Goal: Task Accomplishment & Management: Complete application form

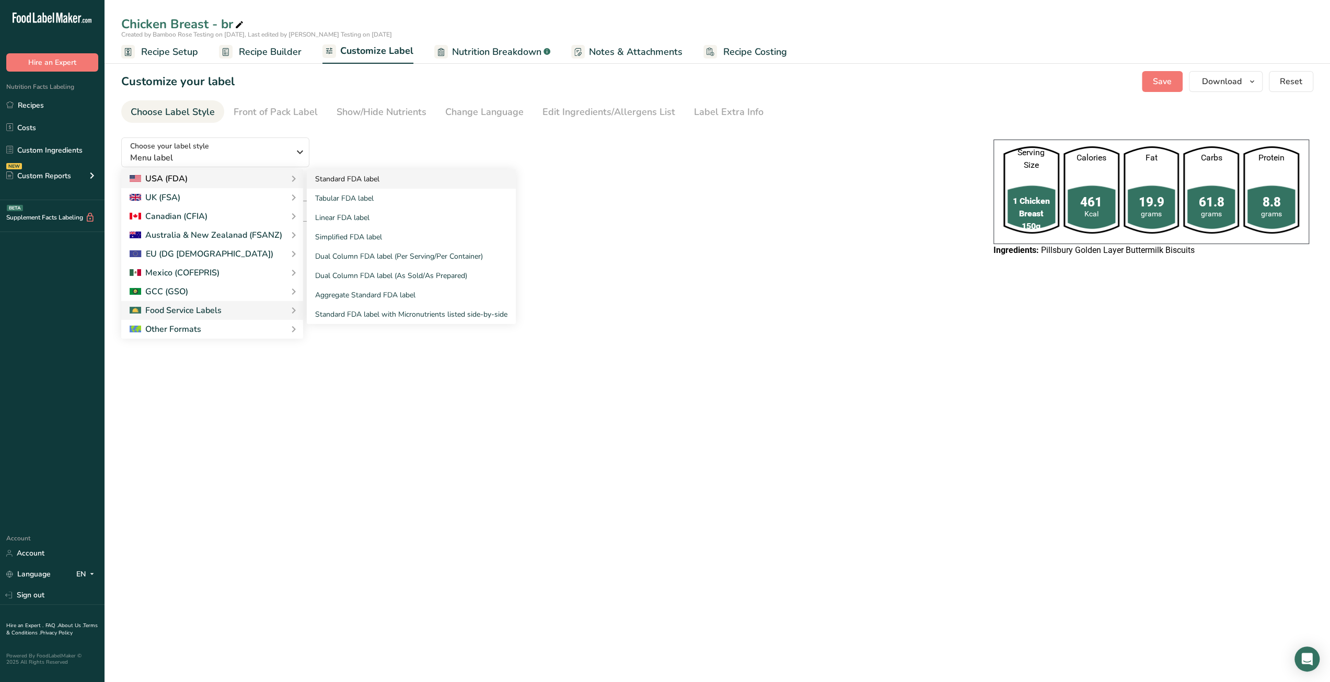
click at [324, 180] on link "Standard FDA label" at bounding box center [411, 178] width 209 height 19
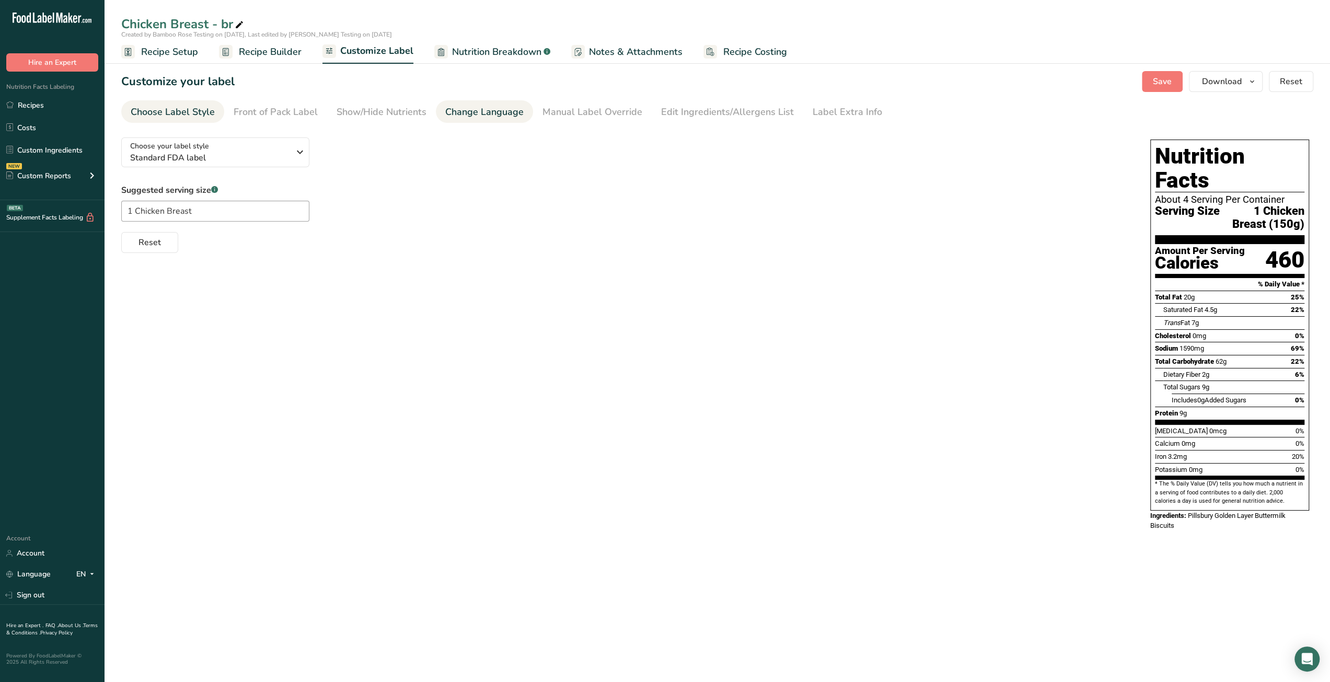
click at [485, 111] on div "Change Language" at bounding box center [484, 112] width 78 height 14
click at [198, 111] on div "Choose Label Style" at bounding box center [173, 112] width 84 height 14
click at [194, 164] on span "Standard FDA label" at bounding box center [209, 158] width 159 height 13
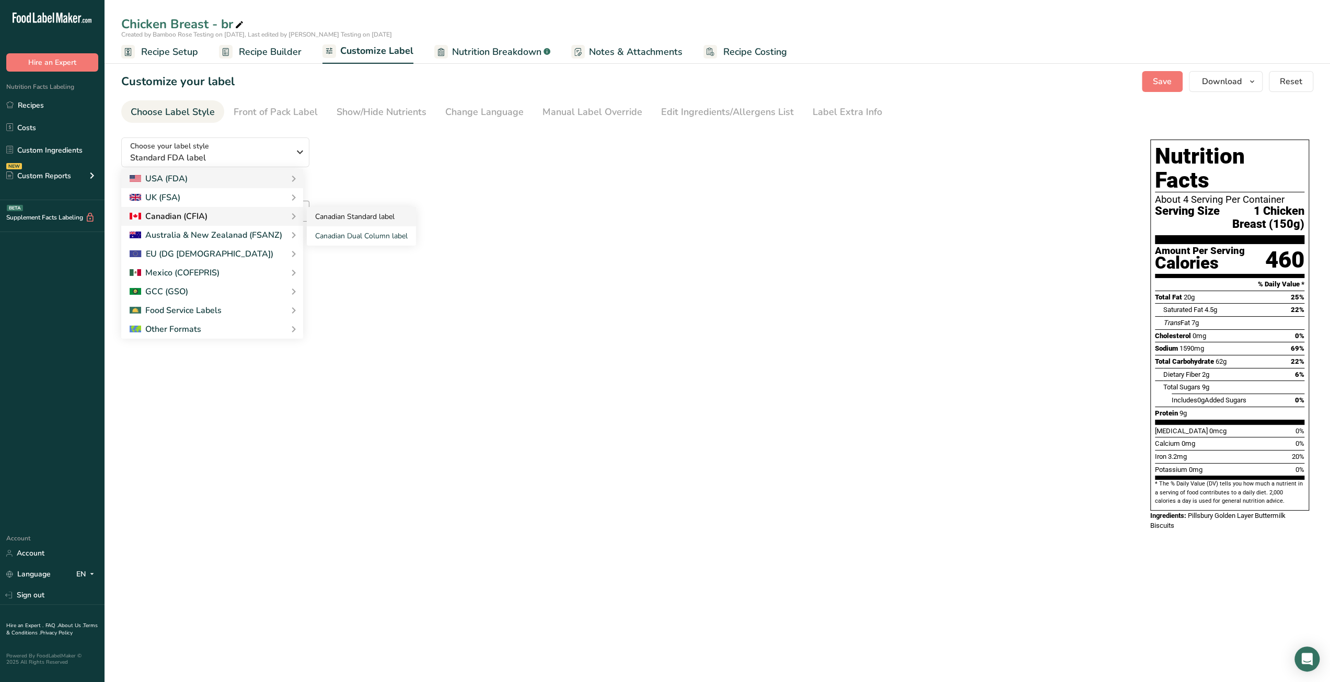
click at [342, 213] on link "Canadian Standard label" at bounding box center [361, 216] width 109 height 19
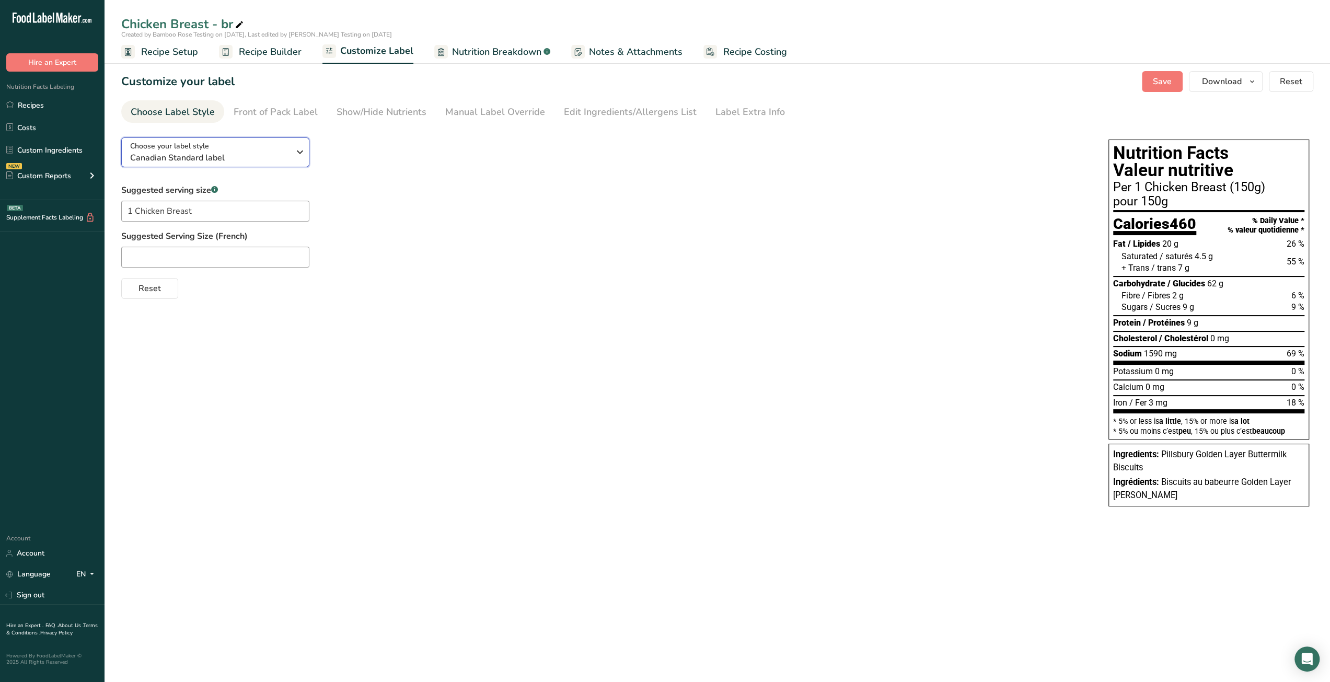
click at [254, 158] on span "Canadian Standard label" at bounding box center [209, 158] width 159 height 13
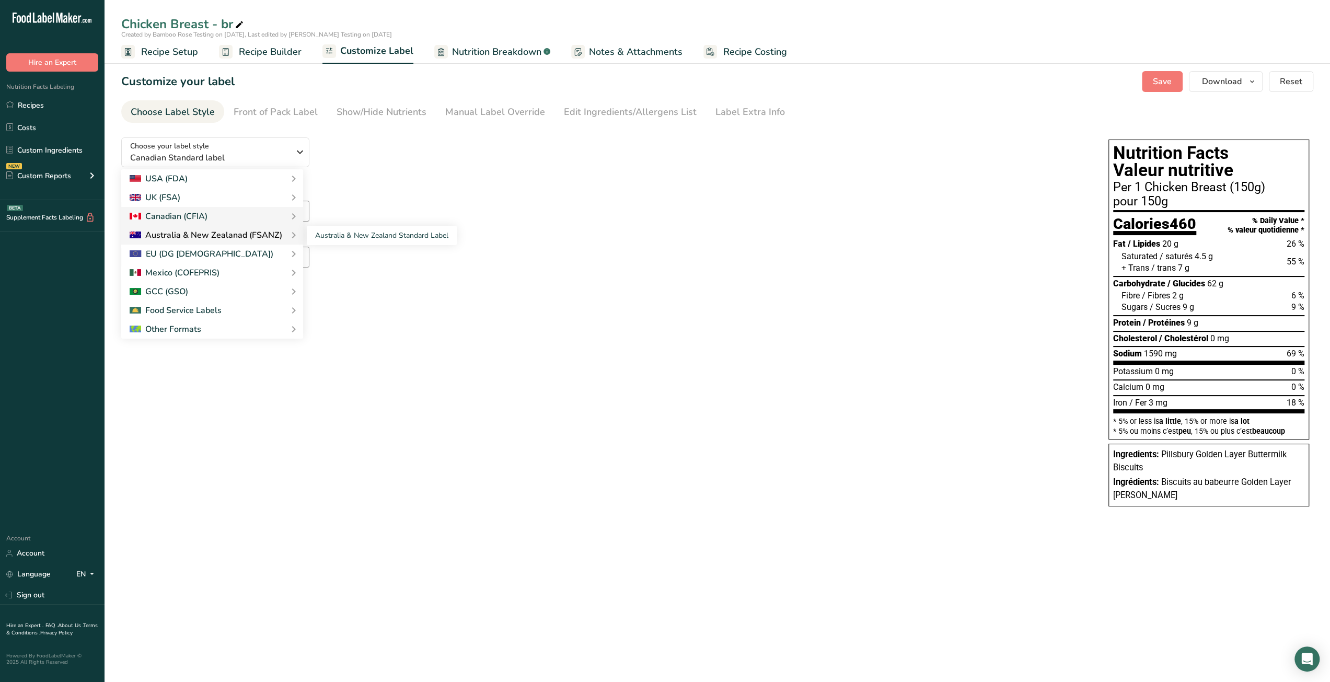
click at [243, 240] on div "Australia & New Zealanad (FSANZ)" at bounding box center [206, 235] width 153 height 13
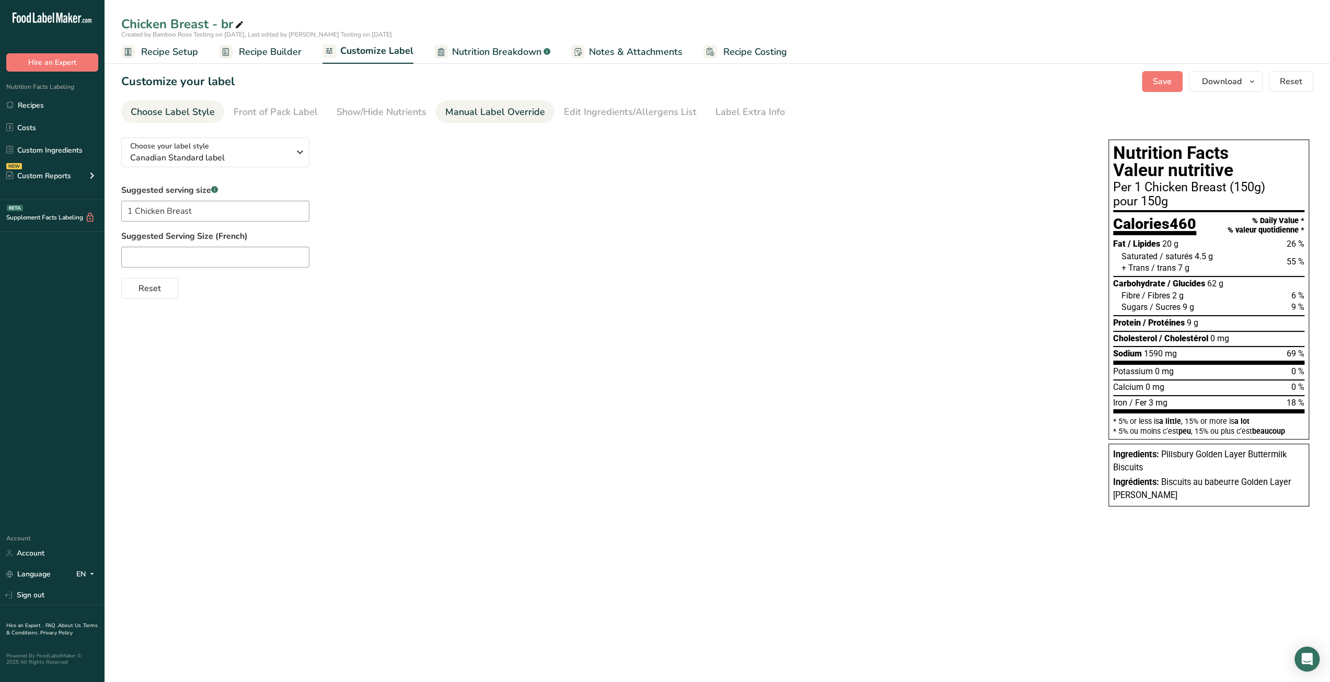
click at [479, 113] on div "Manual Label Override" at bounding box center [495, 112] width 100 height 14
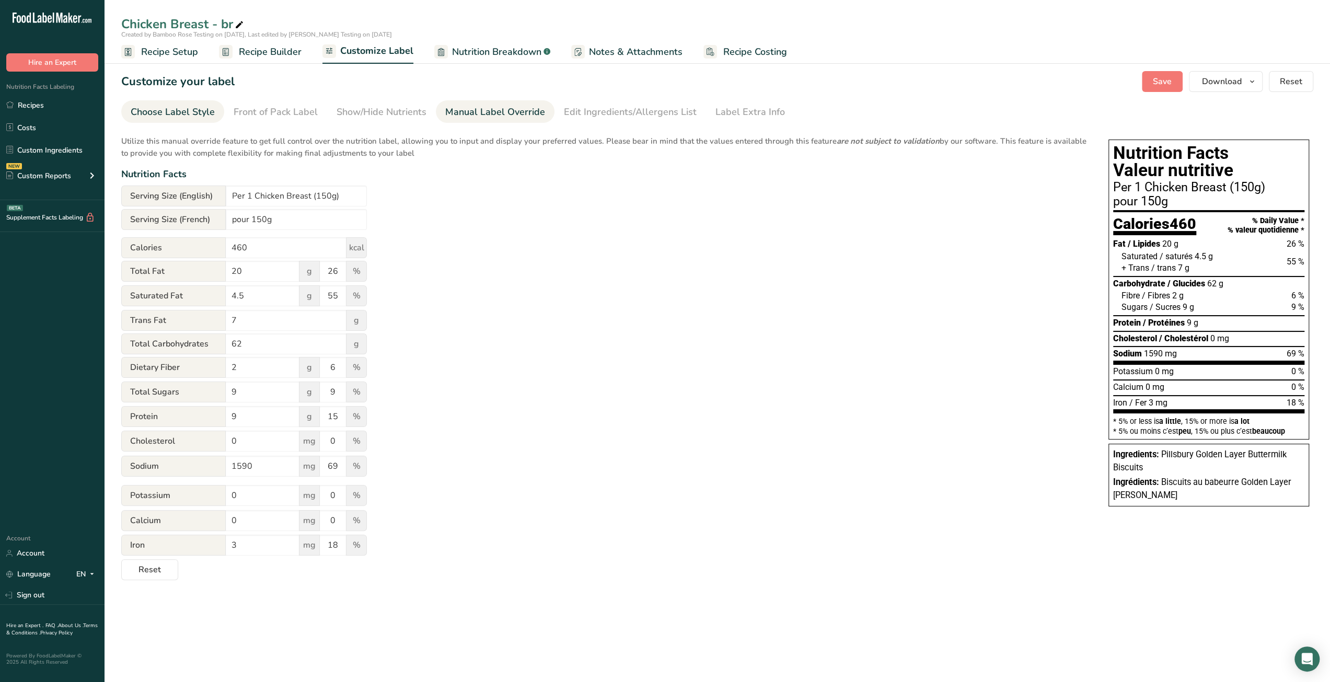
click at [174, 112] on div "Choose Label Style" at bounding box center [173, 112] width 84 height 14
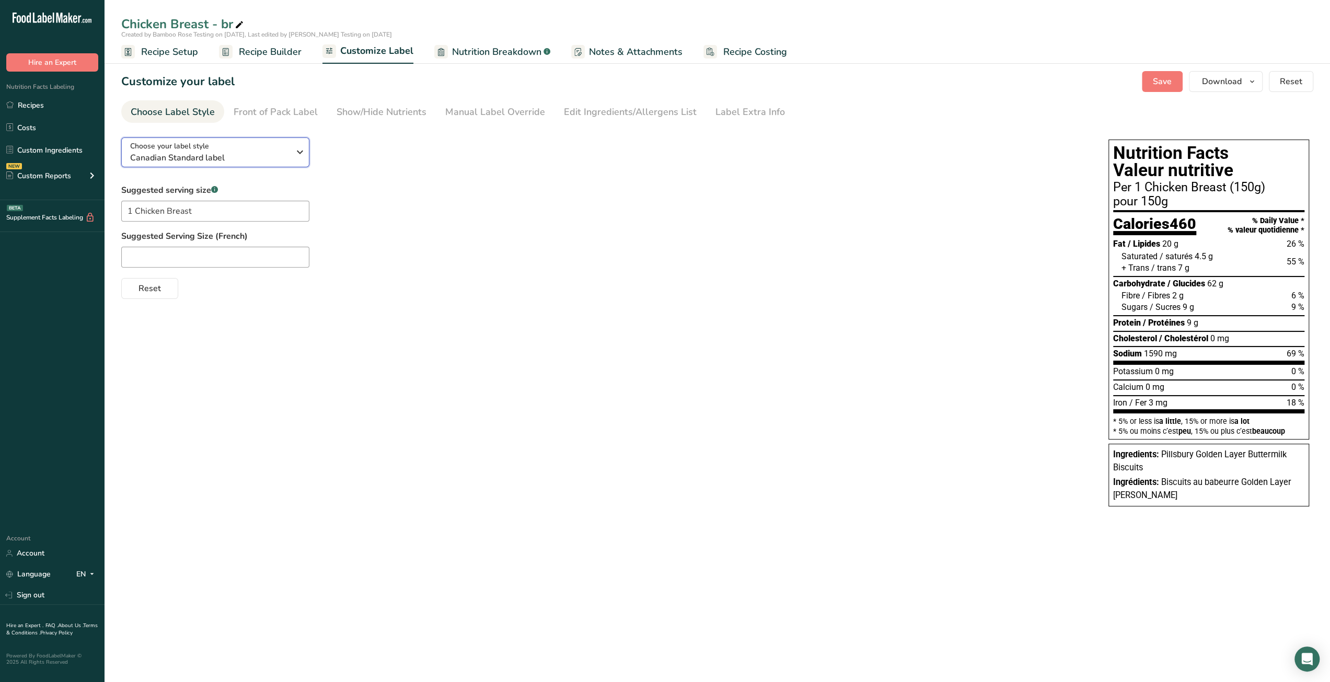
click at [209, 159] on span "Canadian Standard label" at bounding box center [209, 158] width 159 height 13
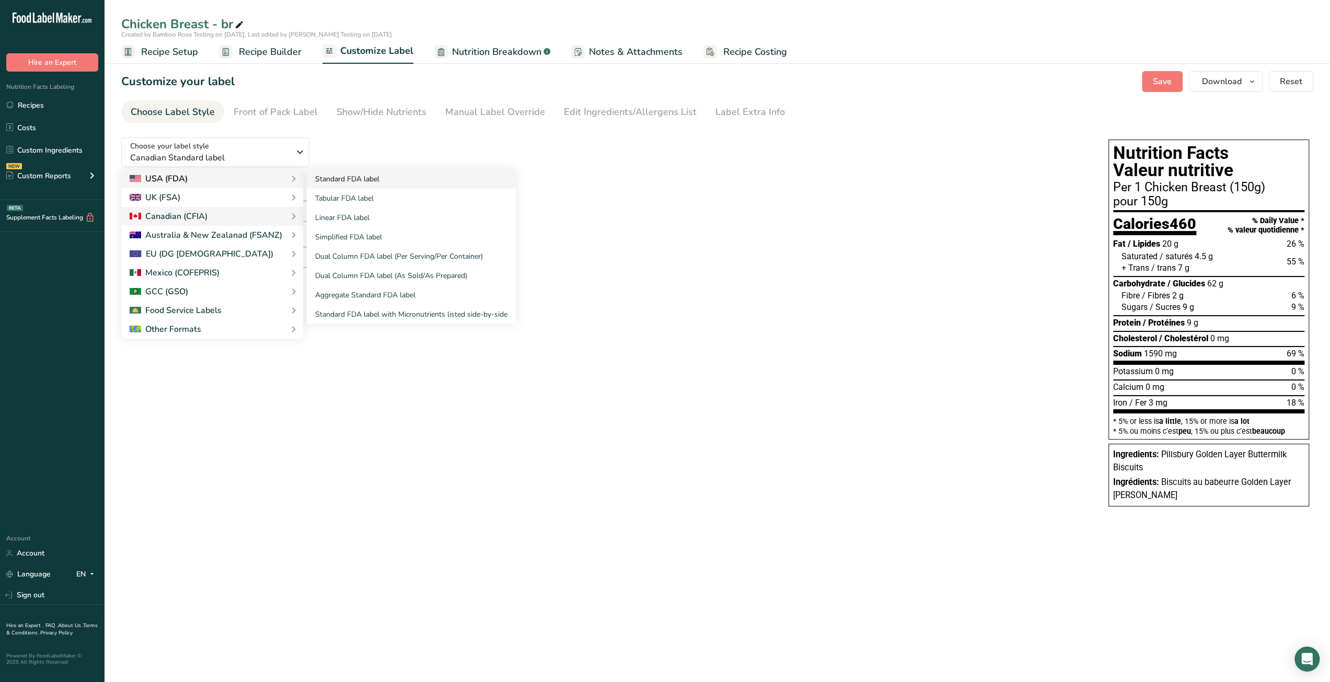
click at [336, 181] on link "Standard FDA label" at bounding box center [411, 178] width 209 height 19
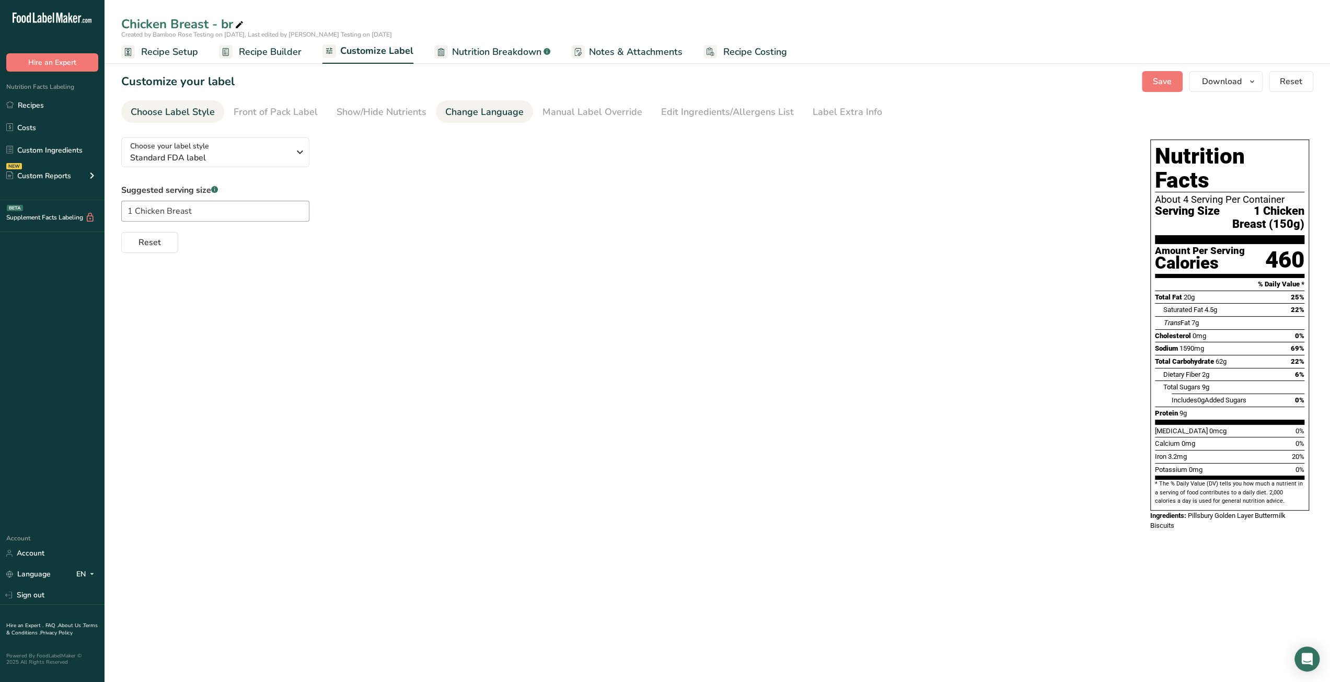
click at [473, 110] on div "Change Language" at bounding box center [484, 112] width 78 height 14
click at [176, 115] on div "Choose Label Style" at bounding box center [173, 112] width 84 height 14
click at [230, 155] on span "Standard FDA label" at bounding box center [209, 158] width 159 height 13
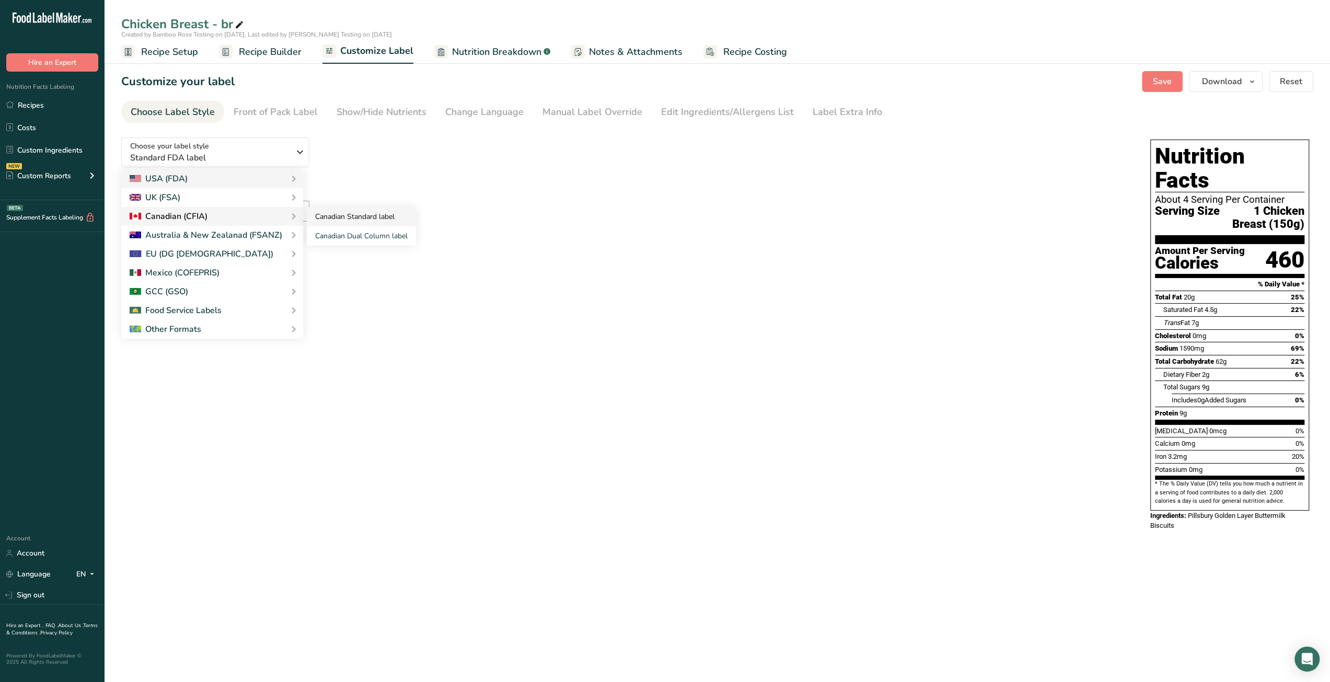
click at [369, 221] on link "Canadian Standard label" at bounding box center [361, 216] width 109 height 19
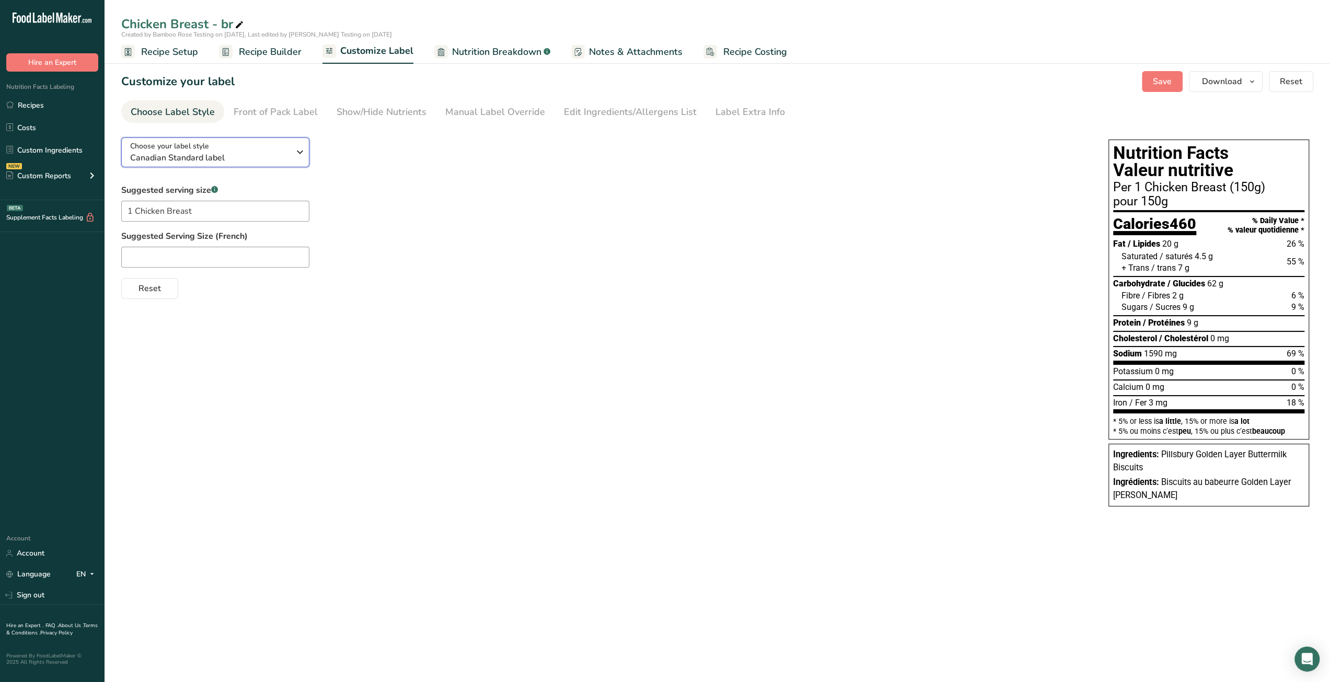
click at [280, 157] on span "Canadian Standard label" at bounding box center [209, 158] width 159 height 13
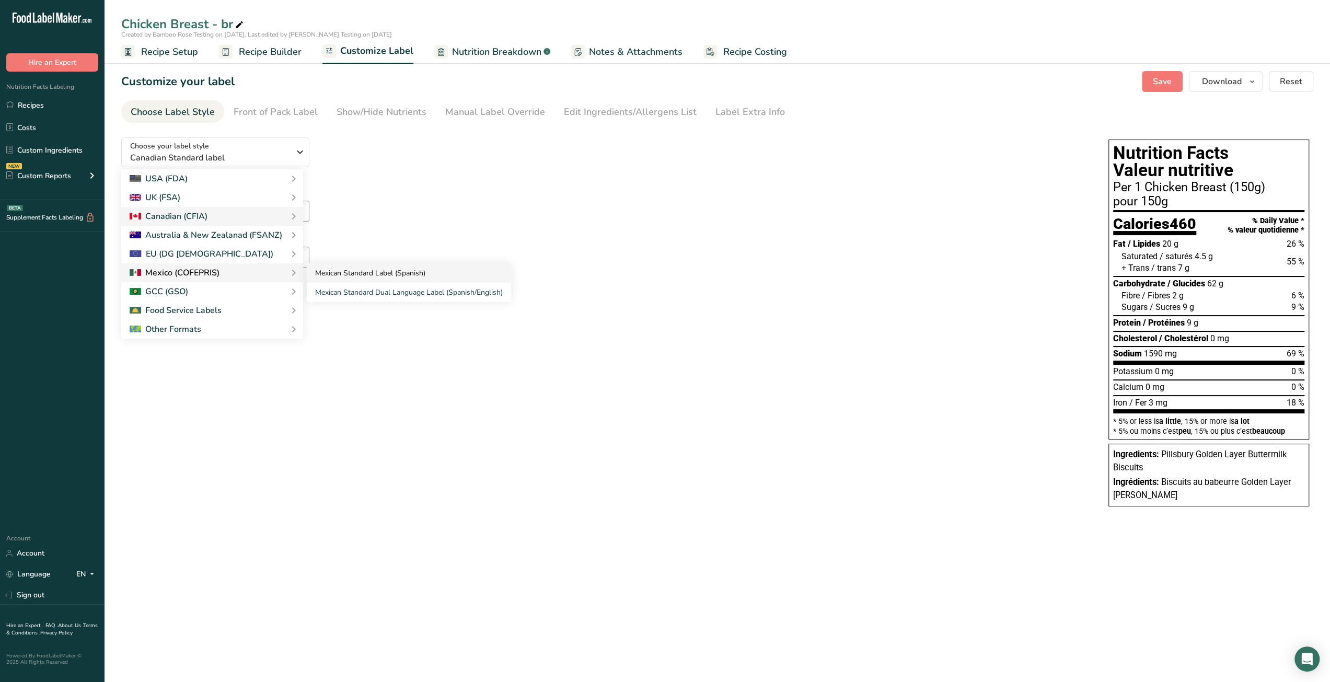
click at [332, 273] on link "Mexican Standard Label (Spanish)" at bounding box center [409, 272] width 204 height 19
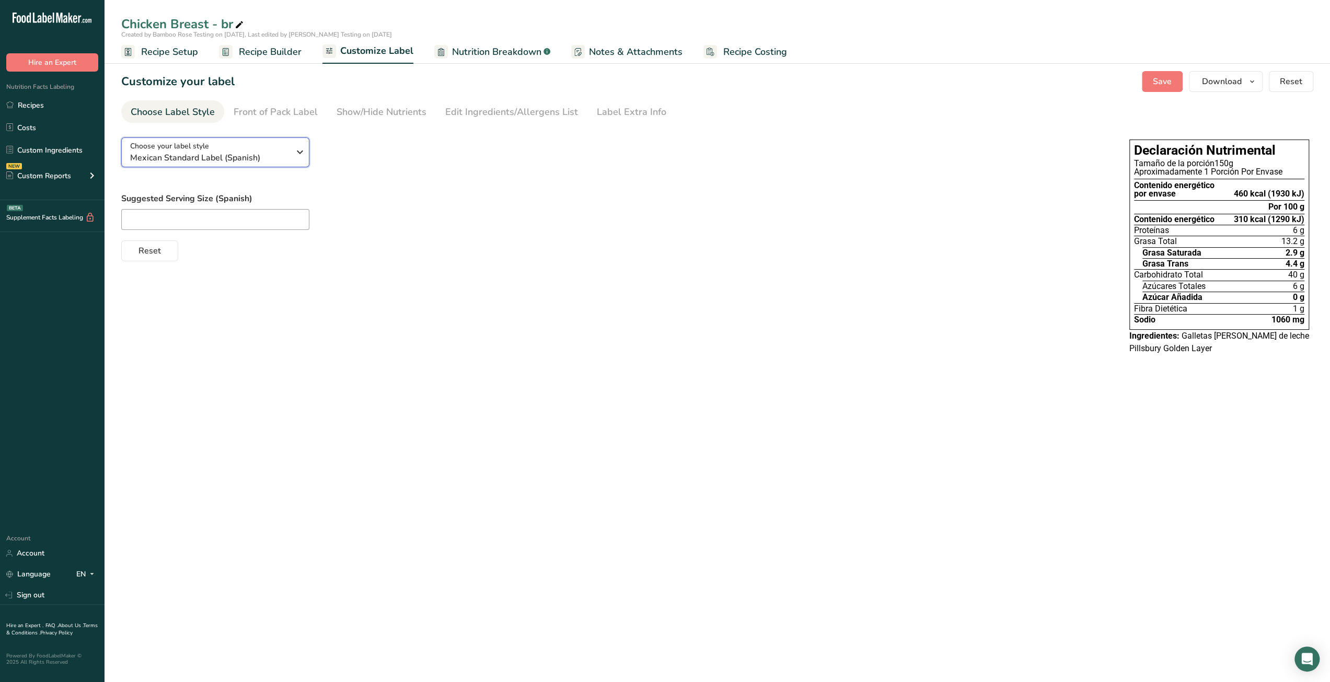
click at [296, 149] on icon "button" at bounding box center [300, 152] width 13 height 19
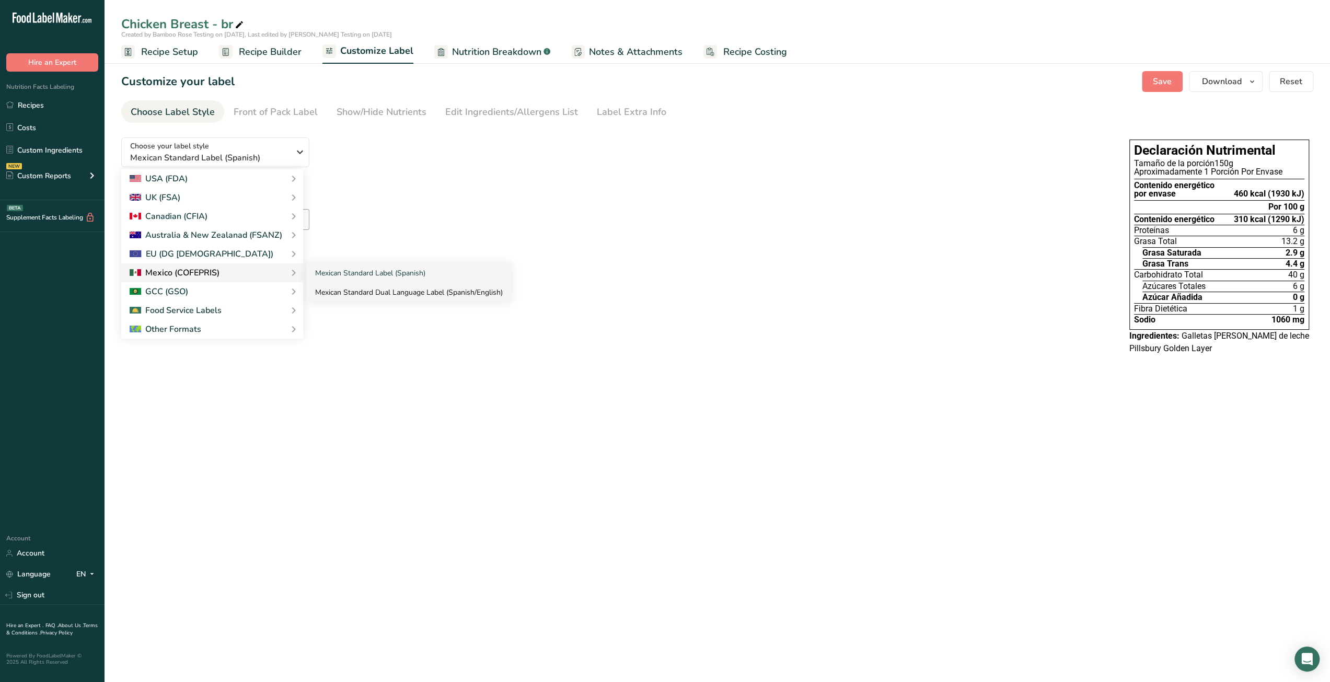
click at [365, 293] on link "Mexican Standard Dual Language Label (Spanish/English)" at bounding box center [409, 292] width 204 height 19
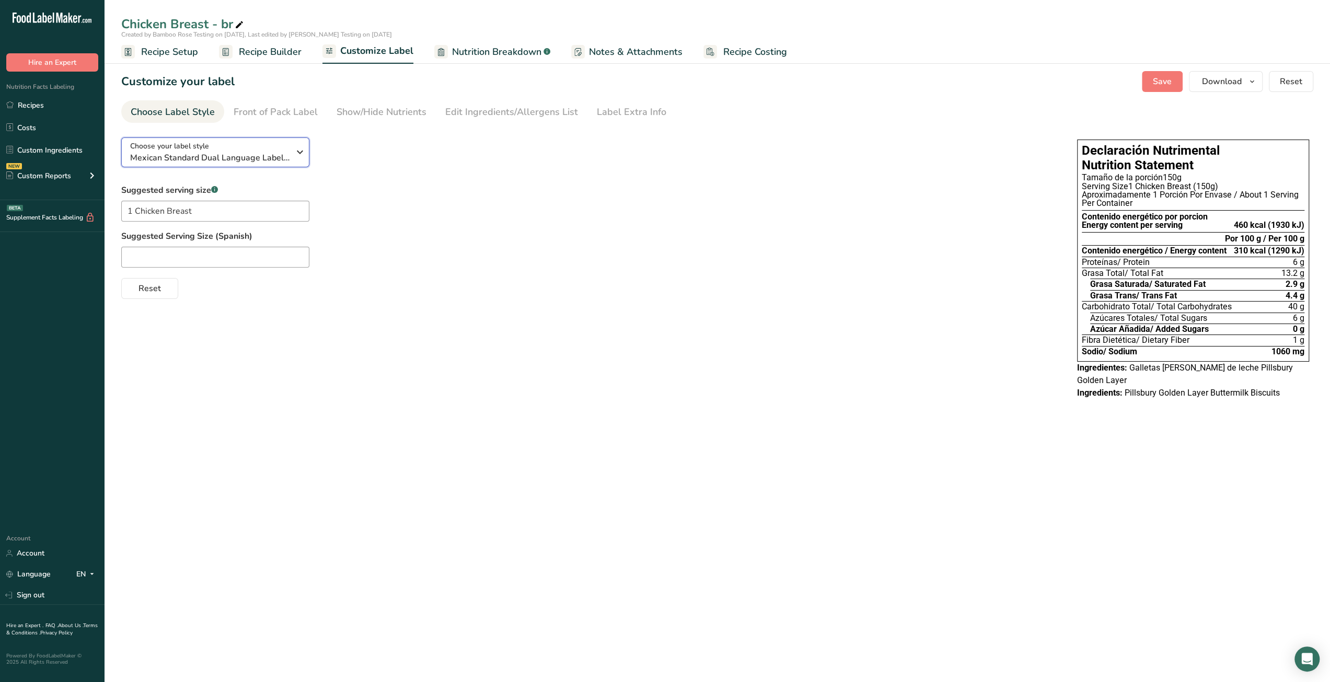
click at [297, 159] on icon "button" at bounding box center [300, 152] width 13 height 19
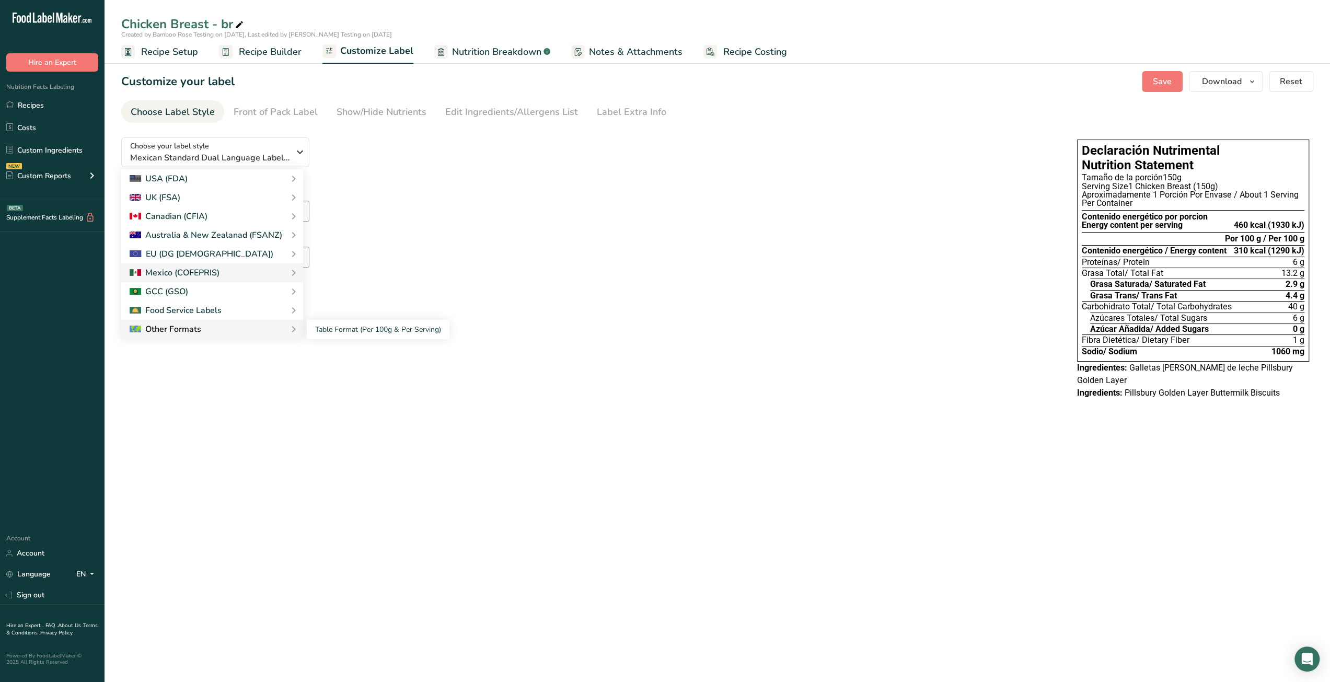
click at [274, 328] on div "Other Formats" at bounding box center [212, 329] width 165 height 13
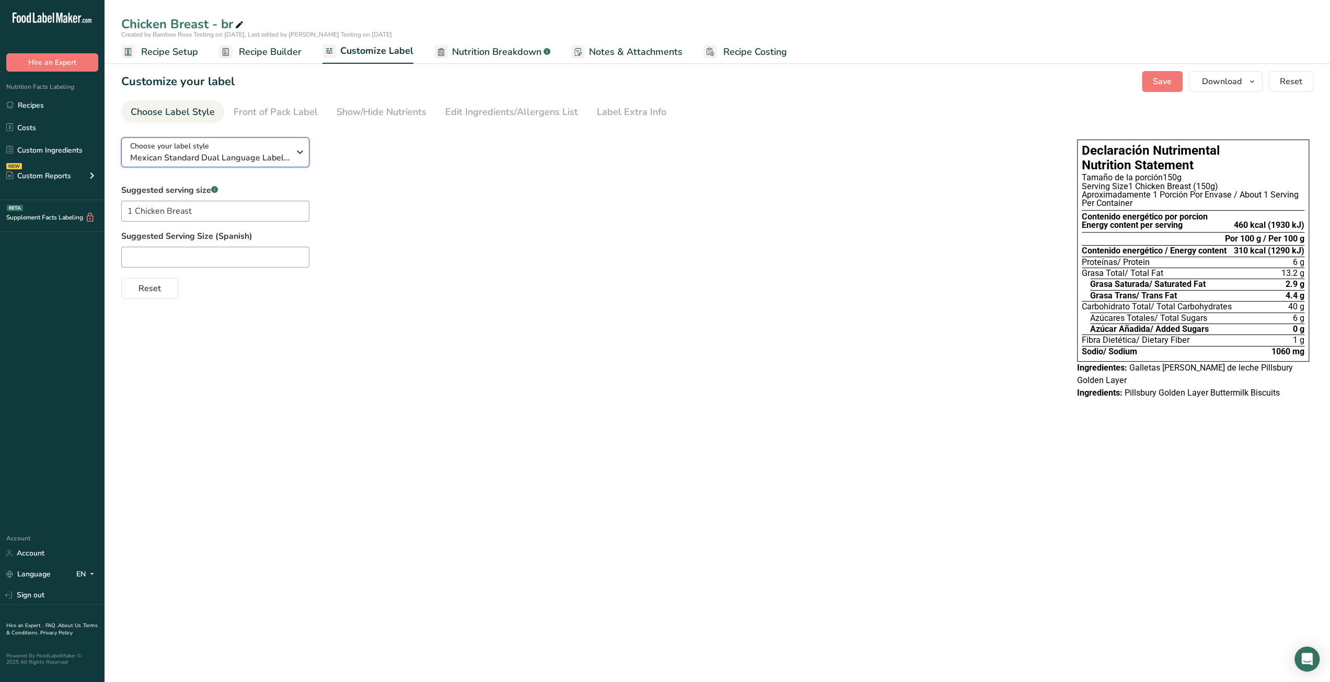
click at [261, 155] on span "Mexican Standard Dual Language Label (Spanish/English)" at bounding box center [209, 158] width 159 height 13
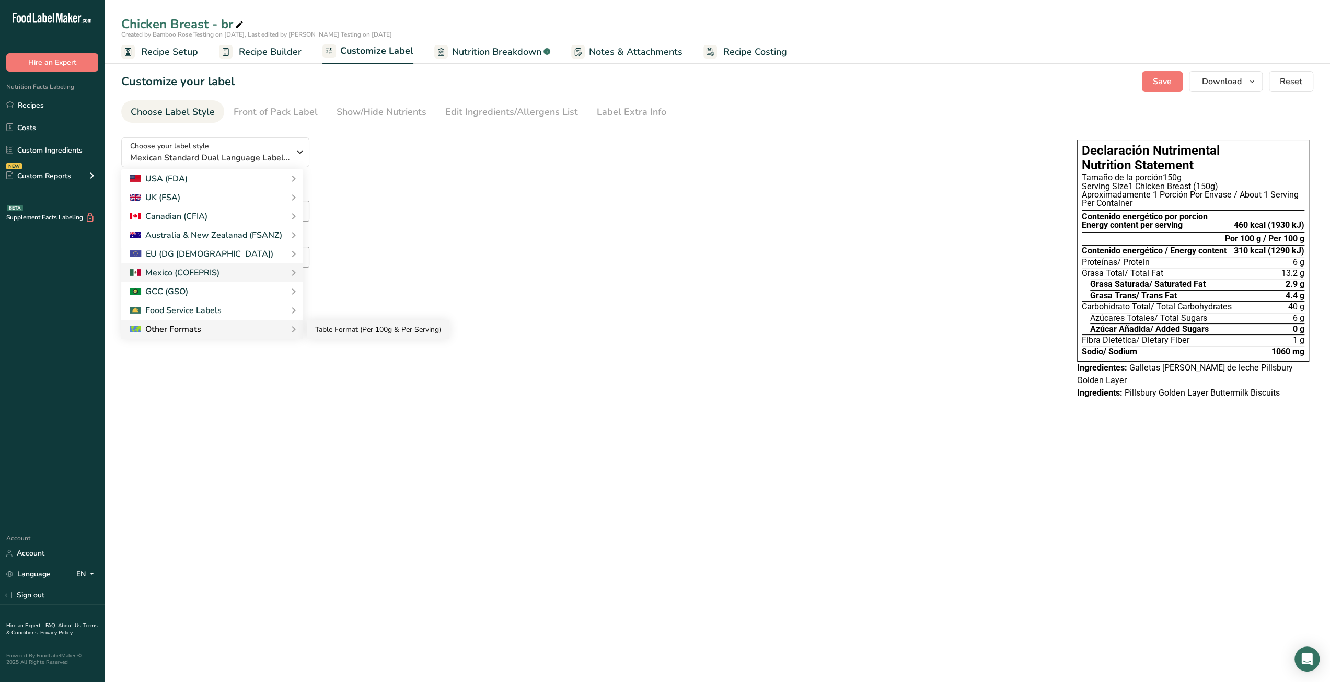
click at [325, 332] on link "Table Format (Per 100g & Per Serving)" at bounding box center [378, 329] width 143 height 19
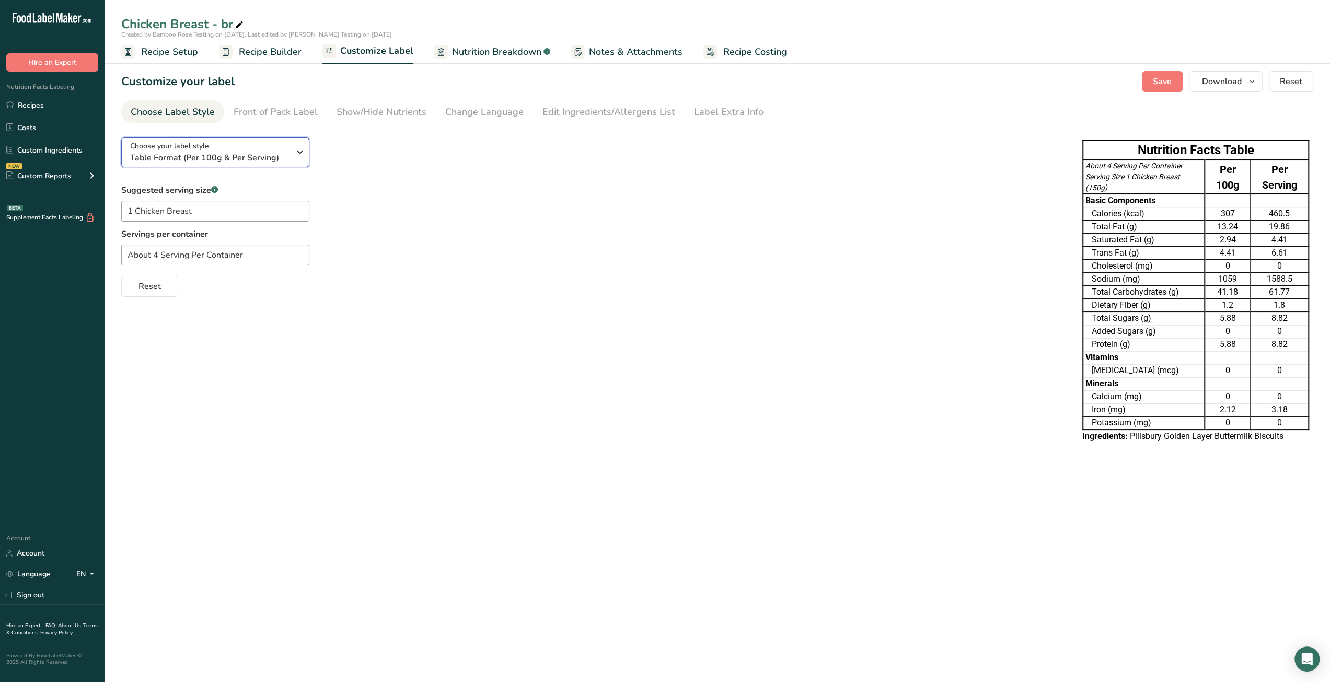
click at [299, 146] on icon "button" at bounding box center [300, 152] width 13 height 19
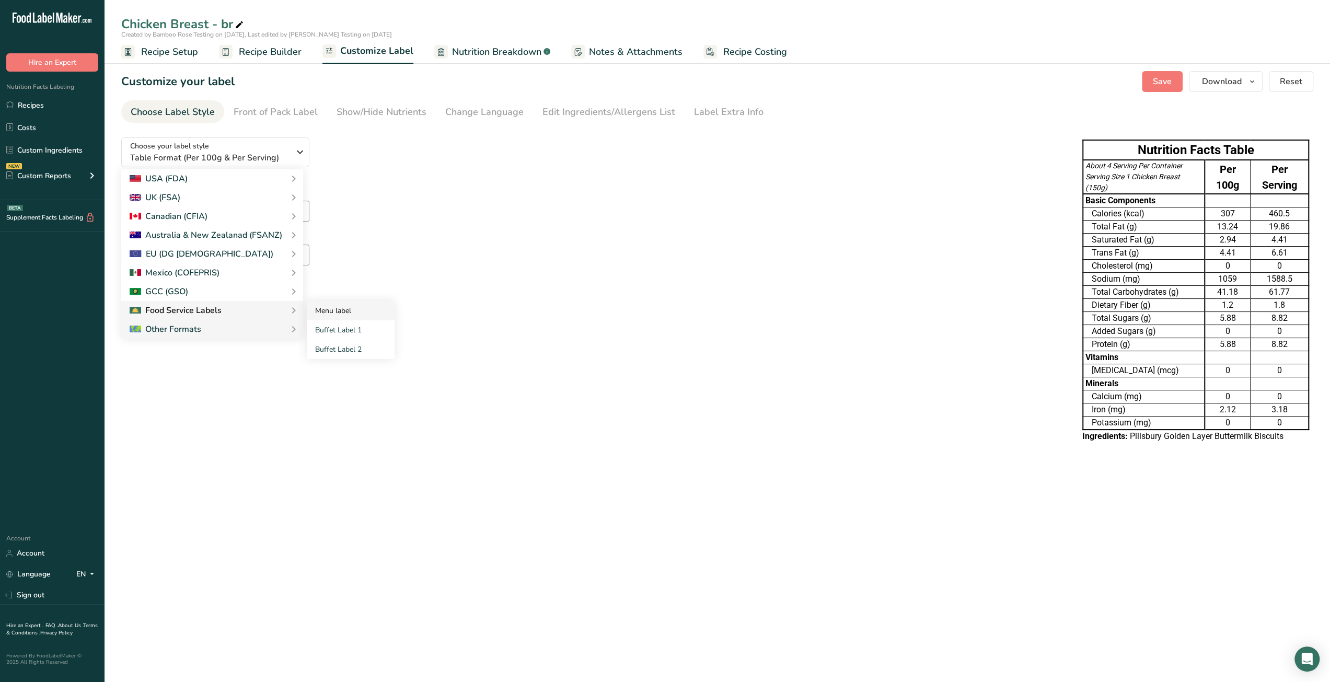
click at [330, 310] on link "Menu label" at bounding box center [351, 310] width 88 height 19
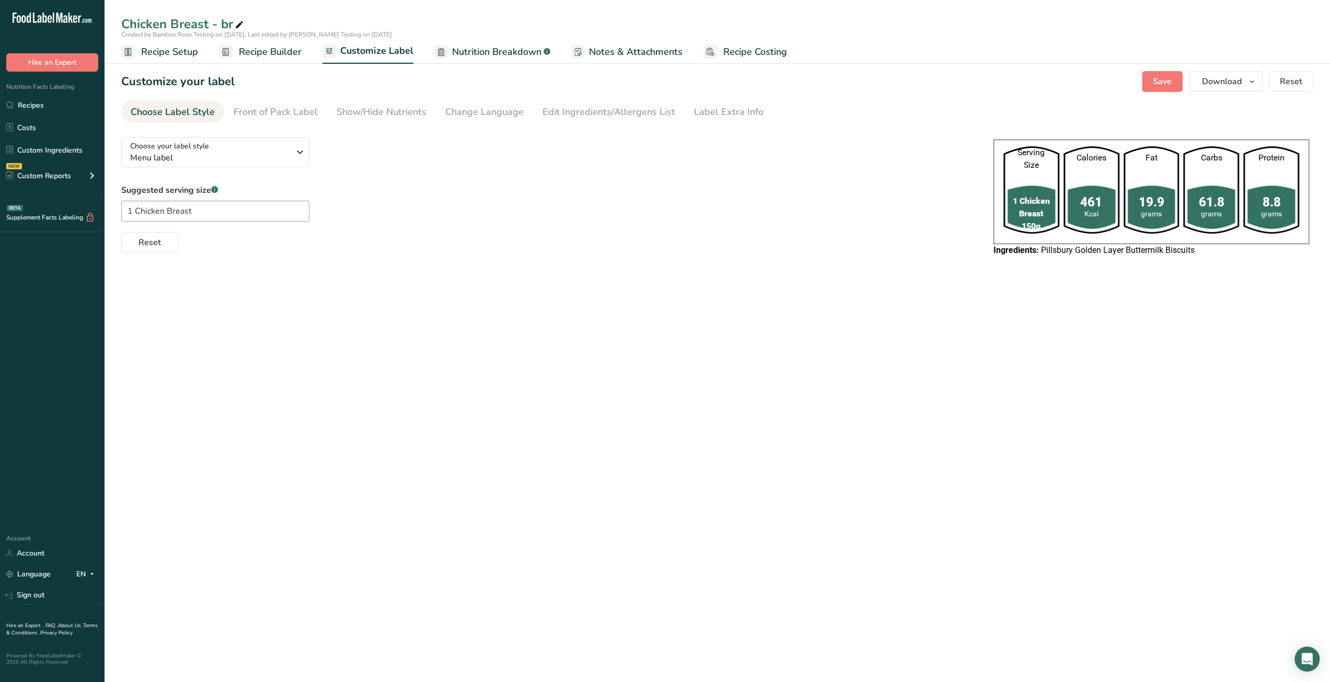
click at [485, 53] on span "Nutrition Breakdown" at bounding box center [496, 52] width 89 height 14
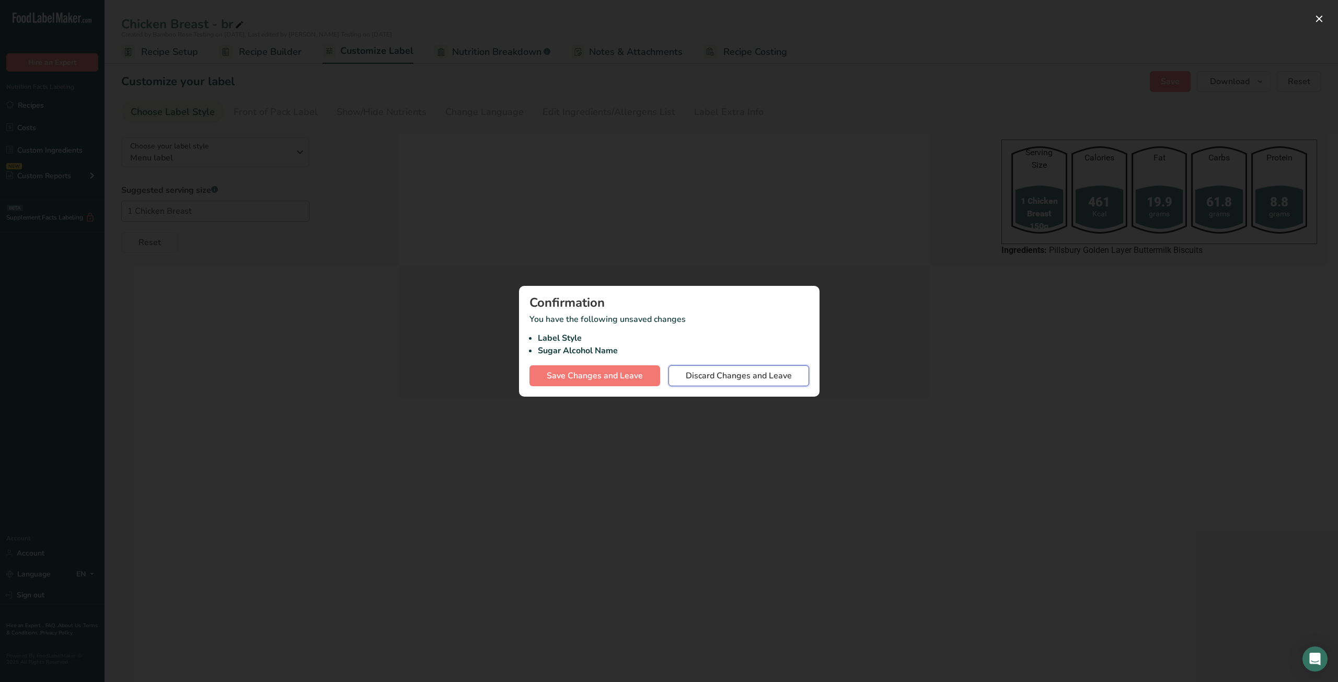
click at [764, 379] on span "Discard Changes and Leave" at bounding box center [739, 376] width 106 height 13
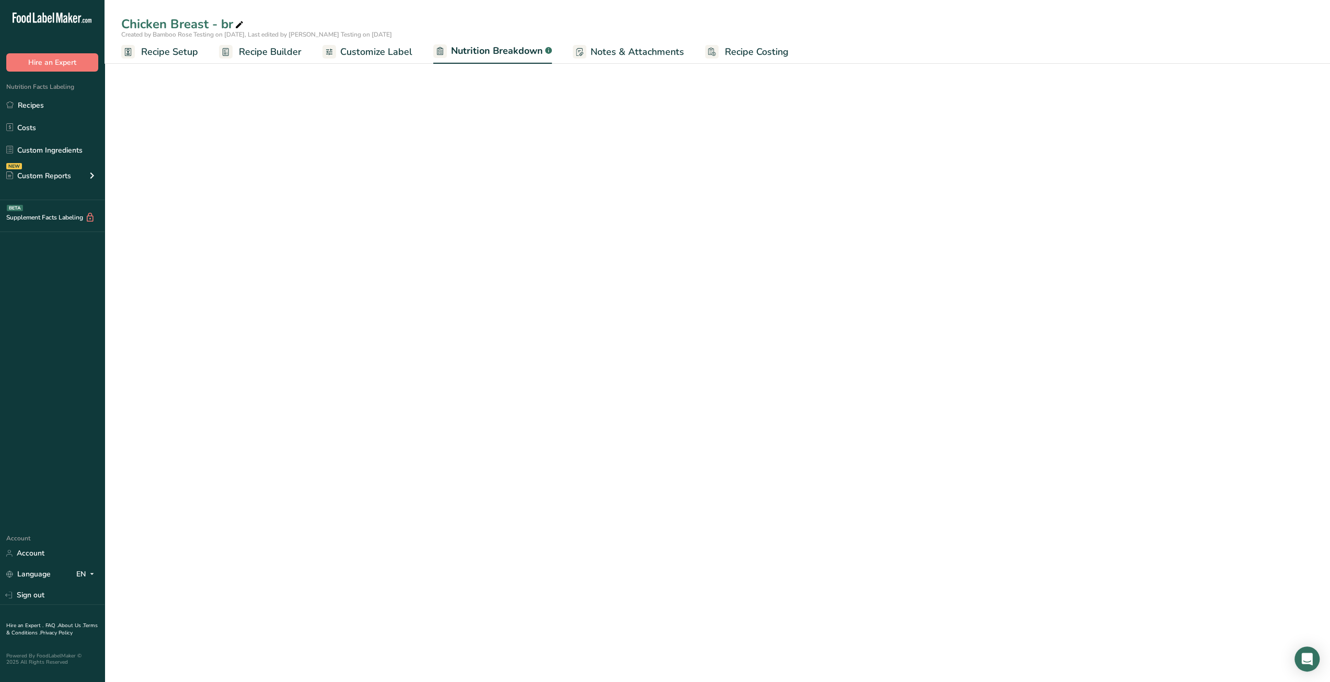
select select "Calories"
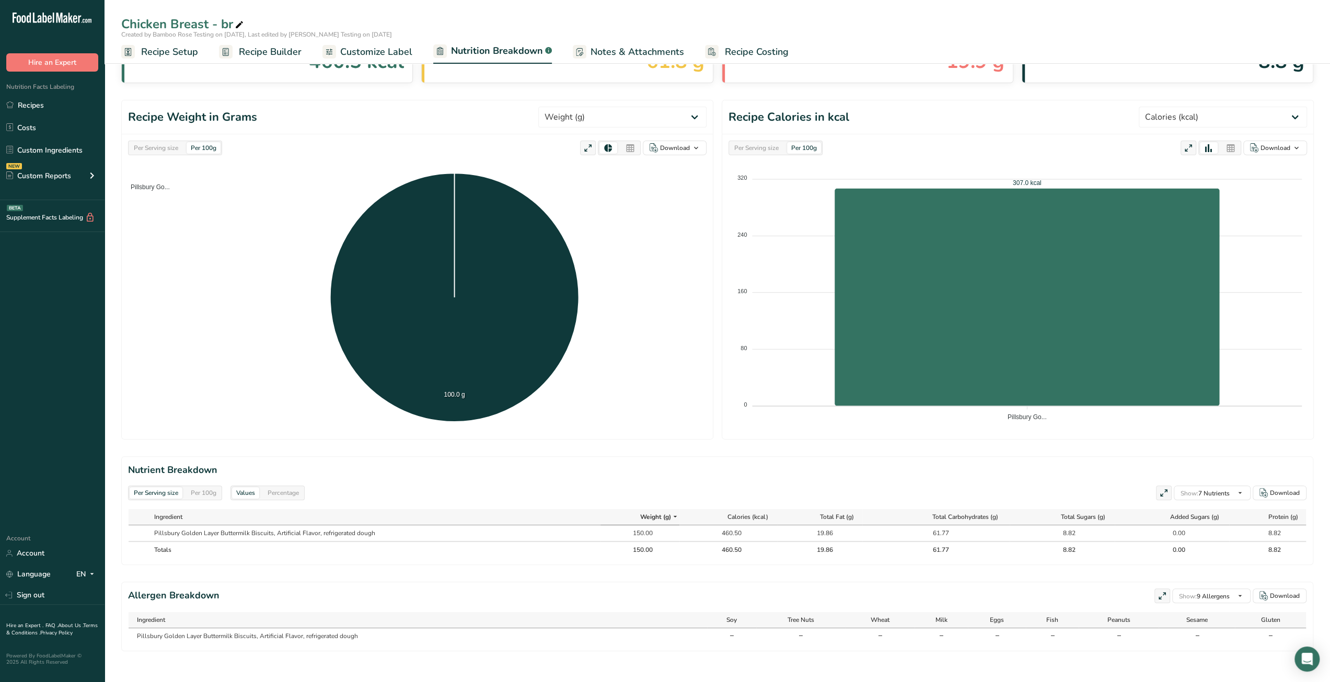
click at [1042, 464] on h2 "Nutrient Breakdown" at bounding box center [717, 470] width 1179 height 14
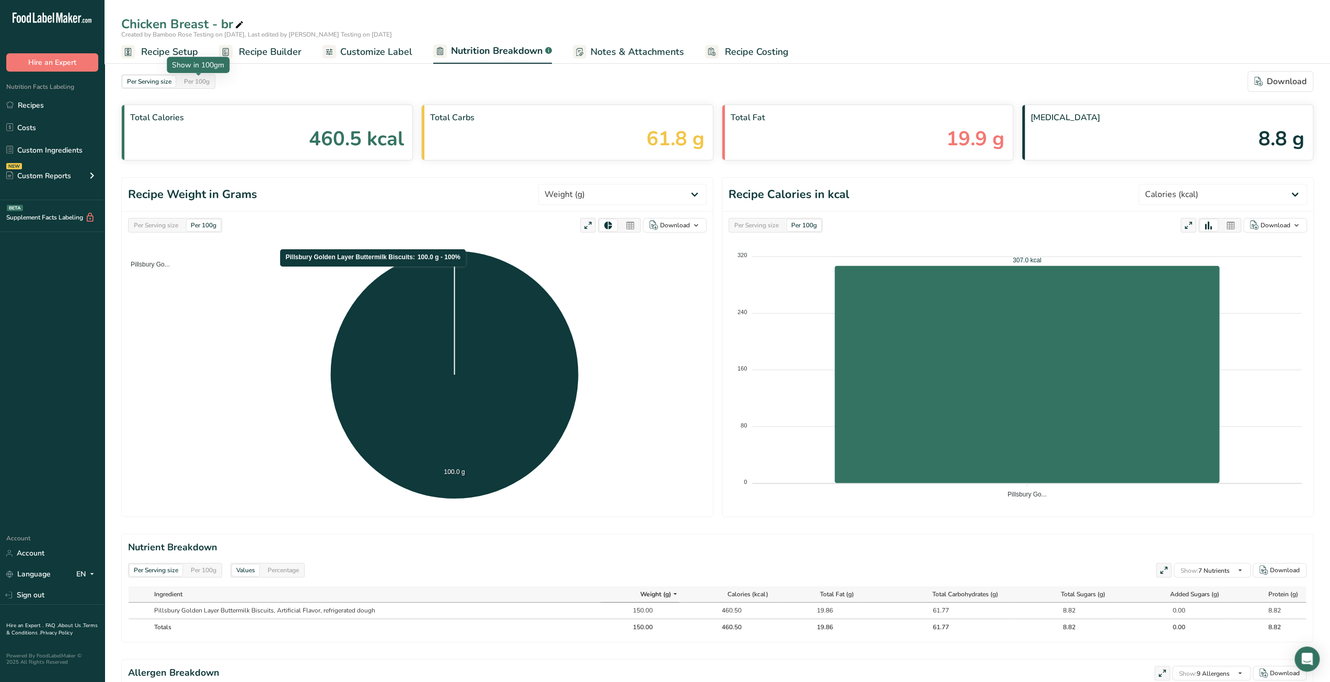
click at [197, 85] on div "Per 100g" at bounding box center [197, 81] width 34 height 11
click at [164, 81] on div "Per Serving size" at bounding box center [149, 81] width 53 height 11
click at [158, 228] on div "Per Serving size" at bounding box center [156, 225] width 53 height 11
click at [199, 224] on div "Per 100g" at bounding box center [204, 225] width 34 height 11
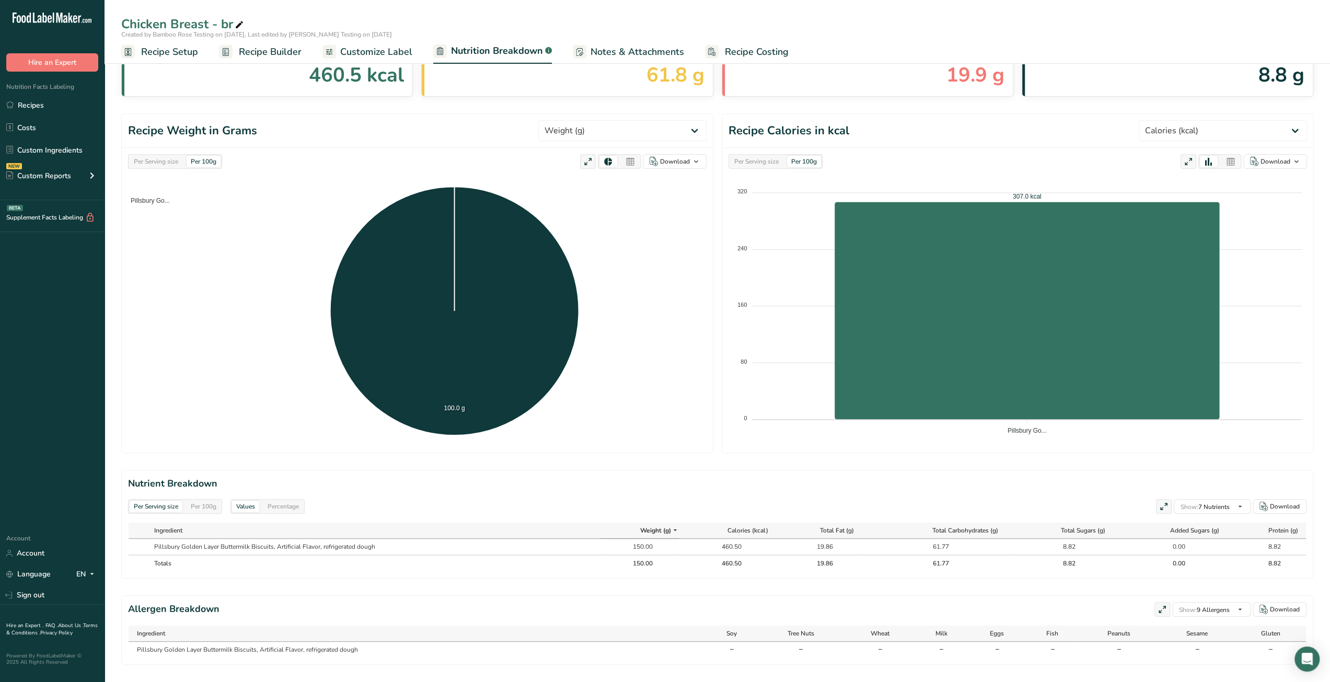
scroll to position [77, 0]
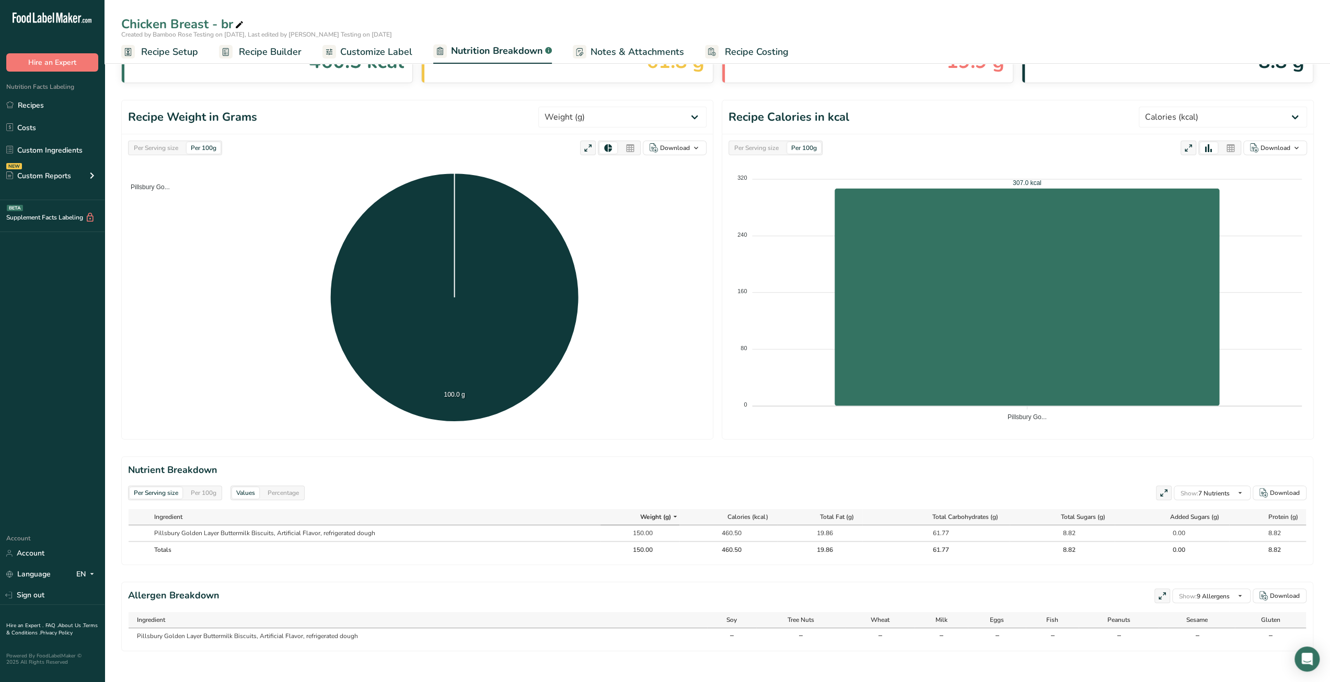
click at [251, 53] on span "Recipe Builder" at bounding box center [270, 52] width 63 height 14
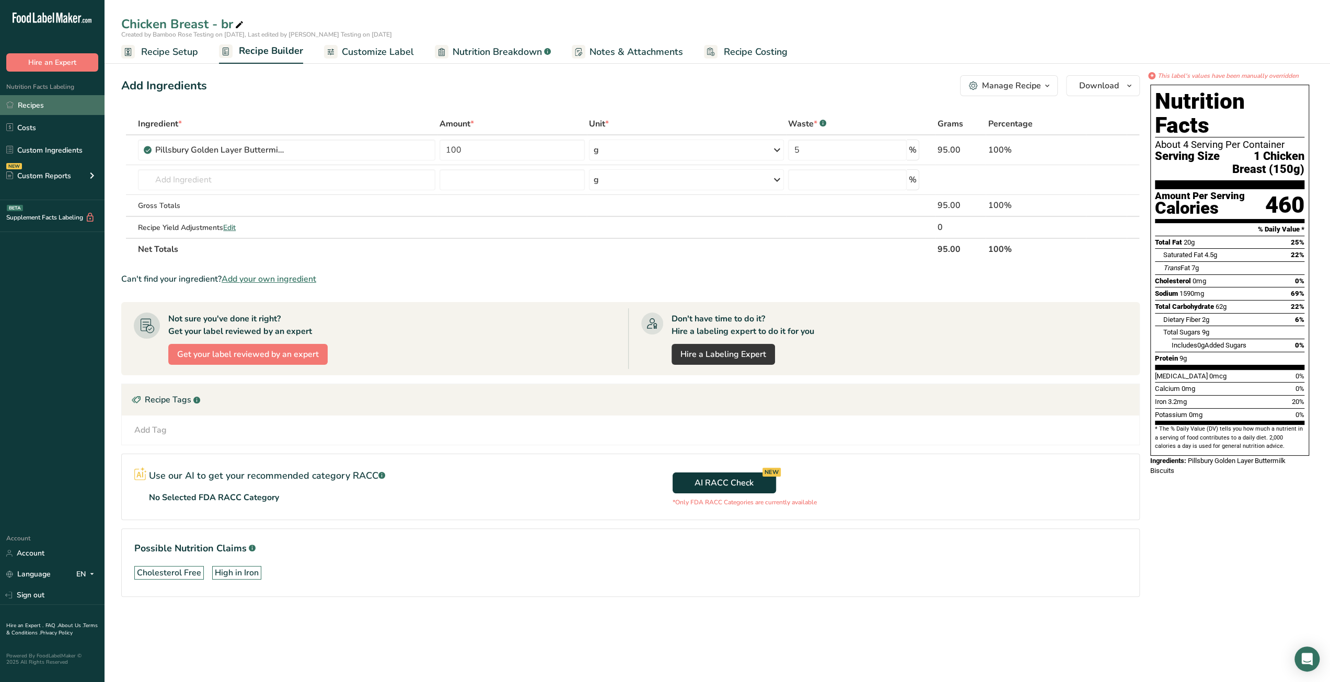
click at [41, 103] on link "Recipes" at bounding box center [52, 105] width 105 height 20
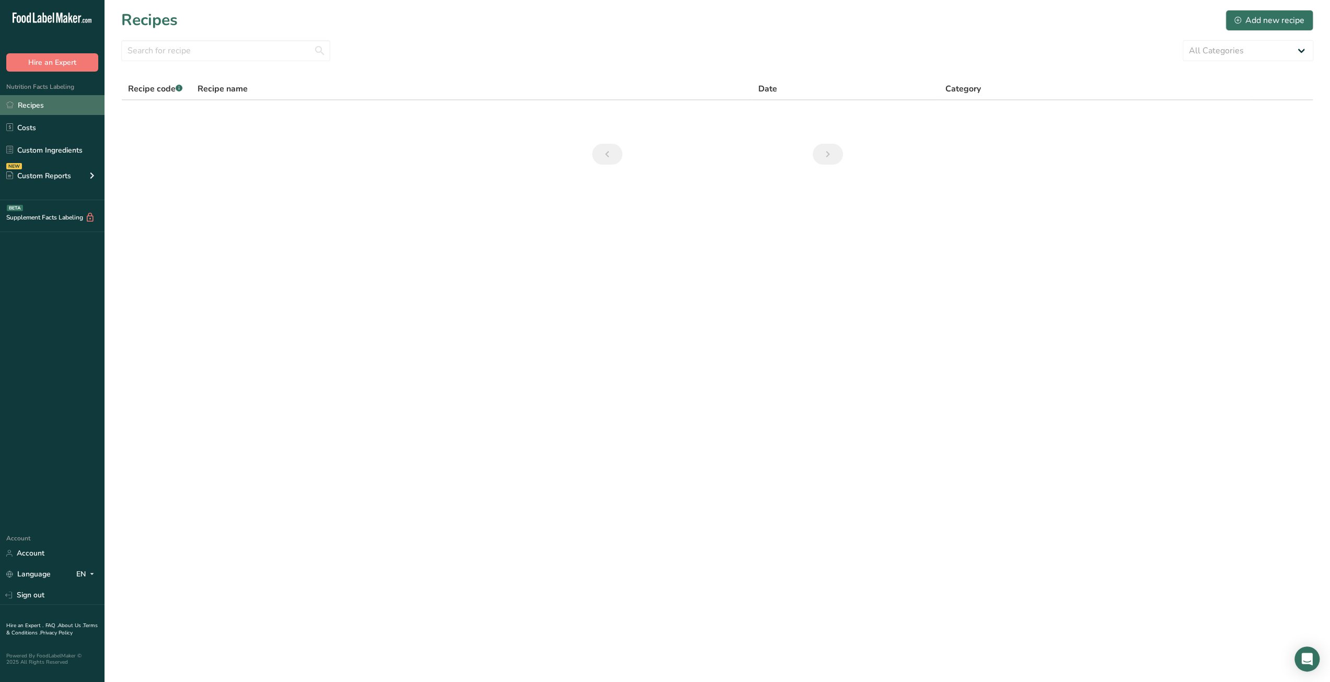
click at [42, 109] on link "Recipes" at bounding box center [52, 105] width 105 height 20
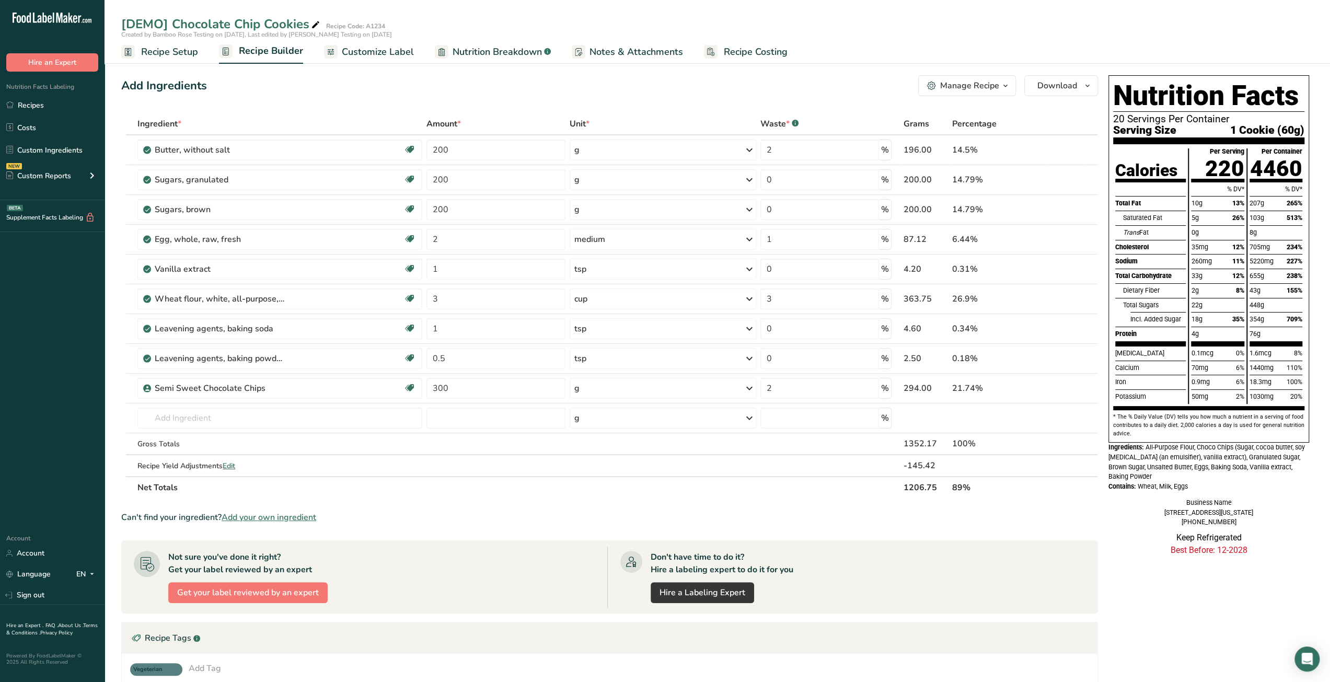
click at [367, 51] on span "Customize Label" at bounding box center [378, 52] width 72 height 14
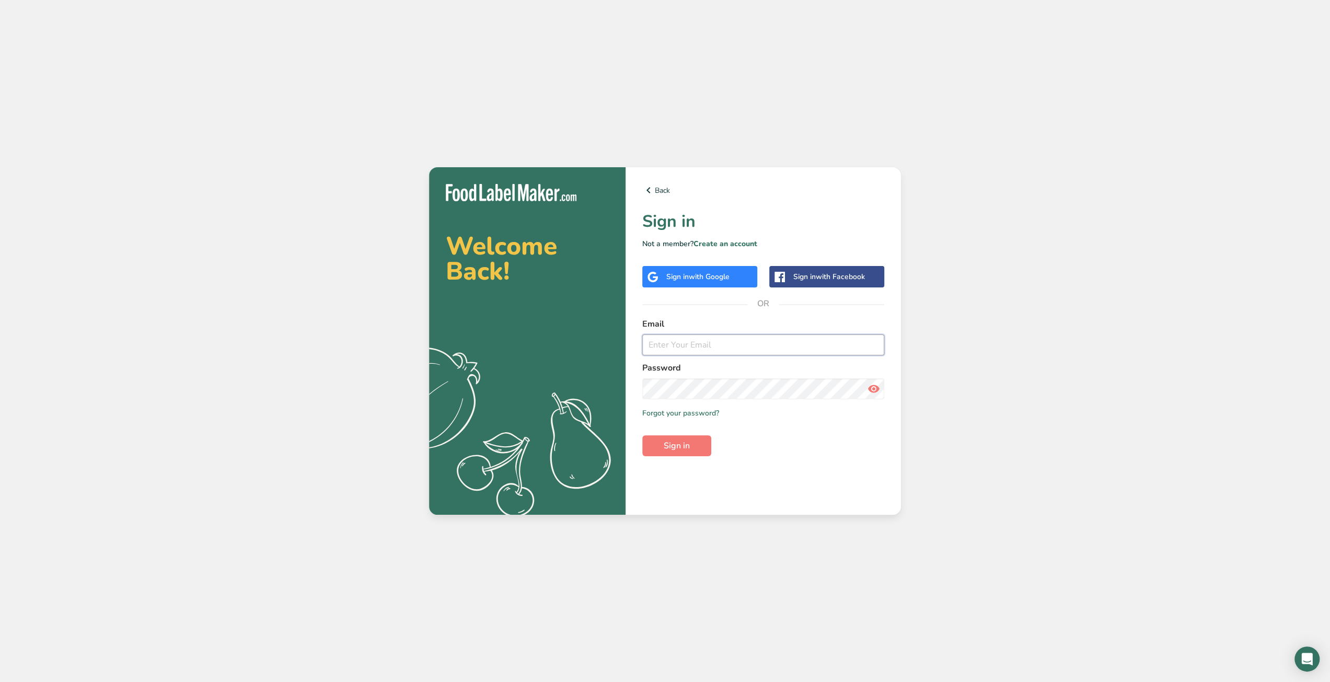
click at [650, 344] on input "email" at bounding box center [763, 345] width 242 height 21
drag, startPoint x: 217, startPoint y: 110, endPoint x: 445, endPoint y: 164, distance: 233.7
click at [218, 110] on div "Welcome Back! .a{fill:#f5f3ed;} Back Sign in Not a member? Create an account Si…" at bounding box center [665, 341] width 1330 height 682
click at [679, 348] on input "email" at bounding box center [763, 345] width 242 height 21
paste input "bamboorose_testing@gmail.com"
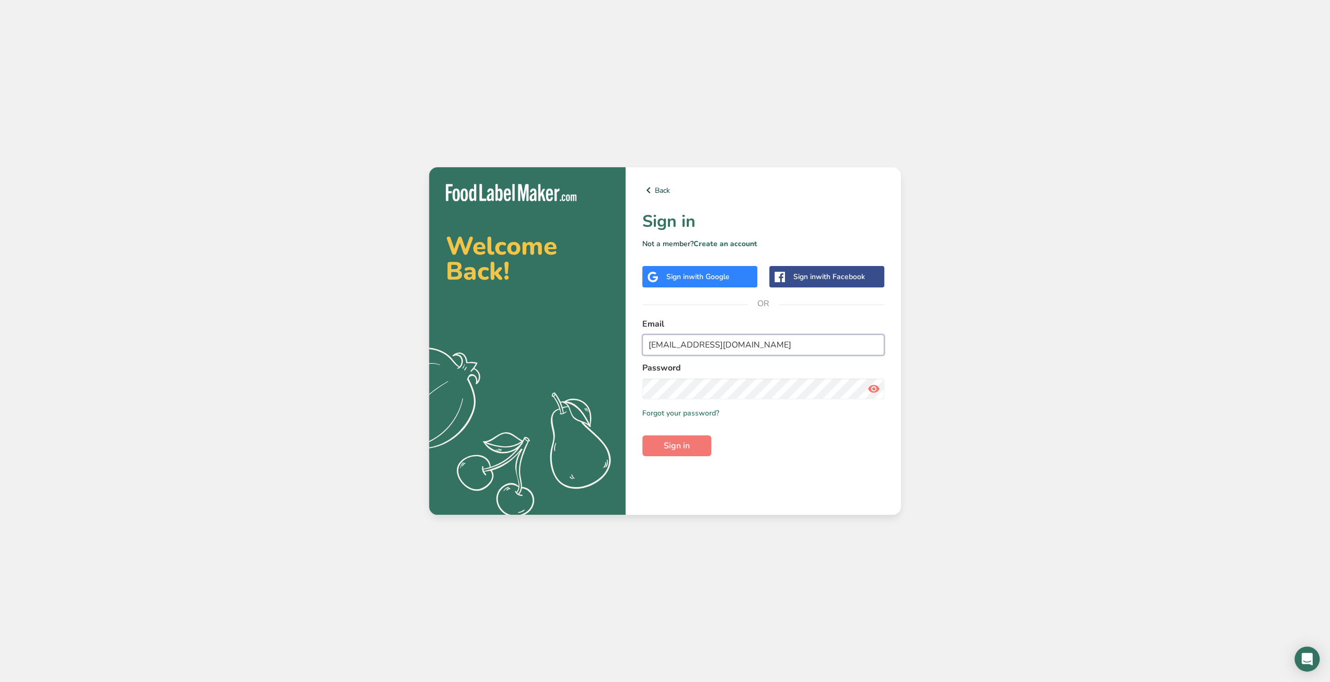
type input "bamboorose_testing@gmail.com"
click at [689, 449] on span "Sign in" at bounding box center [677, 446] width 26 height 13
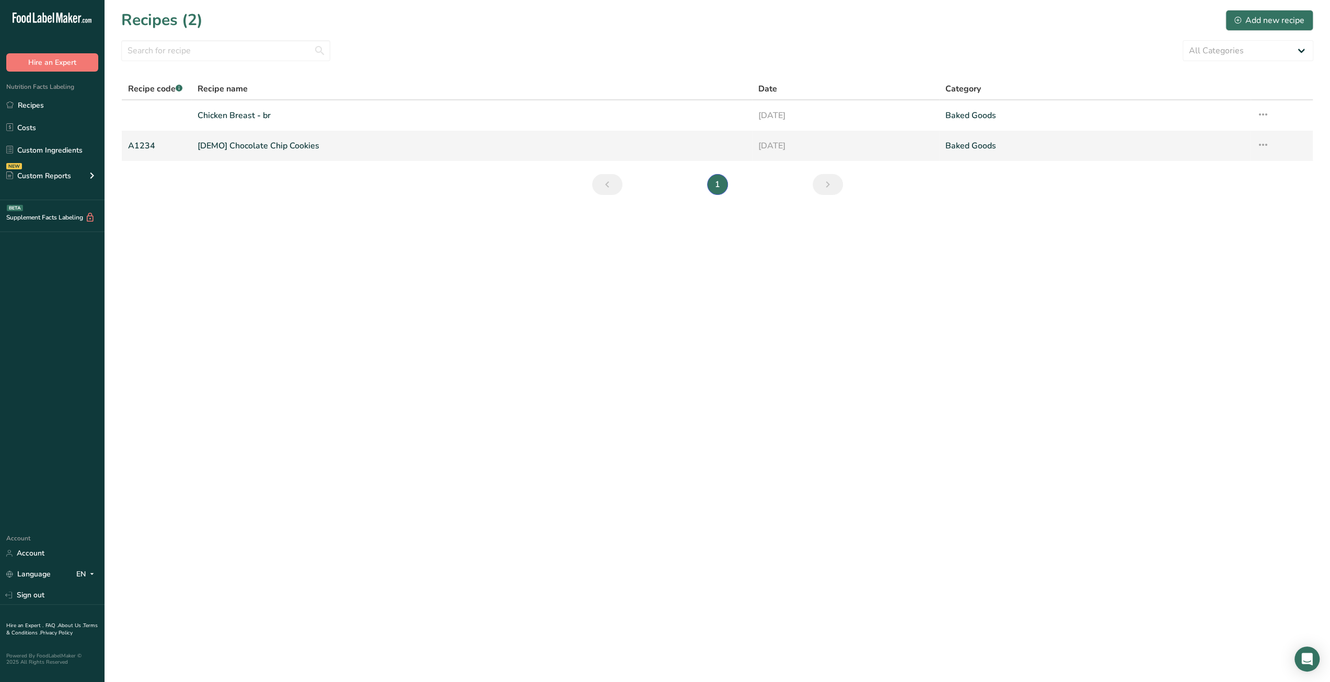
click at [297, 148] on link "[DEMO] Chocolate Chip Cookies" at bounding box center [472, 146] width 548 height 22
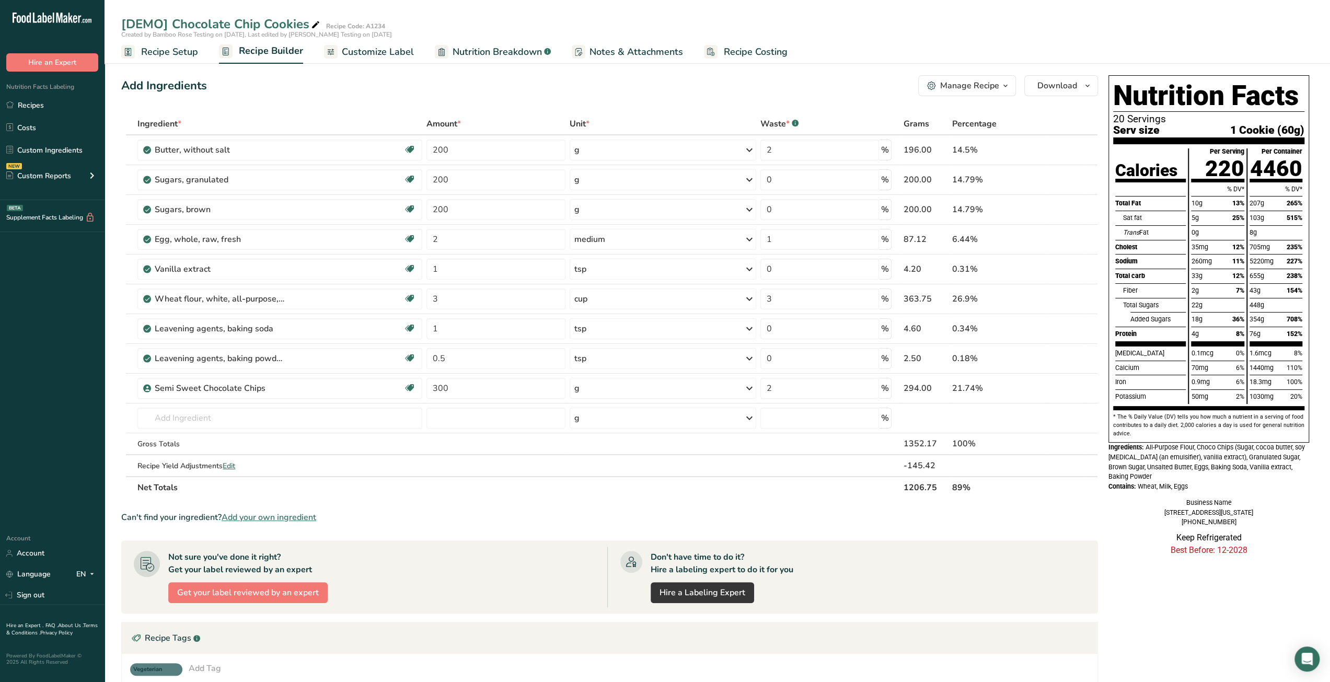
click at [167, 49] on span "Recipe Setup" at bounding box center [169, 52] width 57 height 14
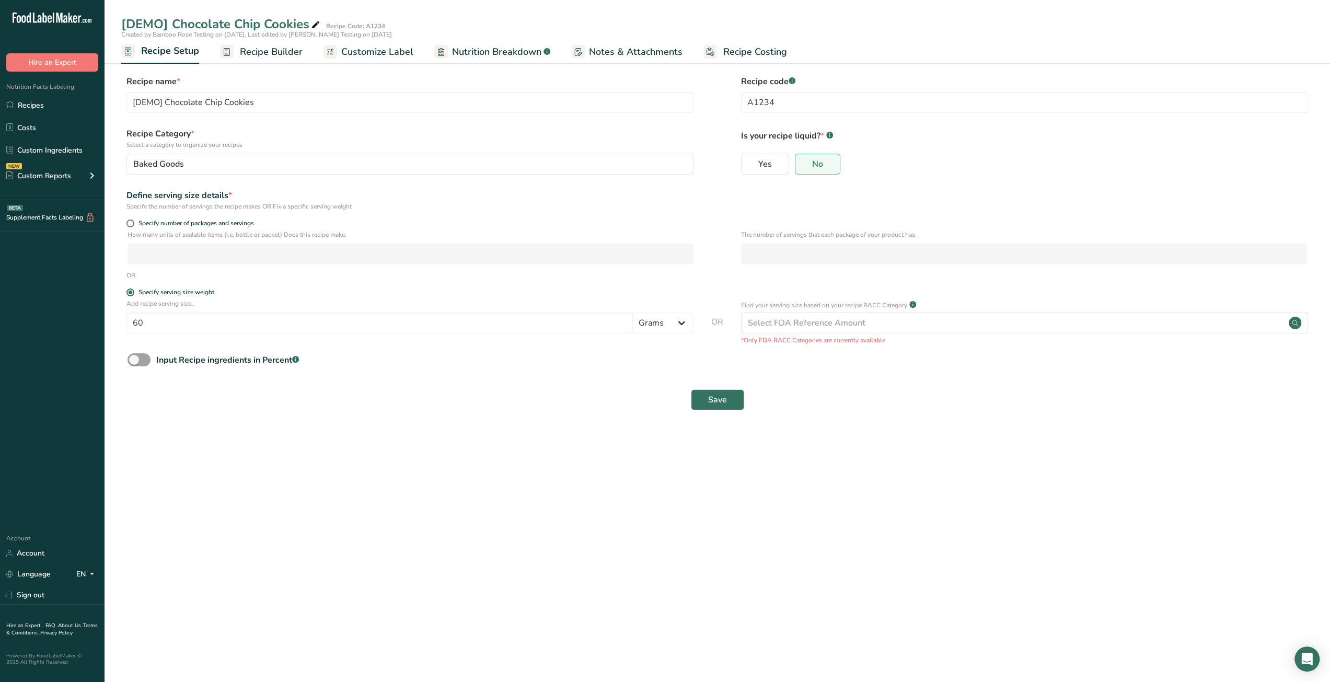
click at [267, 51] on span "Recipe Builder" at bounding box center [271, 52] width 63 height 14
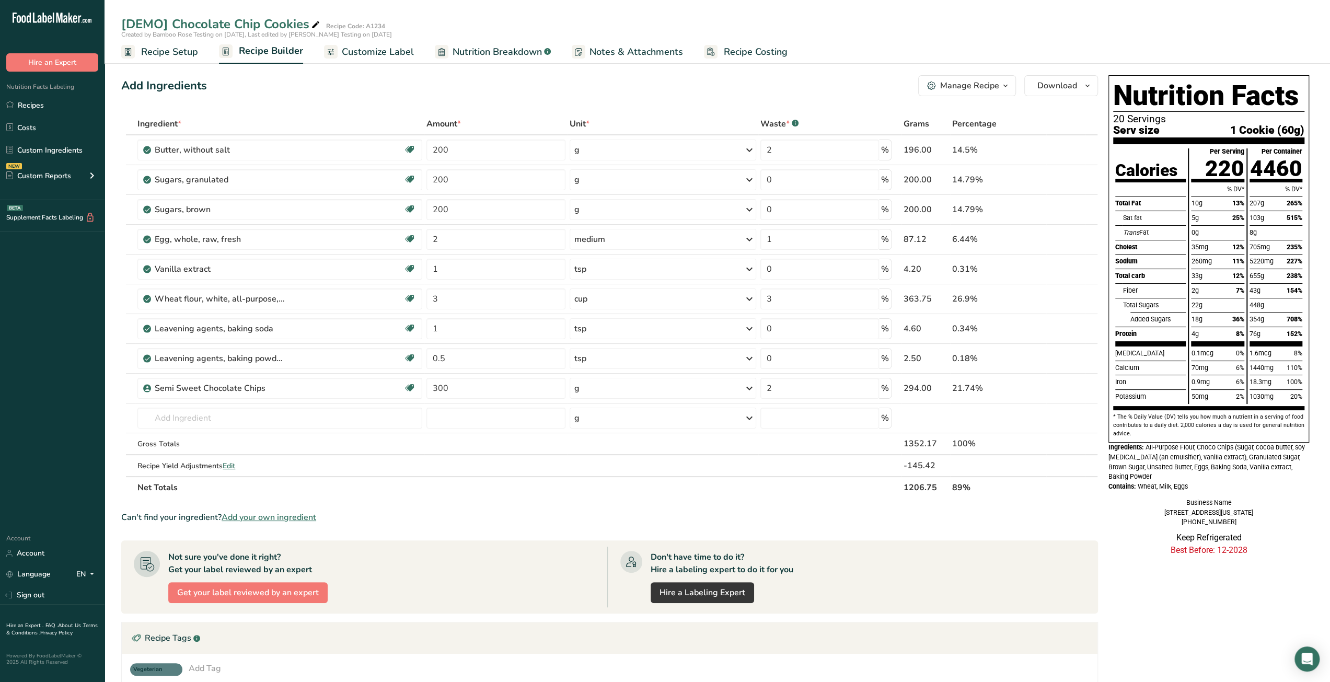
click at [354, 48] on span "Customize Label" at bounding box center [378, 52] width 72 height 14
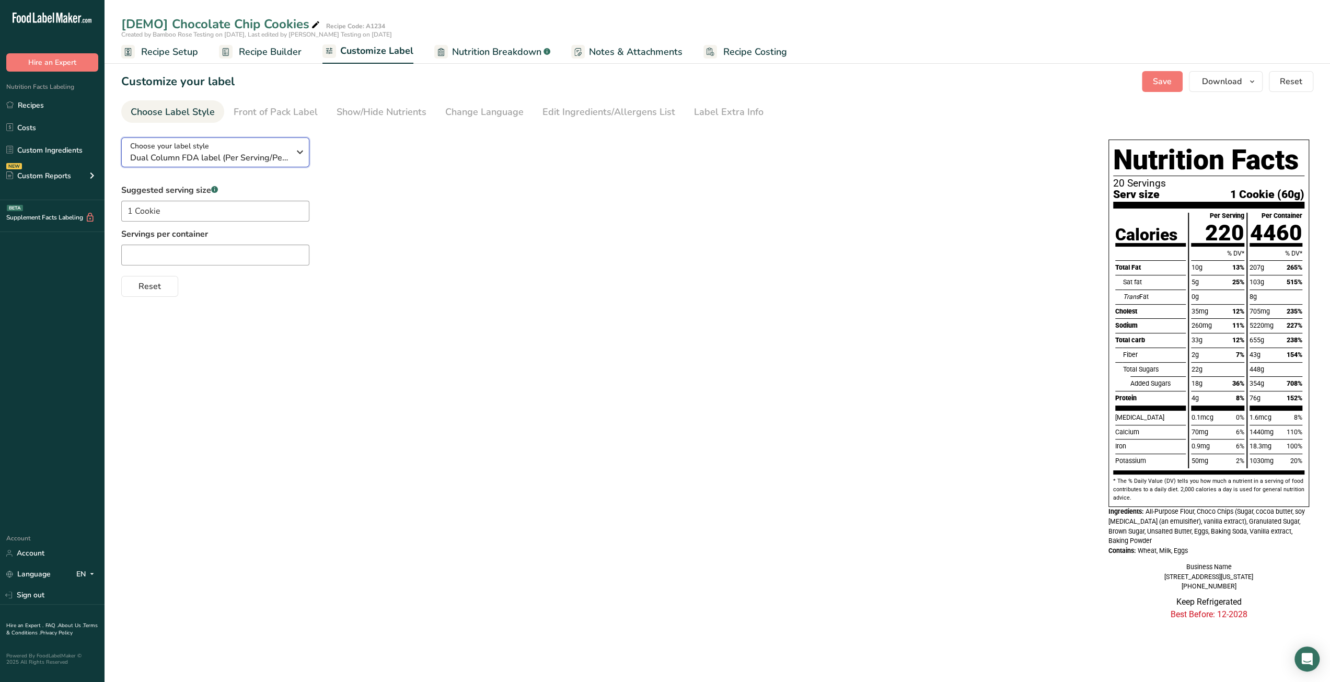
click at [273, 154] on span "Dual Column FDA label (Per Serving/Per Container)" at bounding box center [209, 158] width 159 height 13
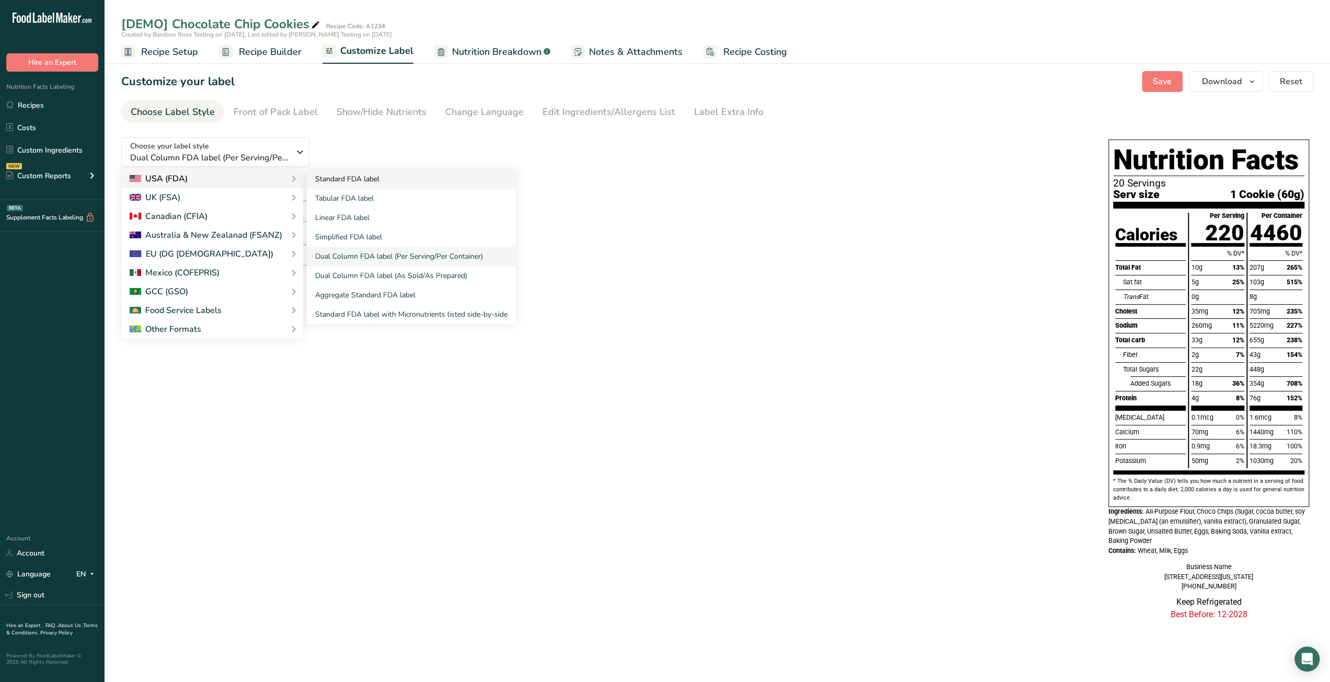
click at [321, 181] on link "Standard FDA label" at bounding box center [411, 178] width 209 height 19
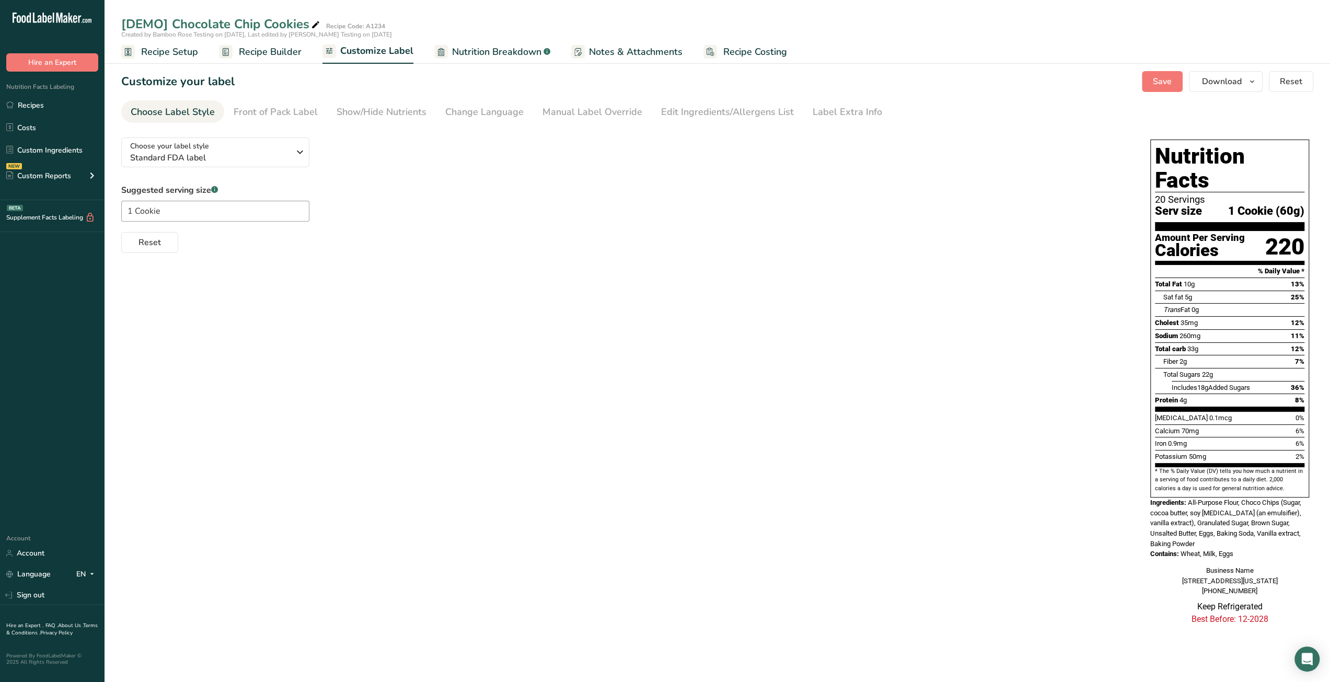
click at [164, 56] on span "Recipe Setup" at bounding box center [169, 52] width 57 height 14
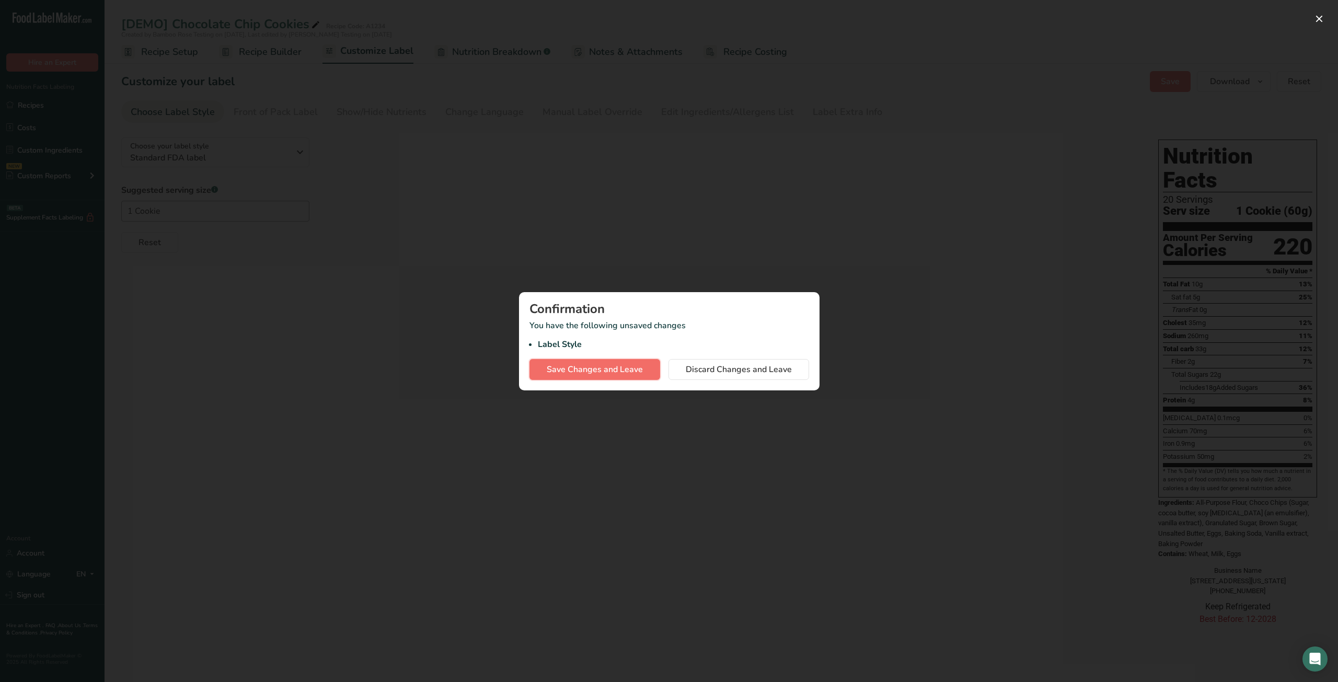
click at [615, 372] on span "Save Changes and Leave" at bounding box center [595, 369] width 96 height 13
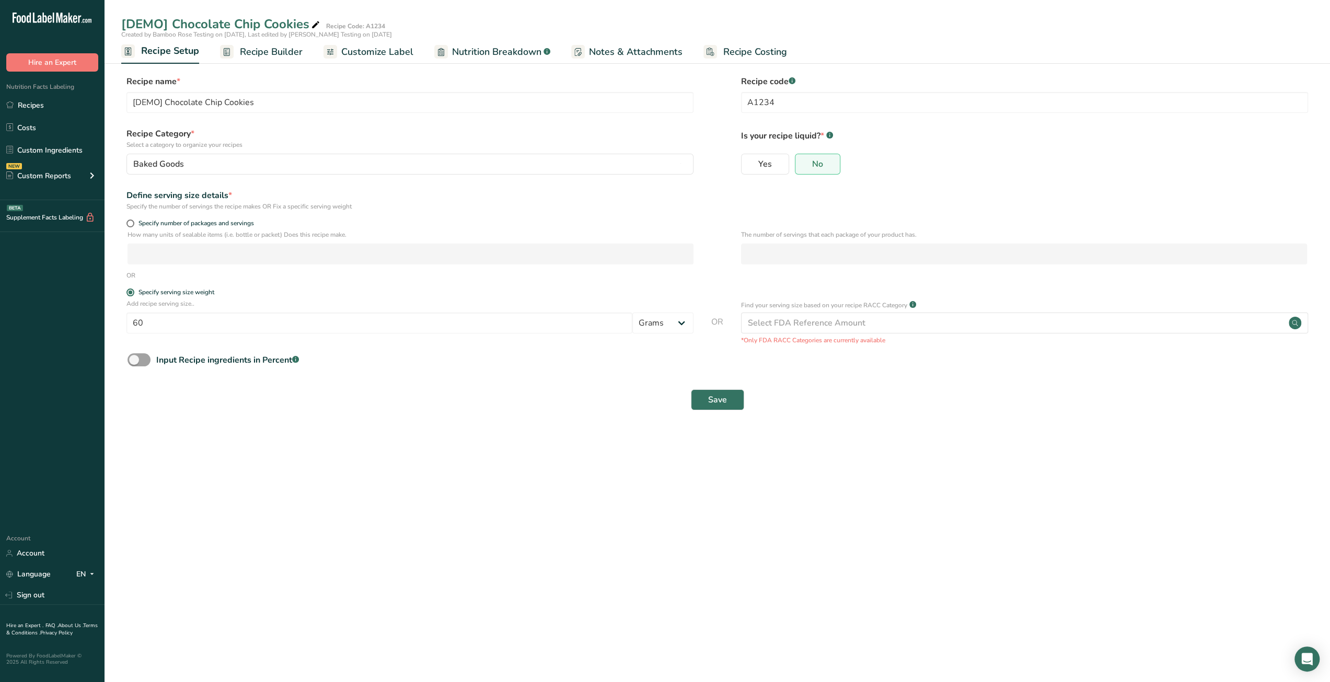
drag, startPoint x: 263, startPoint y: 48, endPoint x: 274, endPoint y: 70, distance: 24.1
click at [263, 48] on span "Recipe Builder" at bounding box center [271, 52] width 63 height 14
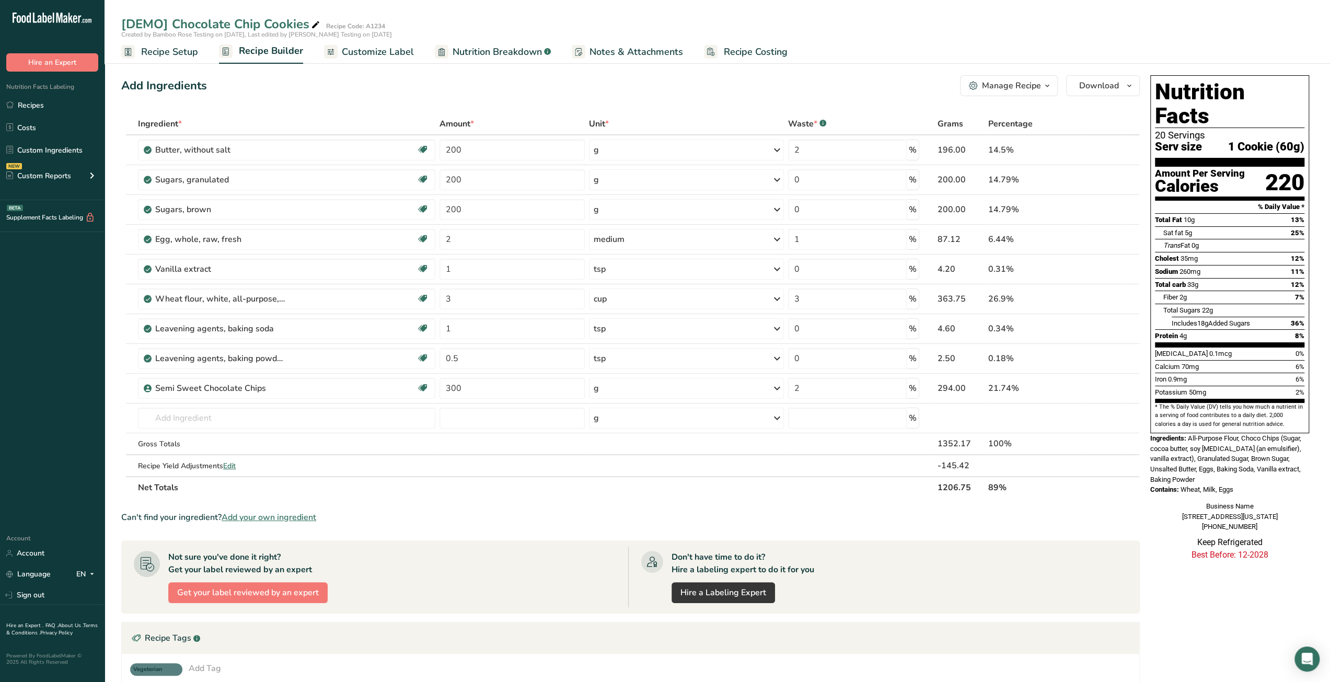
click at [474, 57] on span "Nutrition Breakdown" at bounding box center [497, 52] width 89 height 14
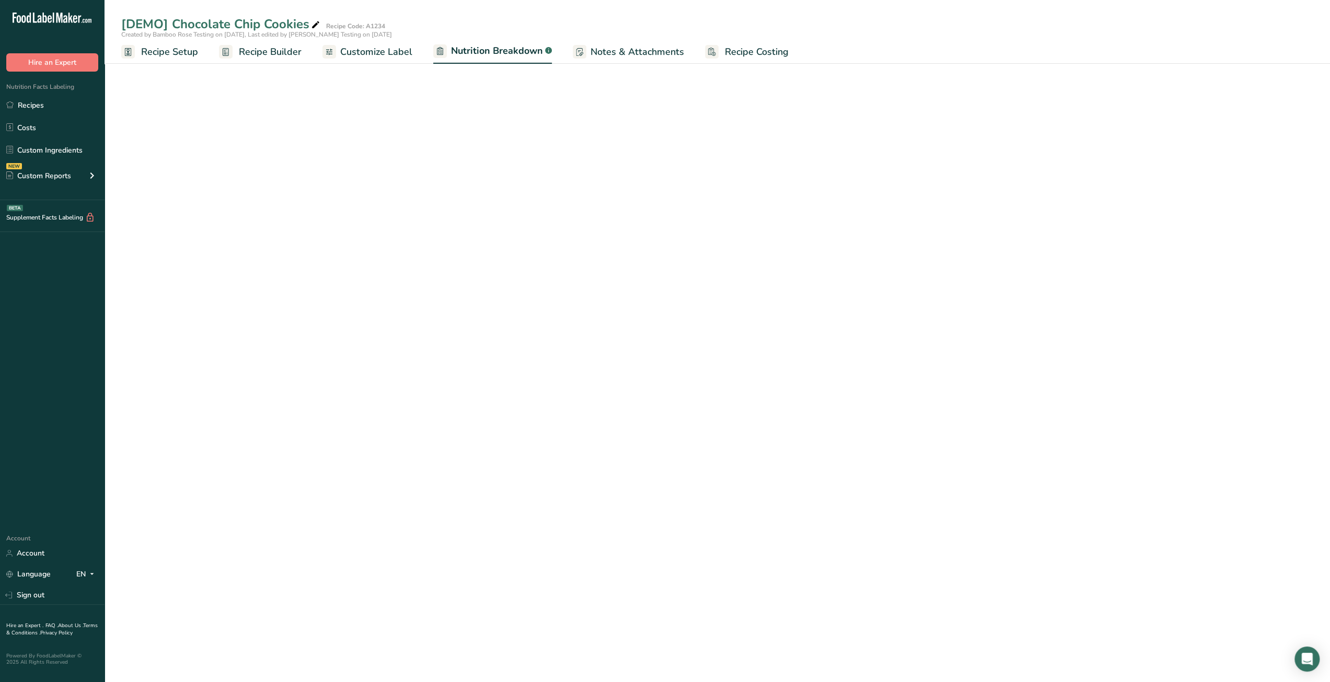
select select "Calories"
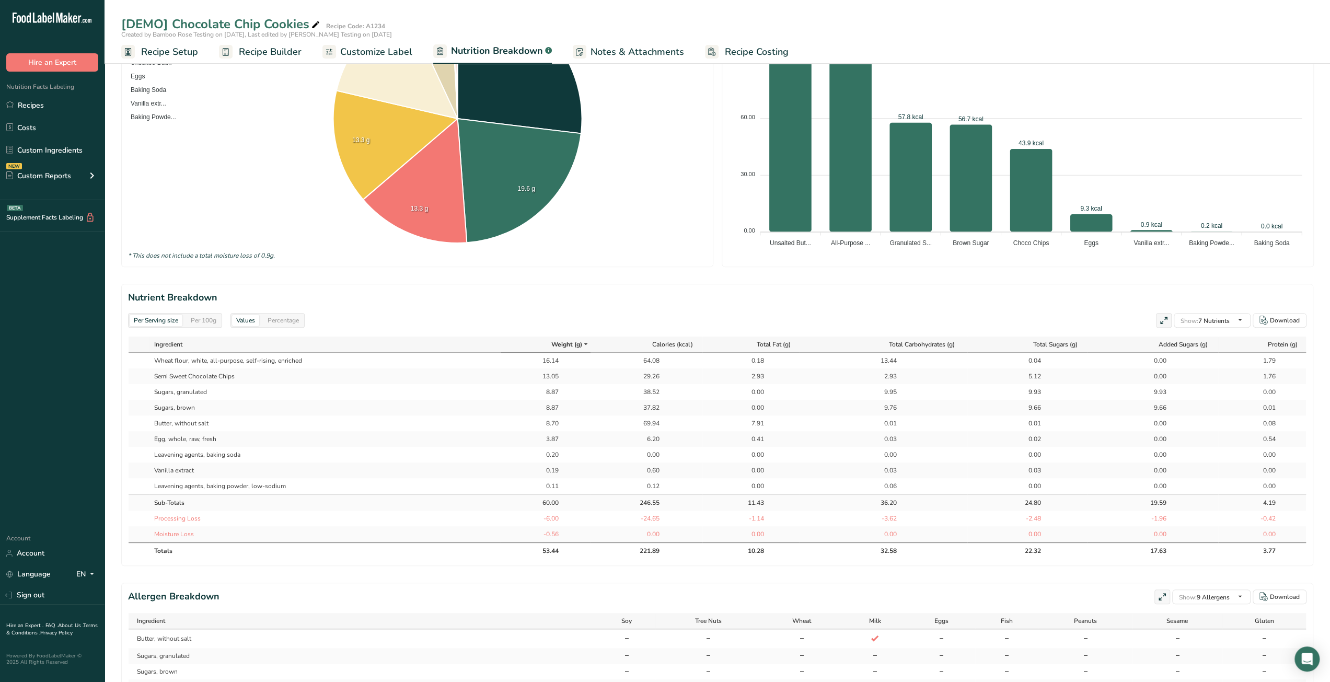
scroll to position [261, 0]
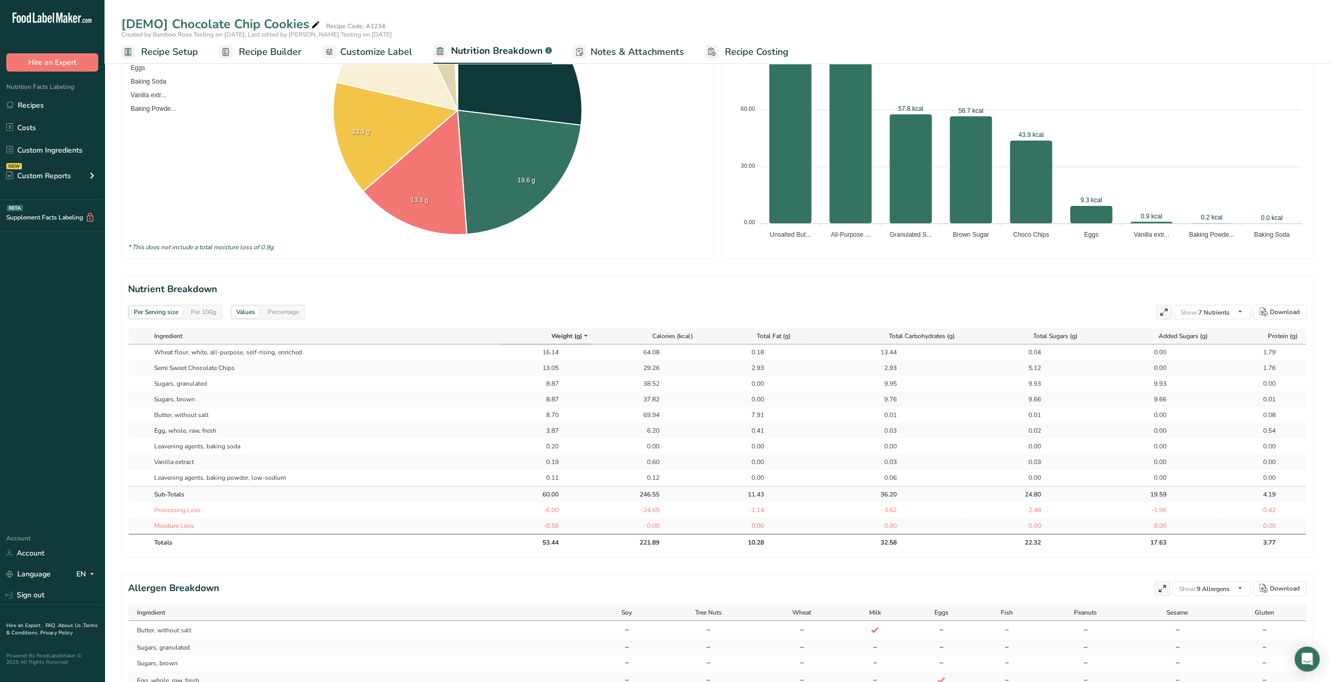
click at [270, 53] on span "Recipe Builder" at bounding box center [270, 52] width 63 height 14
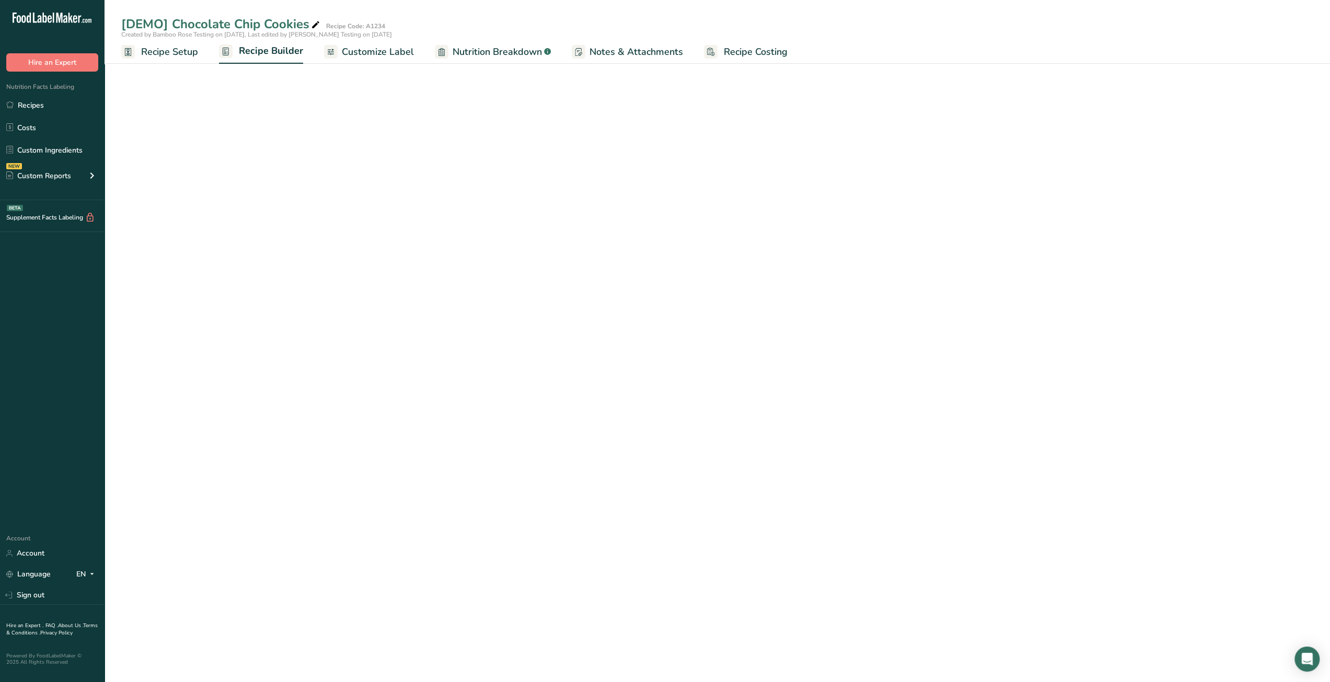
scroll to position [2, 0]
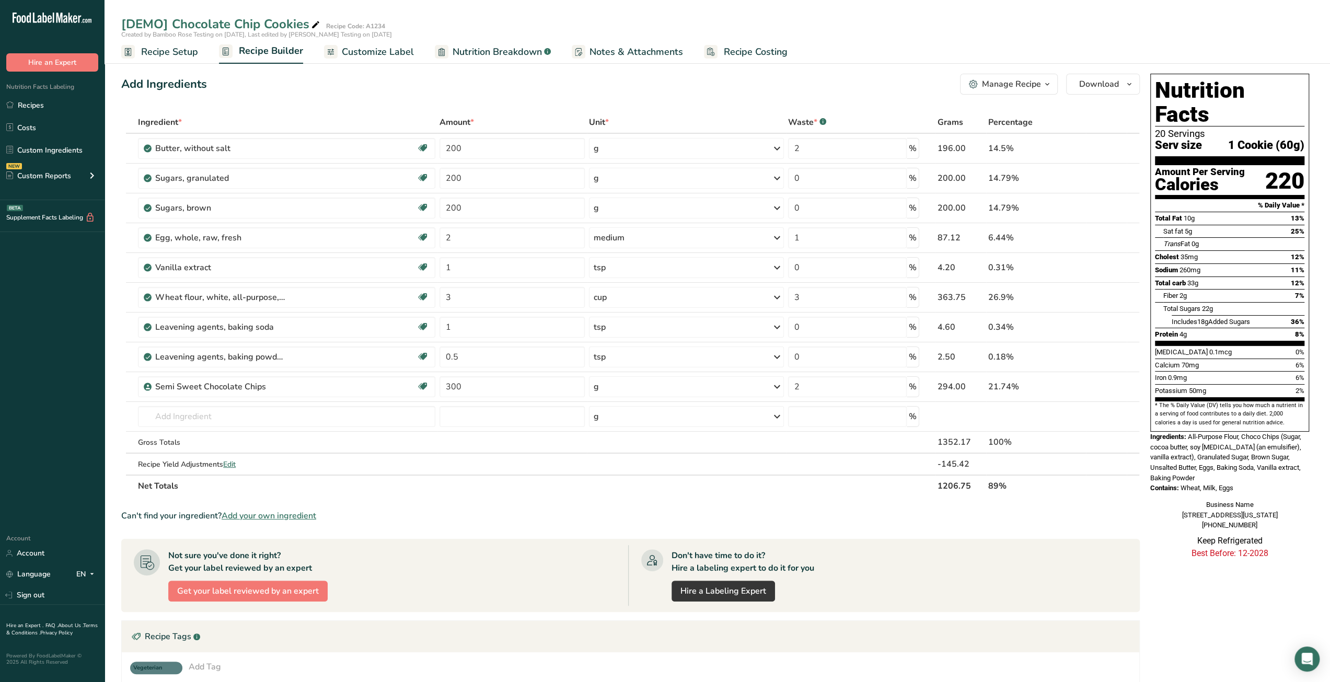
click at [154, 53] on span "Recipe Setup" at bounding box center [169, 52] width 57 height 14
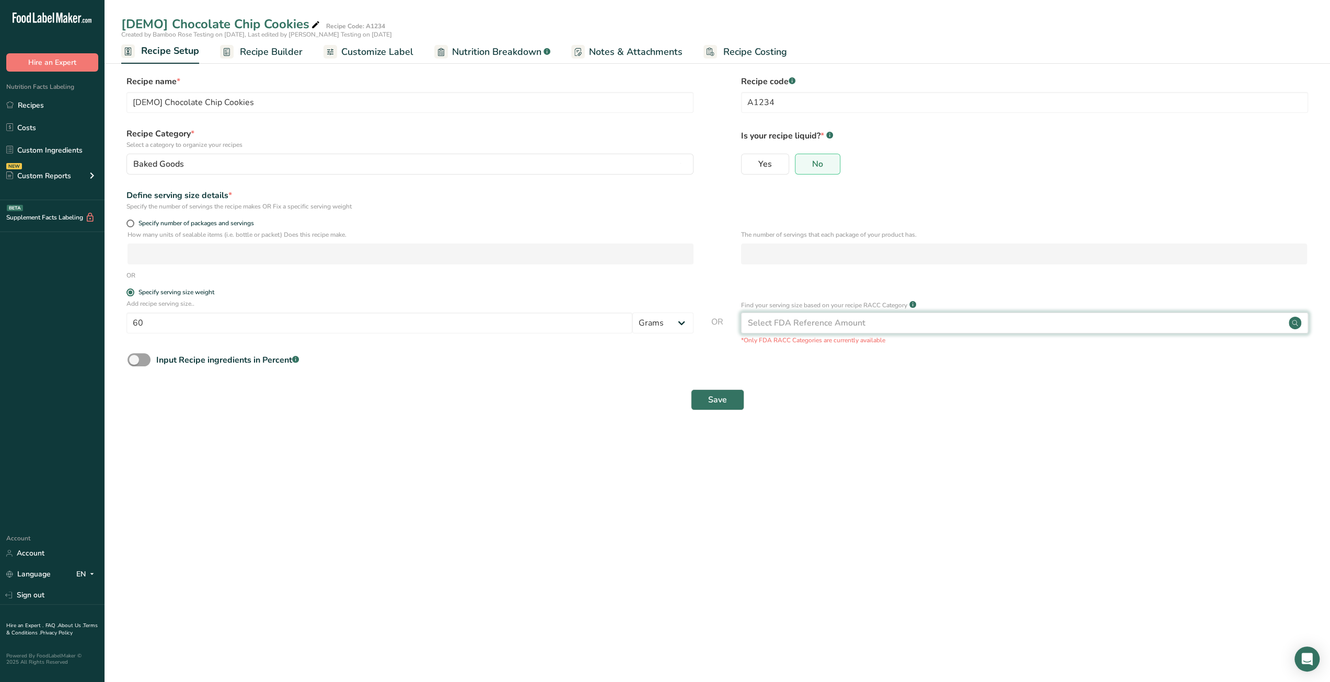
click at [850, 325] on div "Select FDA Reference Amount" at bounding box center [807, 323] width 118 height 13
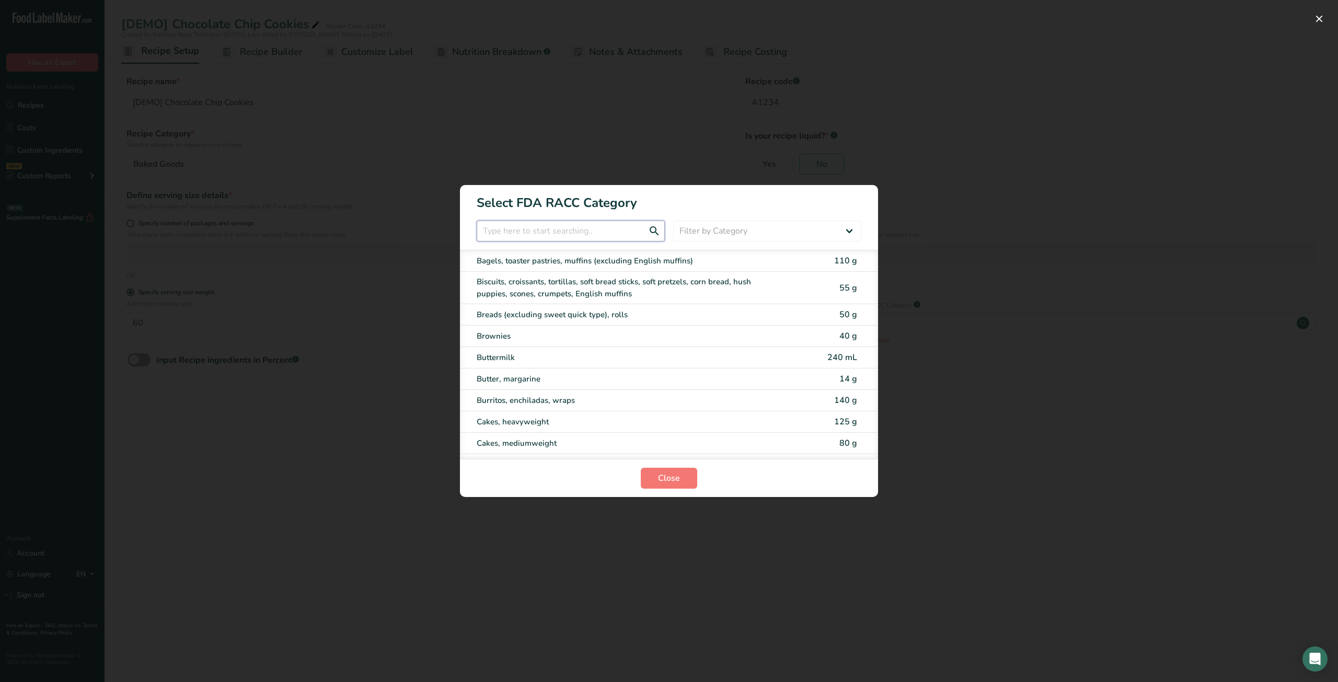
click at [500, 234] on input "RACC Category Selection Modal" at bounding box center [571, 231] width 188 height 21
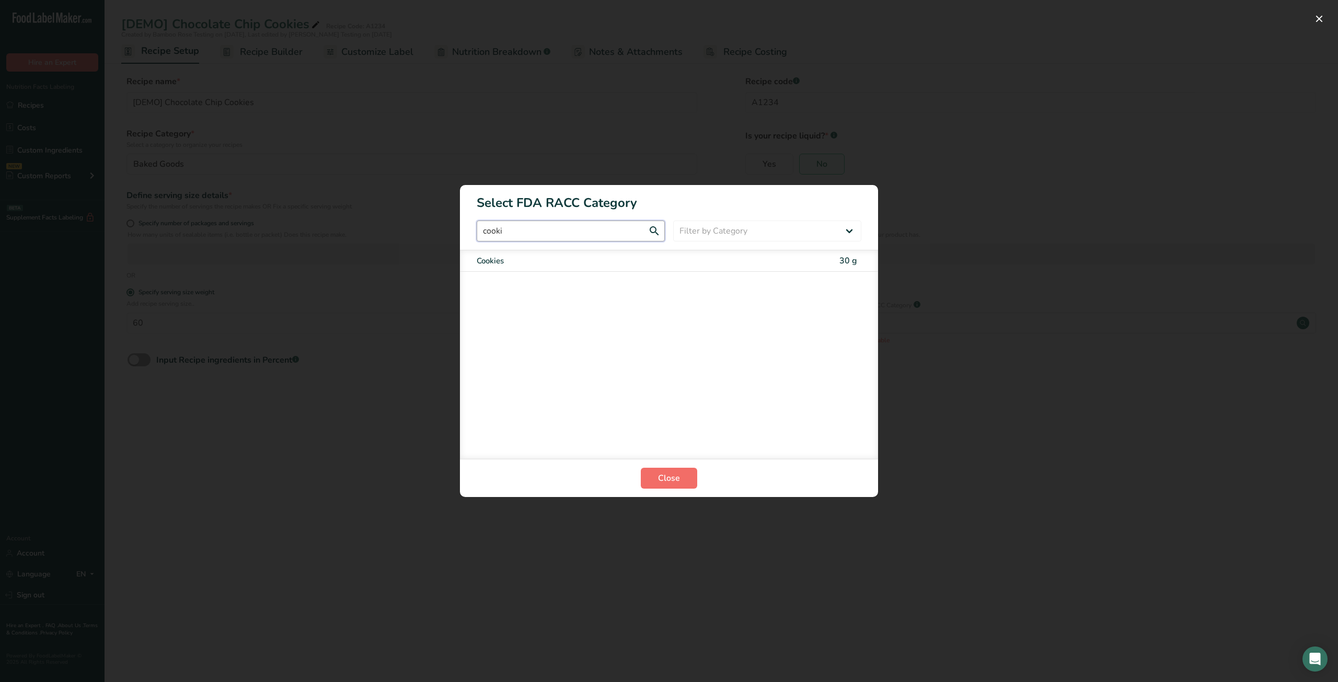
type input "cooki"
click at [676, 479] on span "Close" at bounding box center [669, 478] width 22 height 13
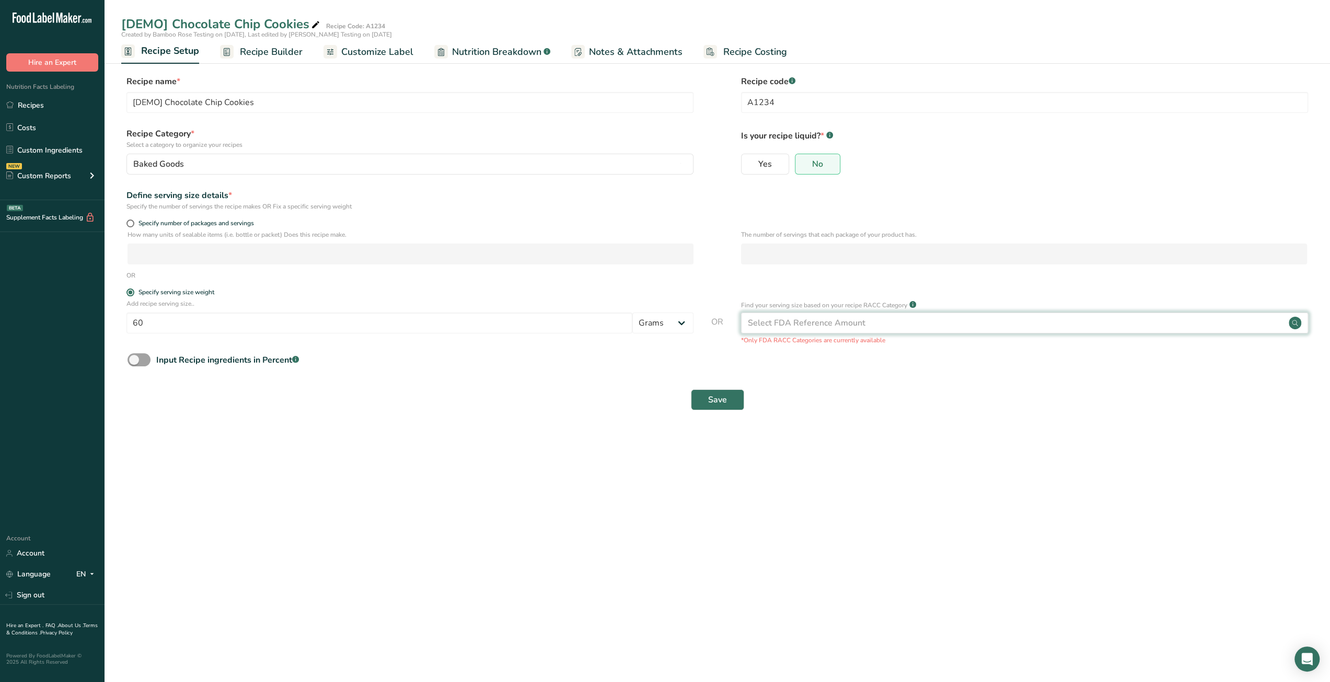
click at [852, 323] on div "Select FDA Reference Amount" at bounding box center [807, 323] width 118 height 13
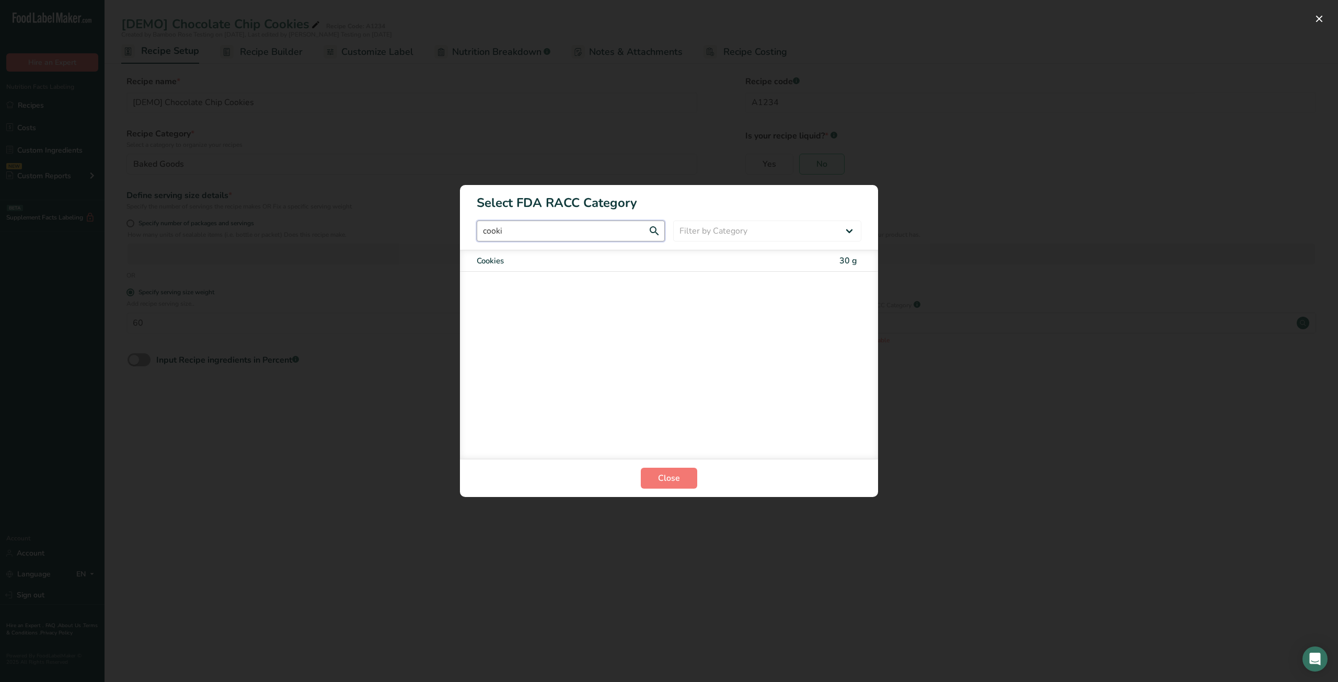
drag, startPoint x: 515, startPoint y: 233, endPoint x: 480, endPoint y: 232, distance: 34.5
click at [480, 232] on input "cooki" at bounding box center [571, 231] width 188 height 21
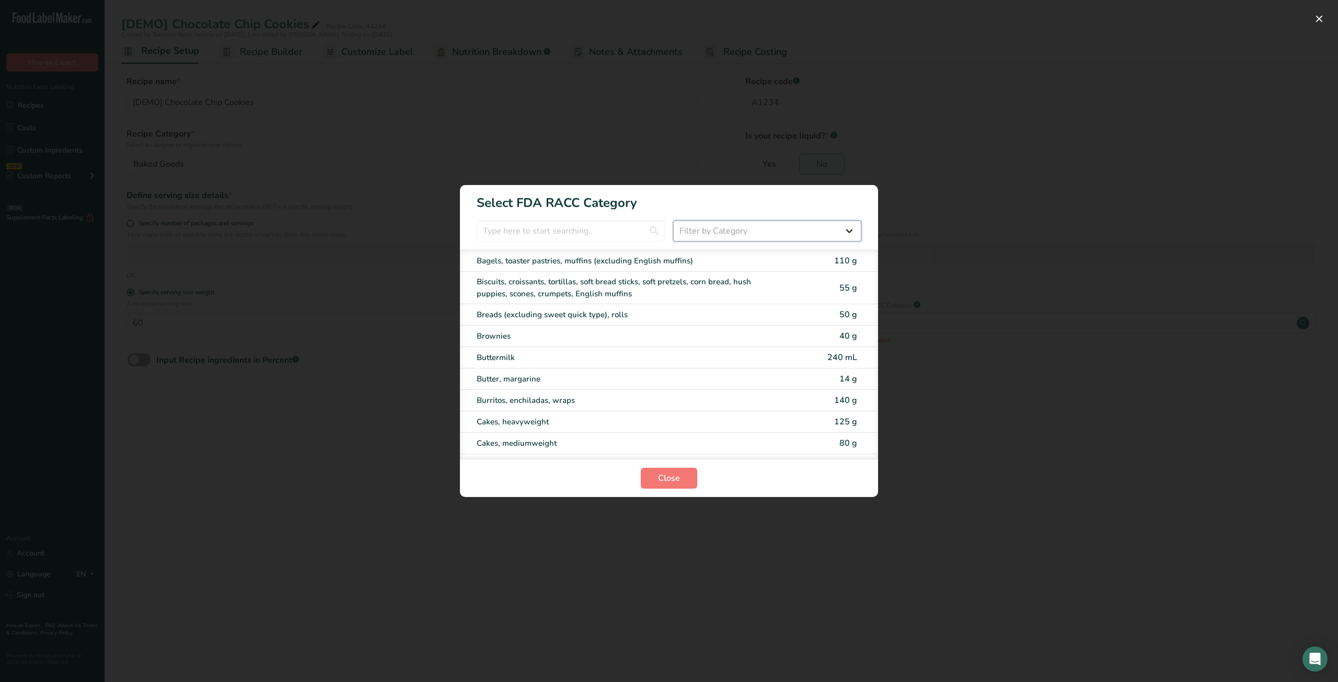
click at [834, 225] on select "Filter by Category All Bakery products Beverages Cereals and other grain produc…" at bounding box center [767, 231] width 188 height 21
click at [654, 483] on button "Close" at bounding box center [669, 478] width 56 height 21
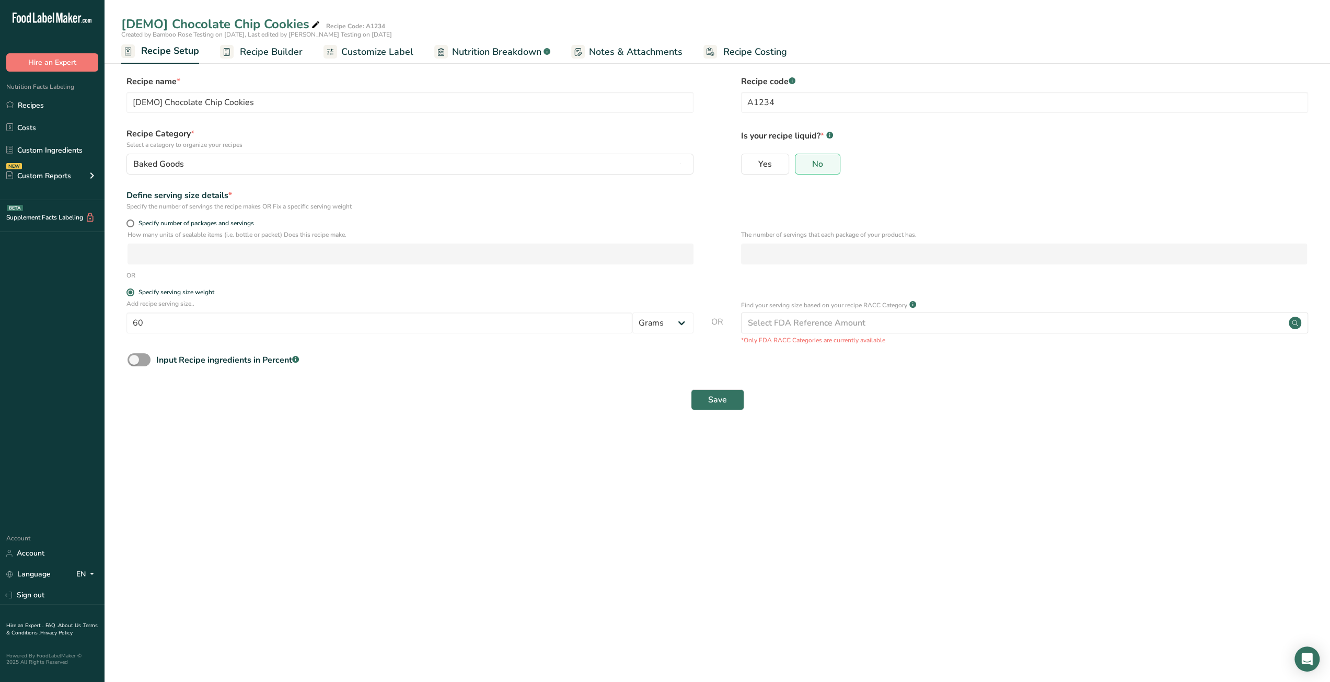
click at [363, 57] on span "Customize Label" at bounding box center [377, 52] width 72 height 14
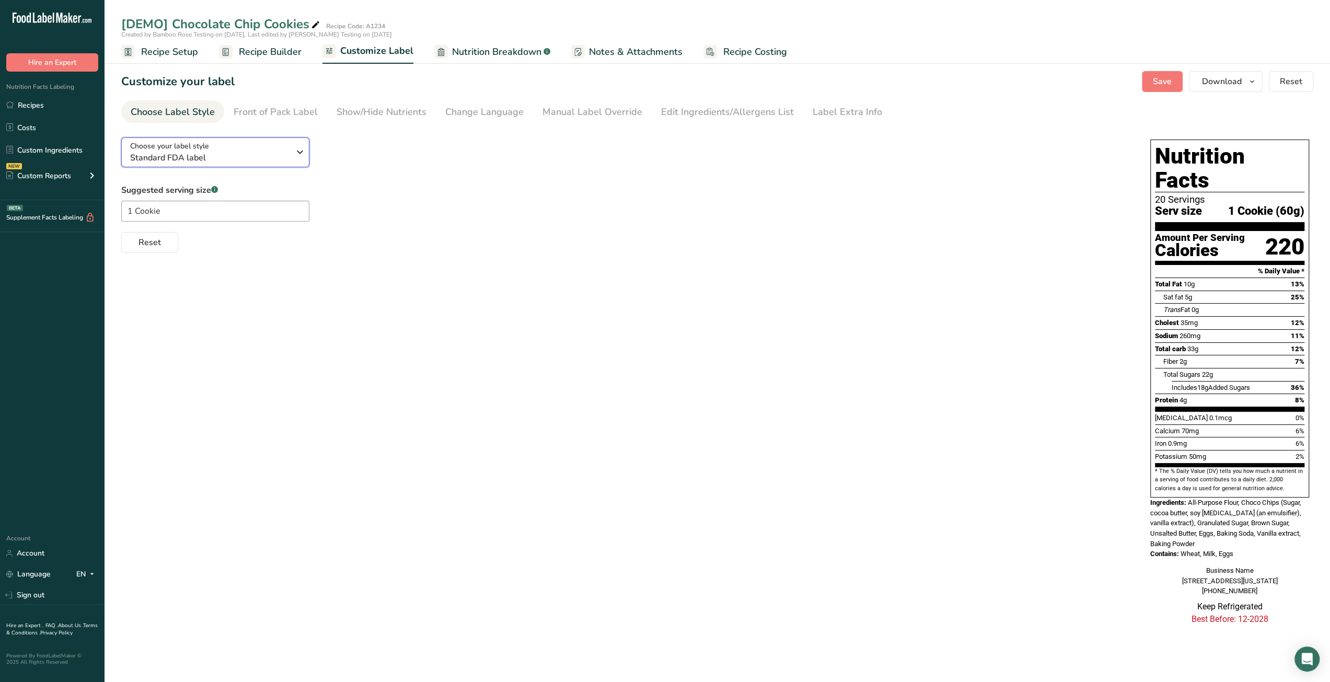
click at [260, 158] on span "Standard FDA label" at bounding box center [209, 158] width 159 height 13
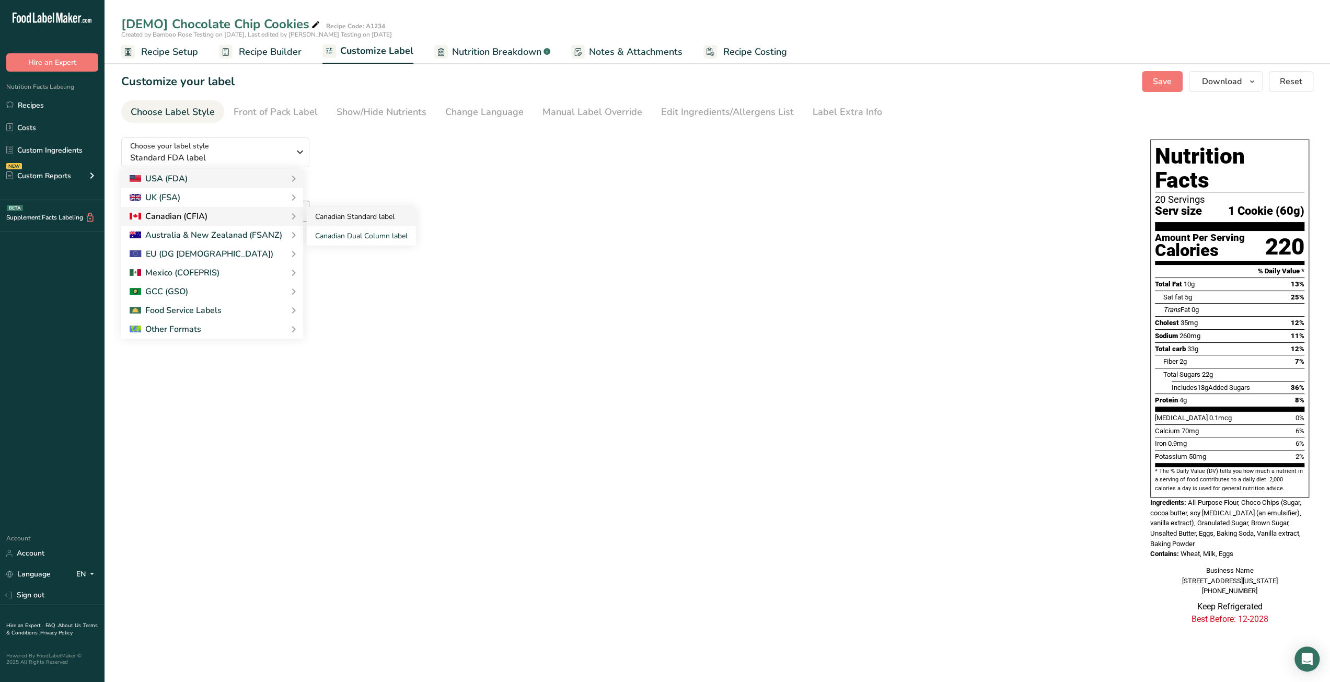
click at [366, 217] on link "Canadian Standard label" at bounding box center [361, 216] width 109 height 19
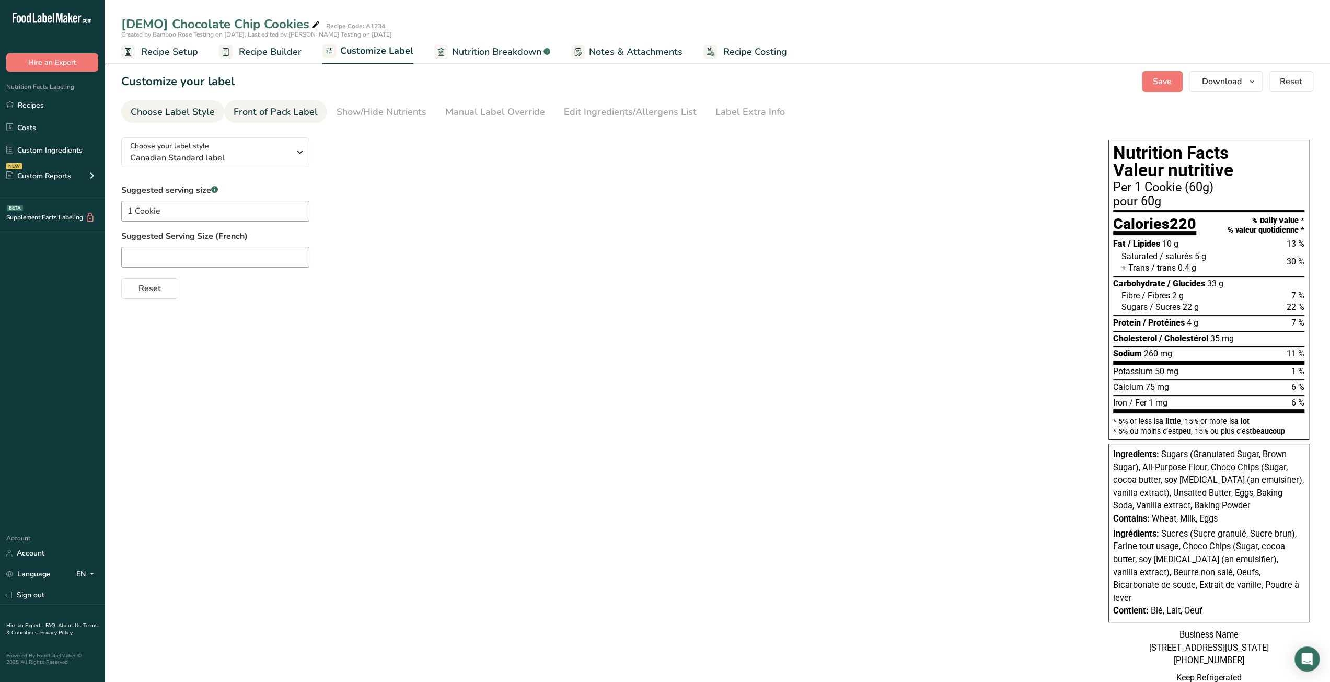
click at [293, 121] on link "Front of Pack Label" at bounding box center [276, 112] width 84 height 24
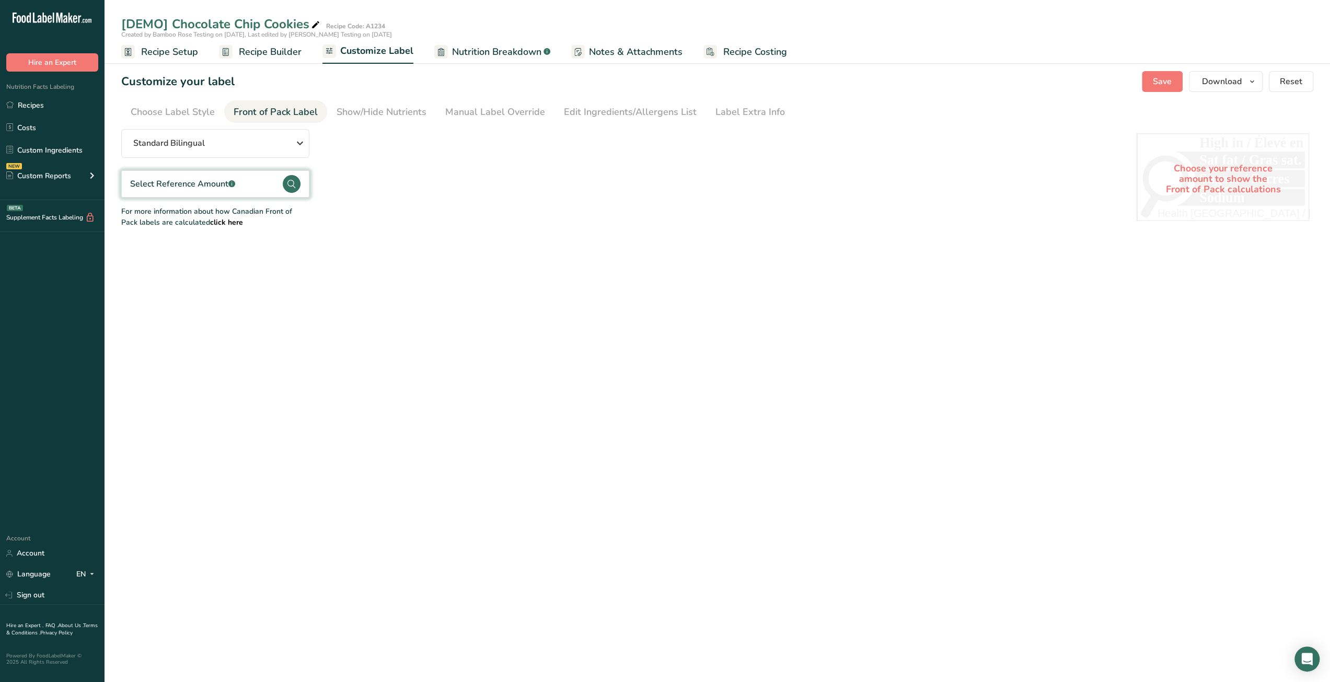
click at [283, 185] on circle at bounding box center [292, 184] width 18 height 18
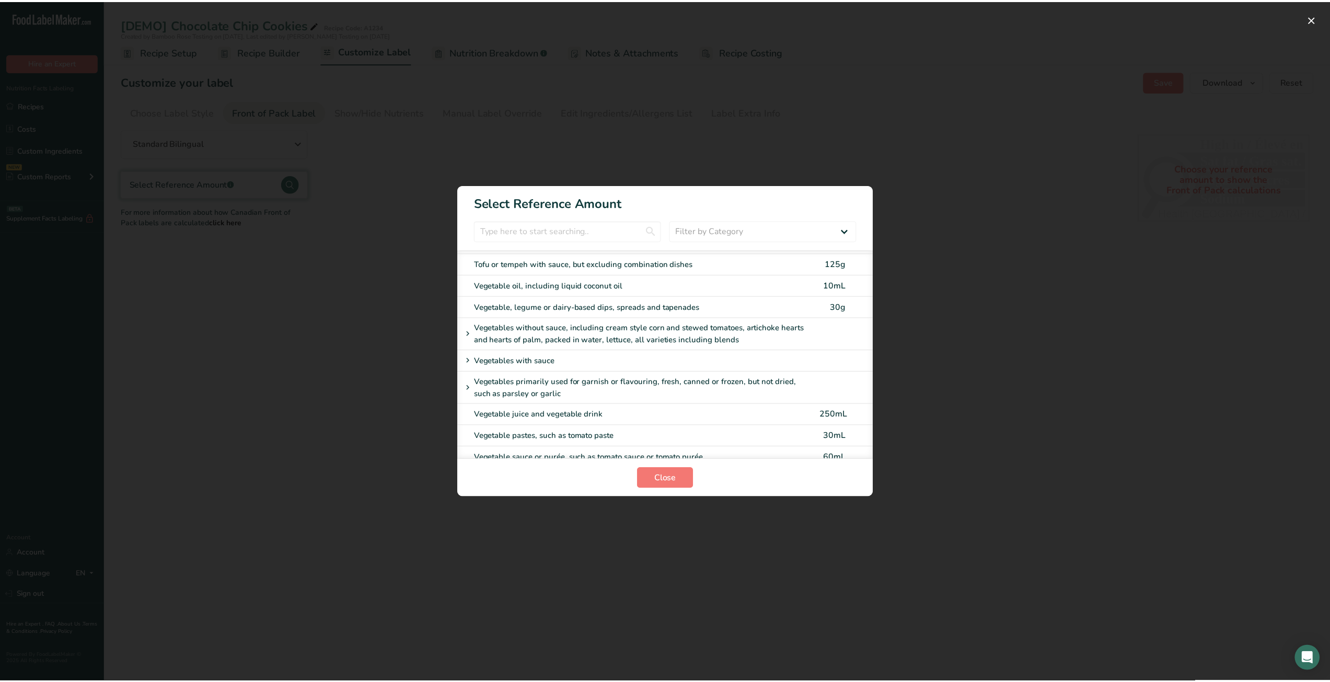
scroll to position [4757, 0]
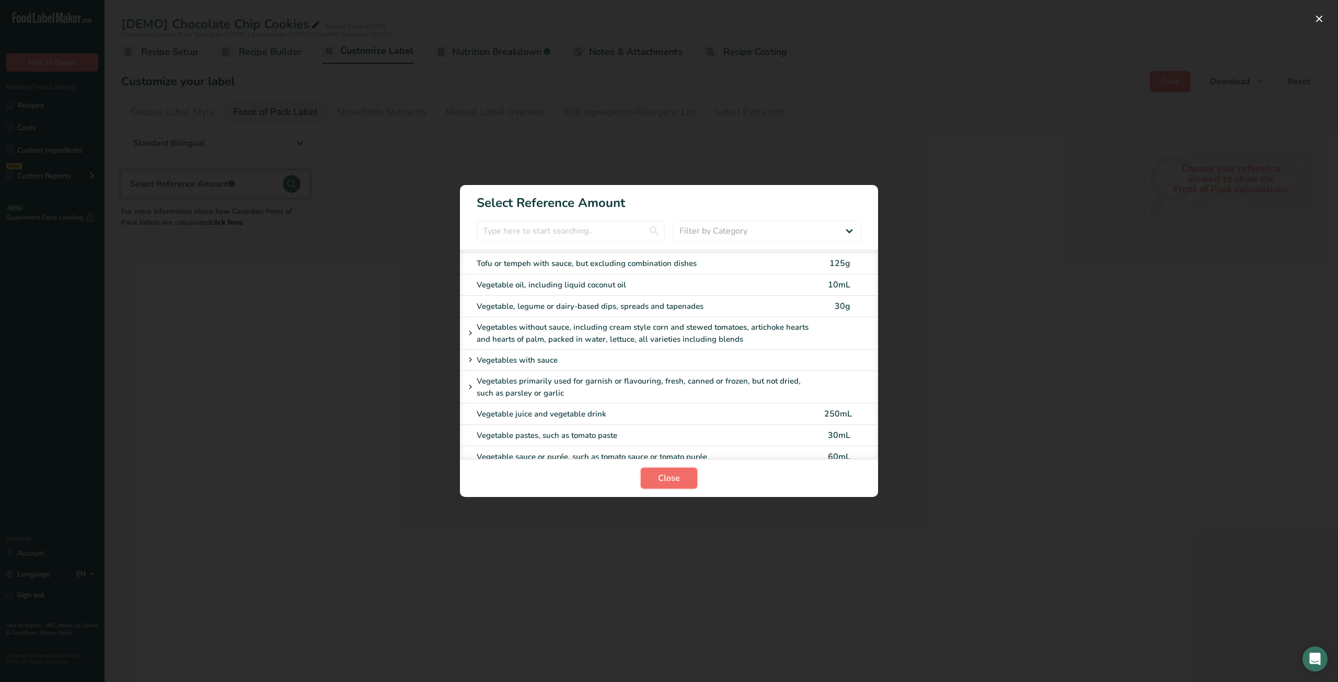
click at [666, 475] on span "Close" at bounding box center [669, 478] width 22 height 13
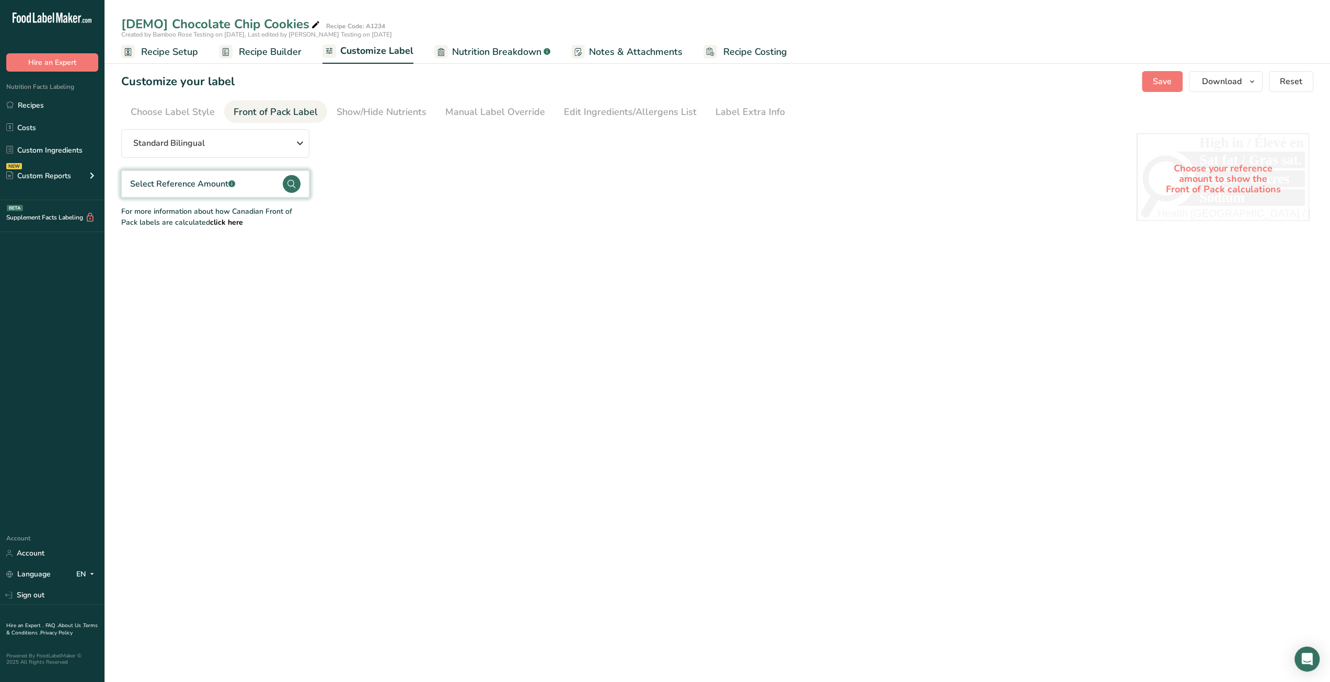
click at [210, 223] on b "click here" at bounding box center [226, 222] width 33 height 10
click at [259, 147] on div "Standard Bilingual" at bounding box center [215, 143] width 164 height 13
click at [411, 194] on div "Standard Bilingual Standard Bilingual Standard English Only Linear Bilingual St…" at bounding box center [618, 178] width 995 height 99
click at [237, 149] on button "Standard Bilingual" at bounding box center [215, 143] width 188 height 29
click at [214, 221] on link "Linear Bilingual" at bounding box center [215, 221] width 188 height 25
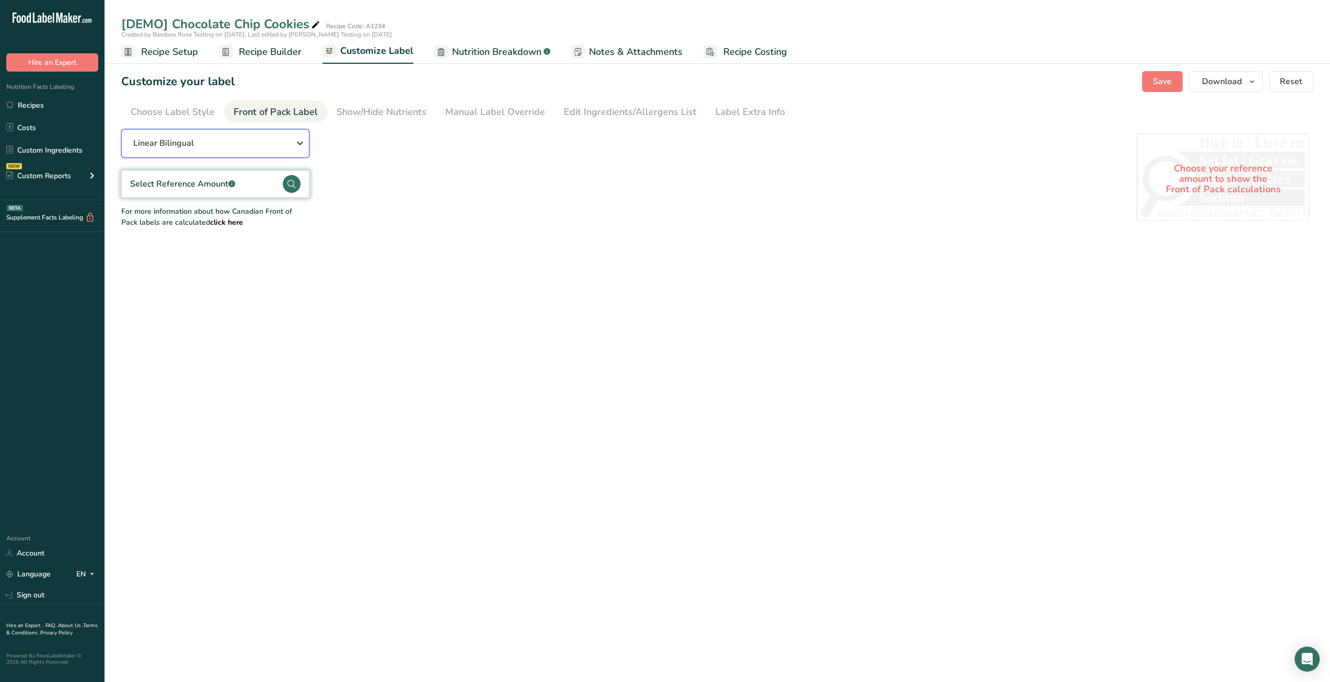
click at [283, 141] on div "Linear Bilingual" at bounding box center [215, 143] width 164 height 13
click at [408, 198] on div "Linear Bilingual Standard Bilingual Standard English Only Linear Bilingual Stan…" at bounding box center [618, 178] width 995 height 99
click at [174, 106] on div "Choose Label Style" at bounding box center [173, 112] width 84 height 14
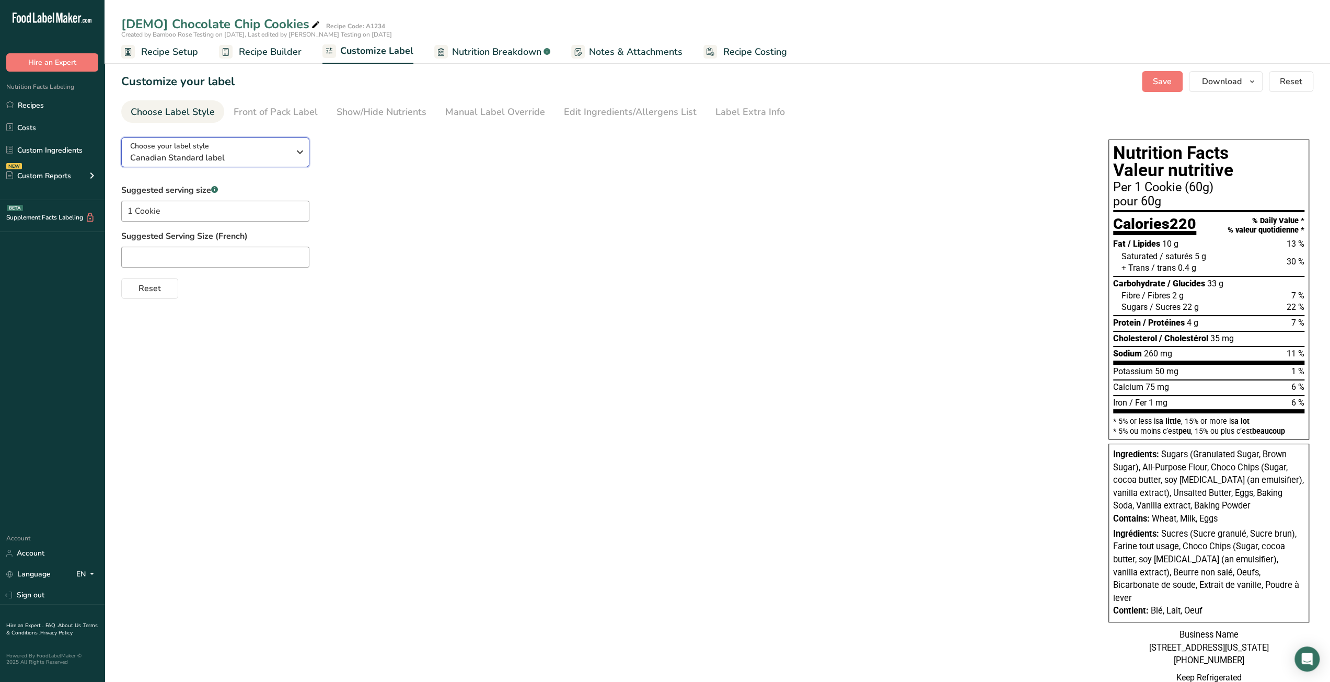
click at [204, 152] on span "Canadian Standard label" at bounding box center [209, 158] width 159 height 13
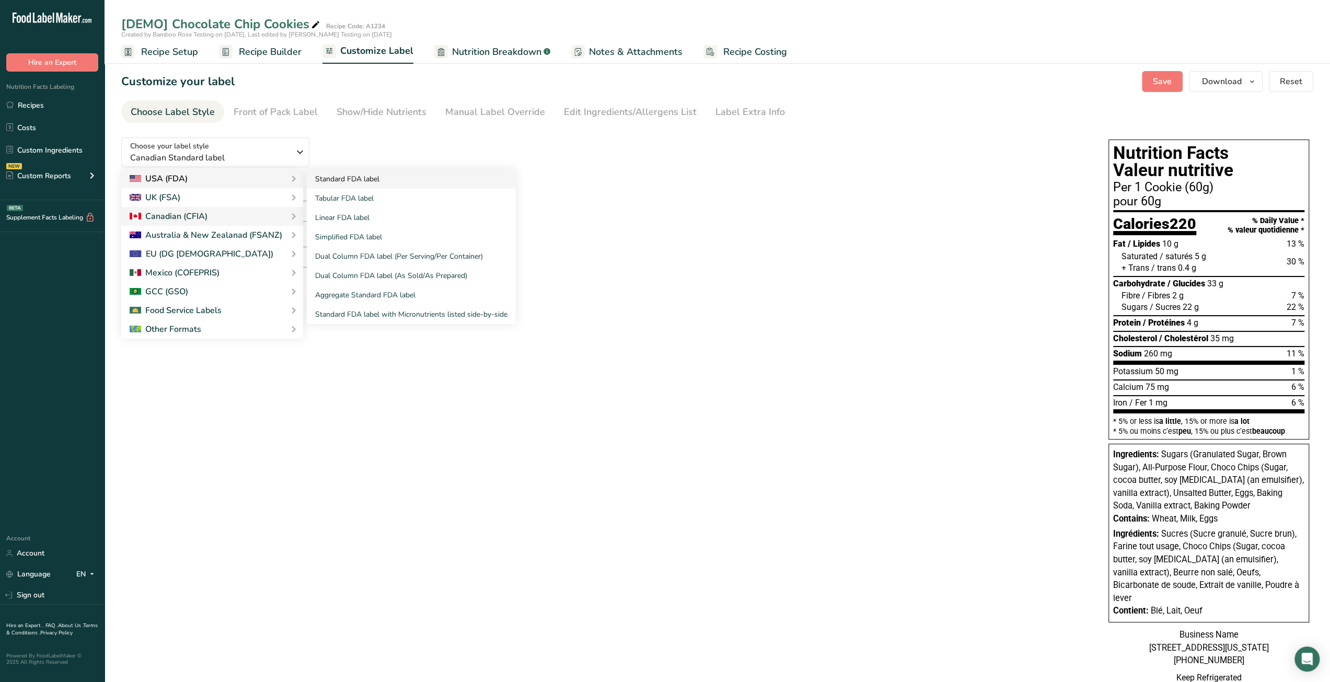
click at [331, 179] on link "Standard FDA label" at bounding box center [411, 178] width 209 height 19
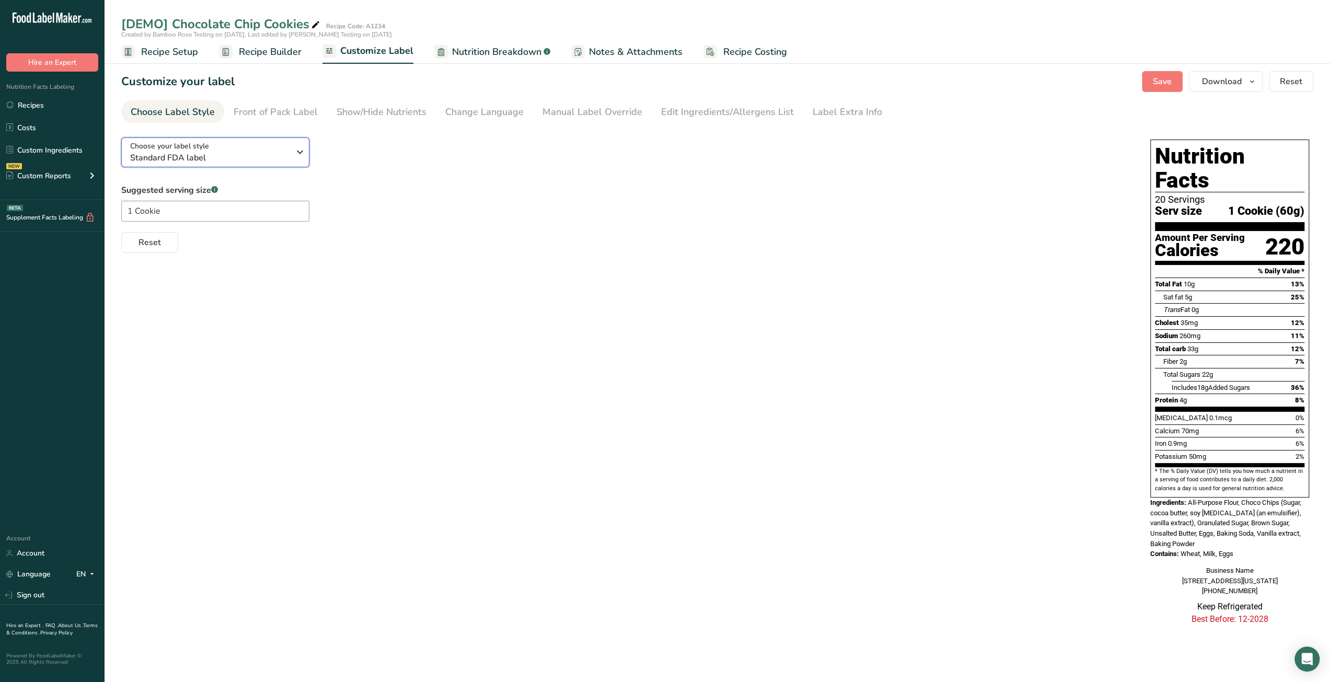
click at [268, 154] on span "Standard FDA label" at bounding box center [209, 158] width 159 height 13
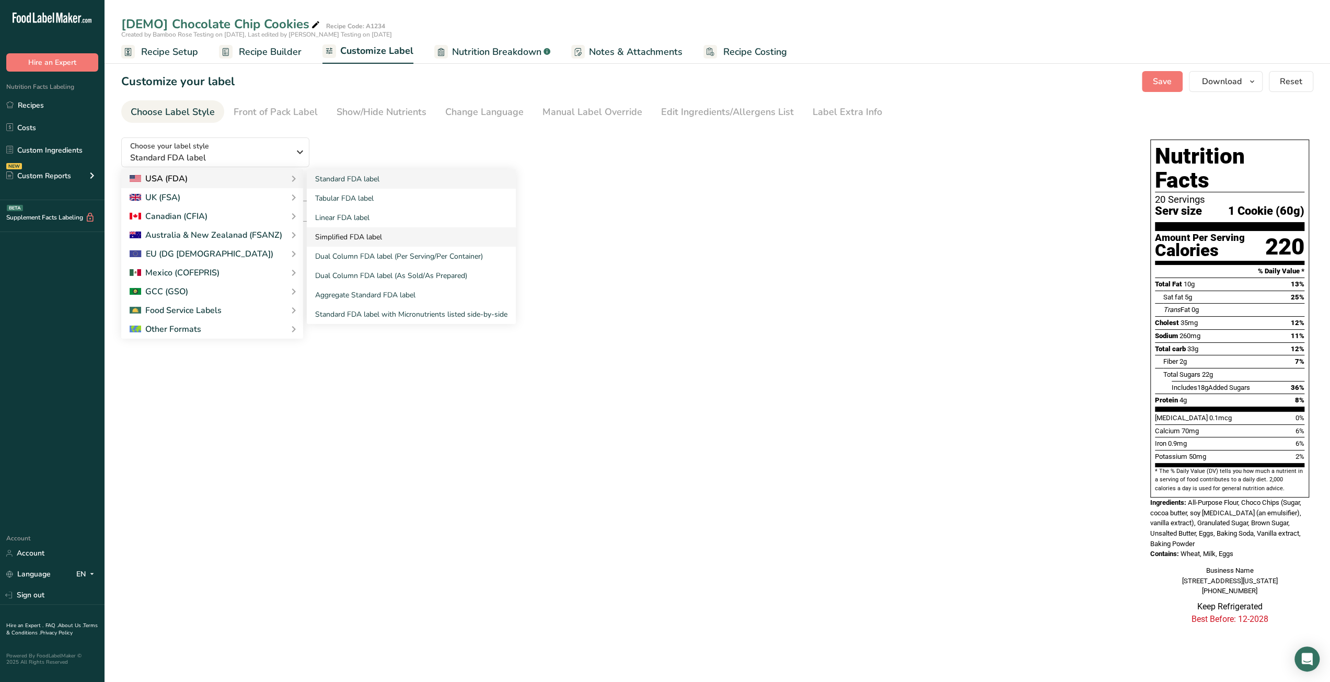
click at [356, 237] on link "Simplified FDA label" at bounding box center [411, 236] width 209 height 19
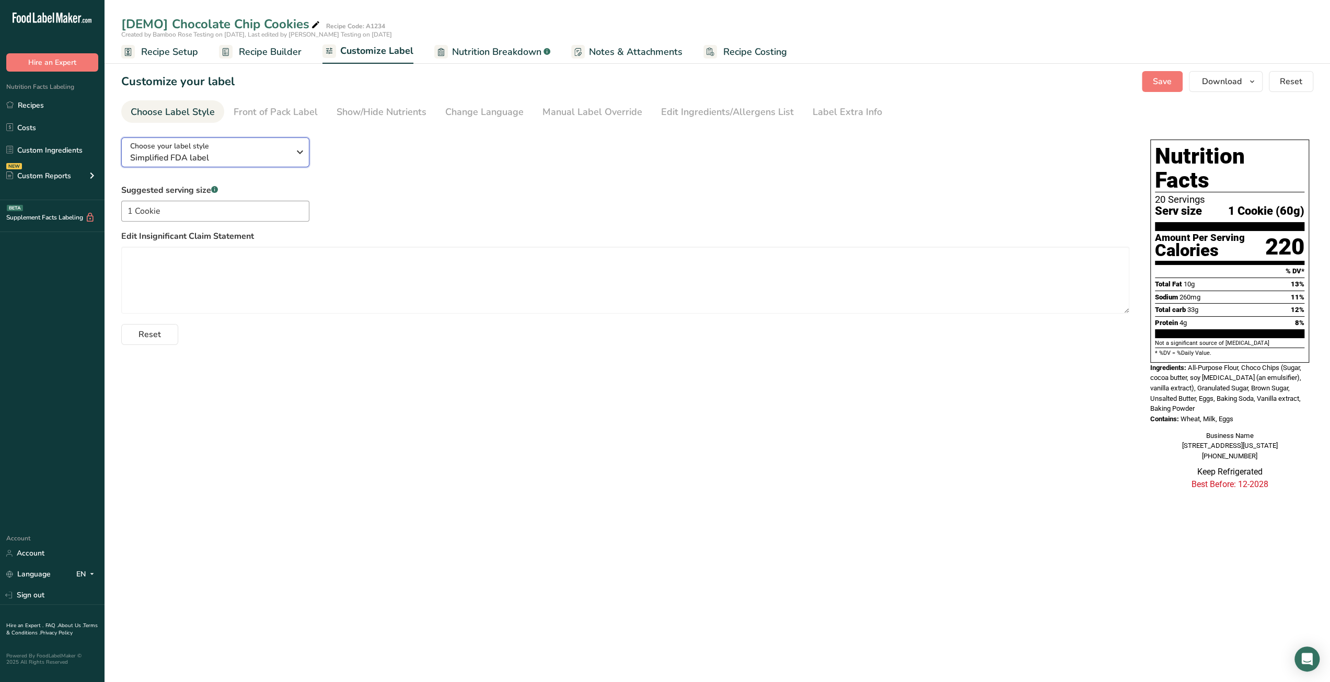
click at [267, 155] on span "Simplified FDA label" at bounding box center [209, 158] width 159 height 13
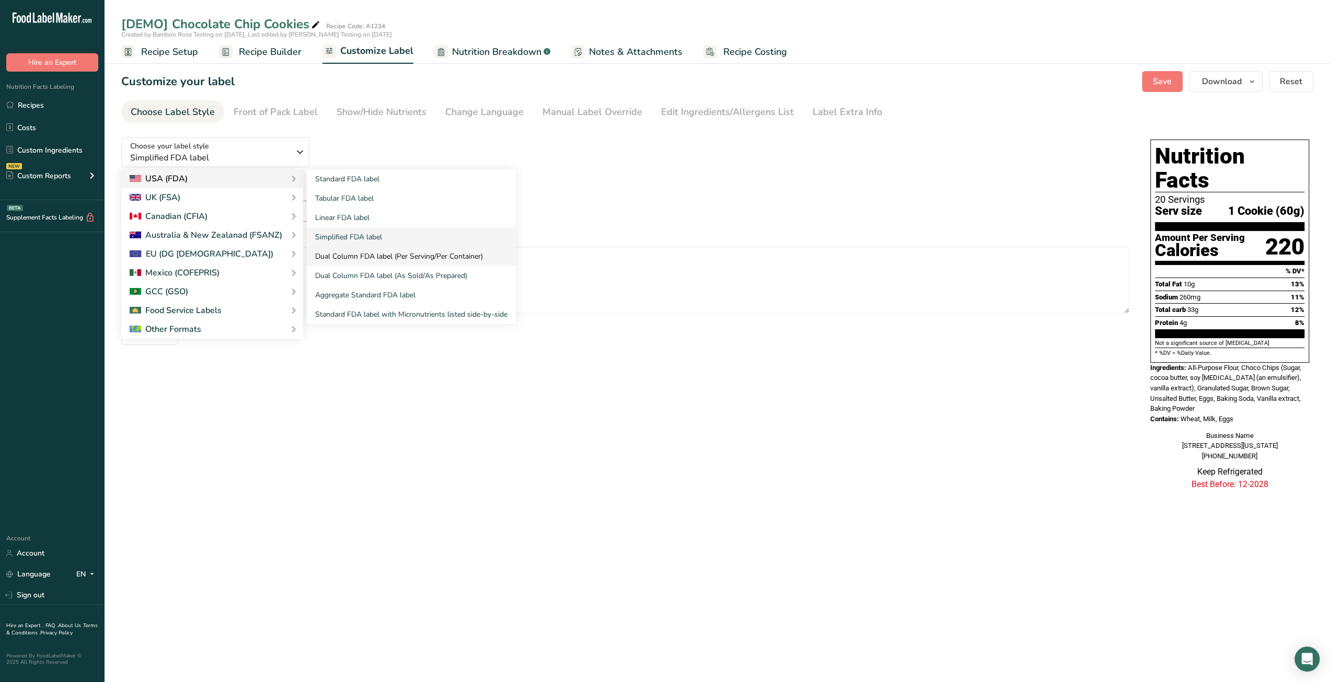
click at [438, 259] on link "Dual Column FDA label (Per Serving/Per Container)" at bounding box center [411, 256] width 209 height 19
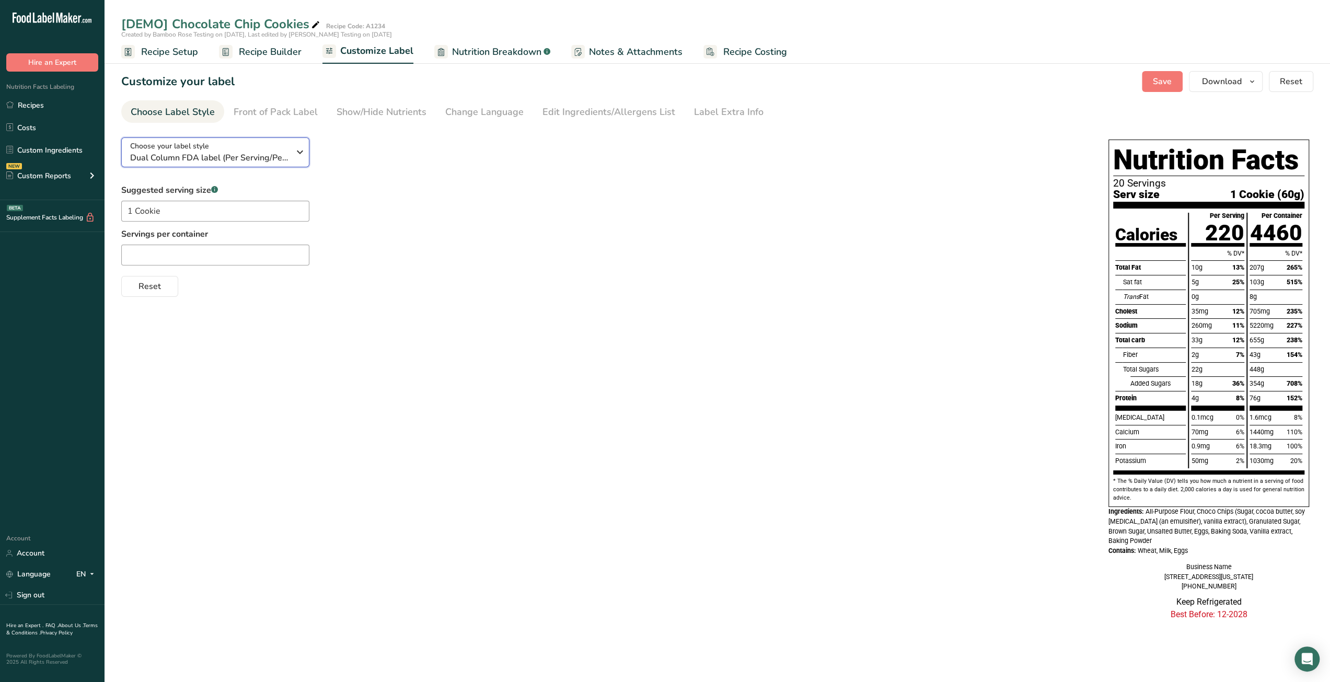
click at [301, 151] on icon "button" at bounding box center [300, 152] width 13 height 19
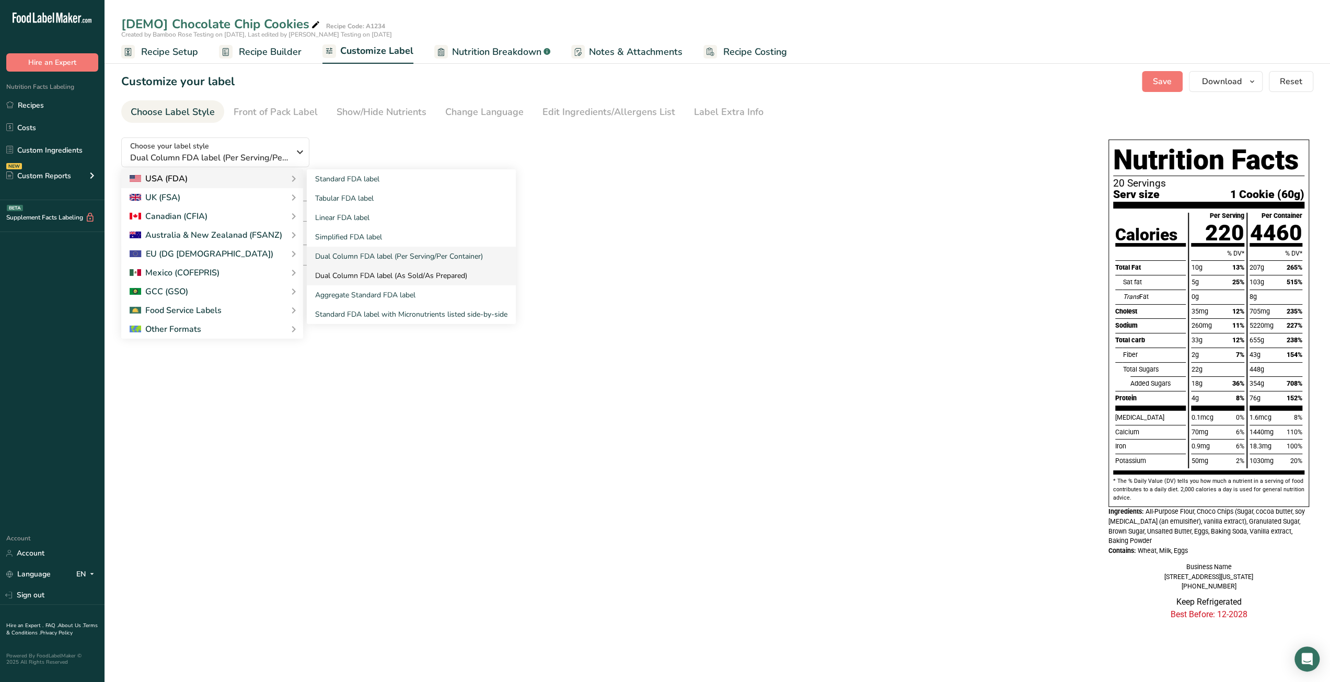
click at [419, 275] on link "Dual Column FDA label (As Sold/As Prepared)" at bounding box center [411, 275] width 209 height 19
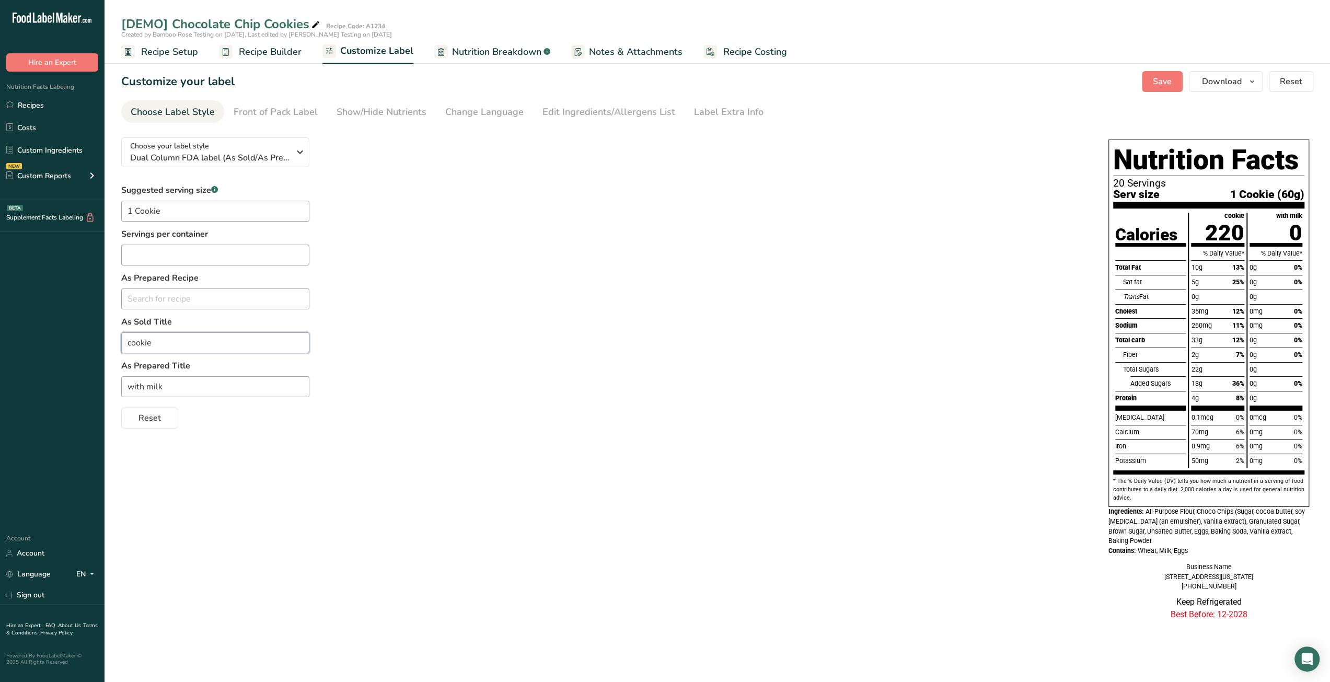
drag, startPoint x: 168, startPoint y: 343, endPoint x: 121, endPoint y: 339, distance: 47.8
click at [121, 339] on section "Customize your label Save Download Choose what to show on your downloaded label…" at bounding box center [718, 352] width 1226 height 596
drag, startPoint x: 154, startPoint y: 385, endPoint x: 125, endPoint y: 383, distance: 28.8
click at [122, 381] on input "with milk" at bounding box center [215, 386] width 188 height 21
click at [145, 420] on span "Reset" at bounding box center [150, 418] width 22 height 13
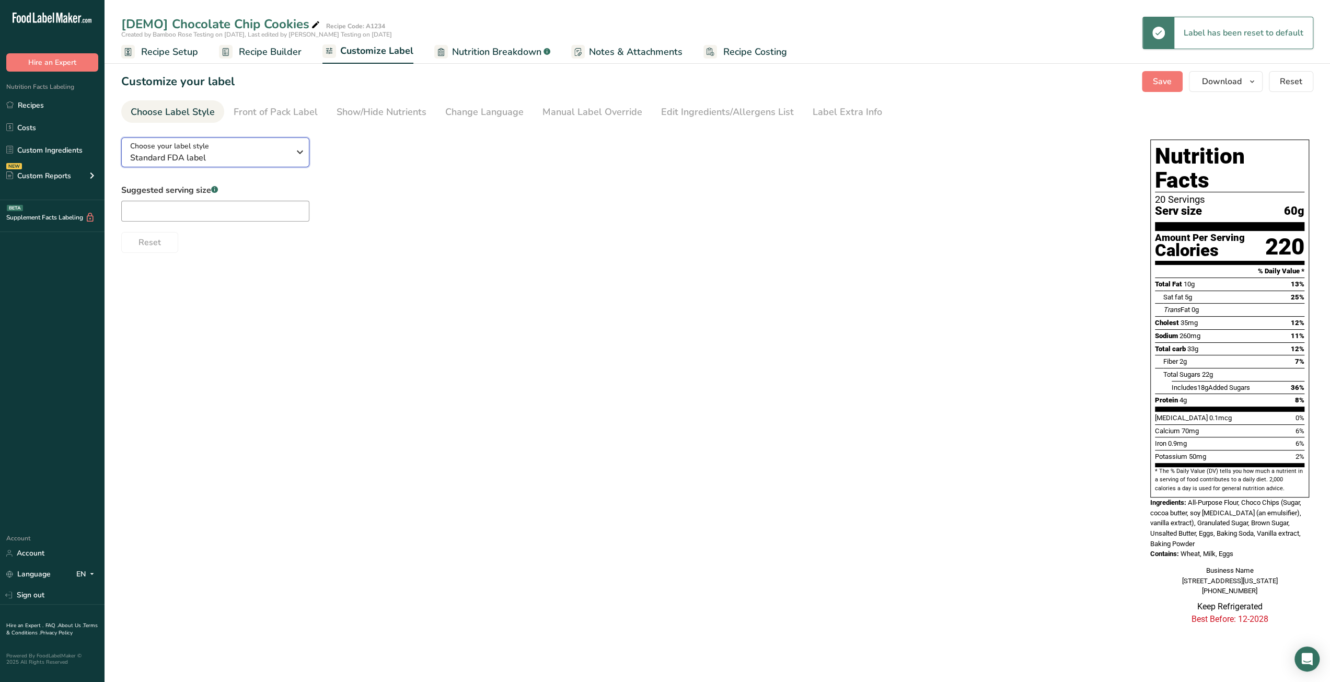
click at [247, 160] on span "Standard FDA label" at bounding box center [209, 158] width 159 height 13
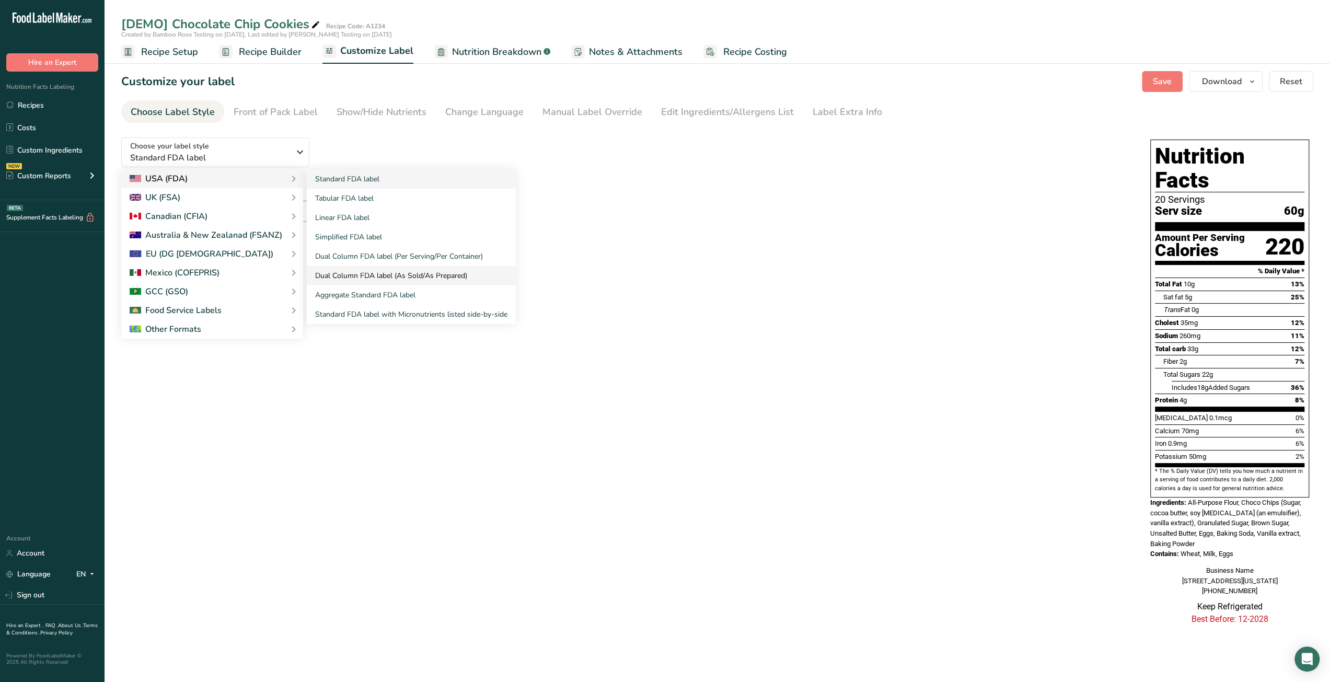
click at [388, 272] on link "Dual Column FDA label (As Sold/As Prepared)" at bounding box center [411, 275] width 209 height 19
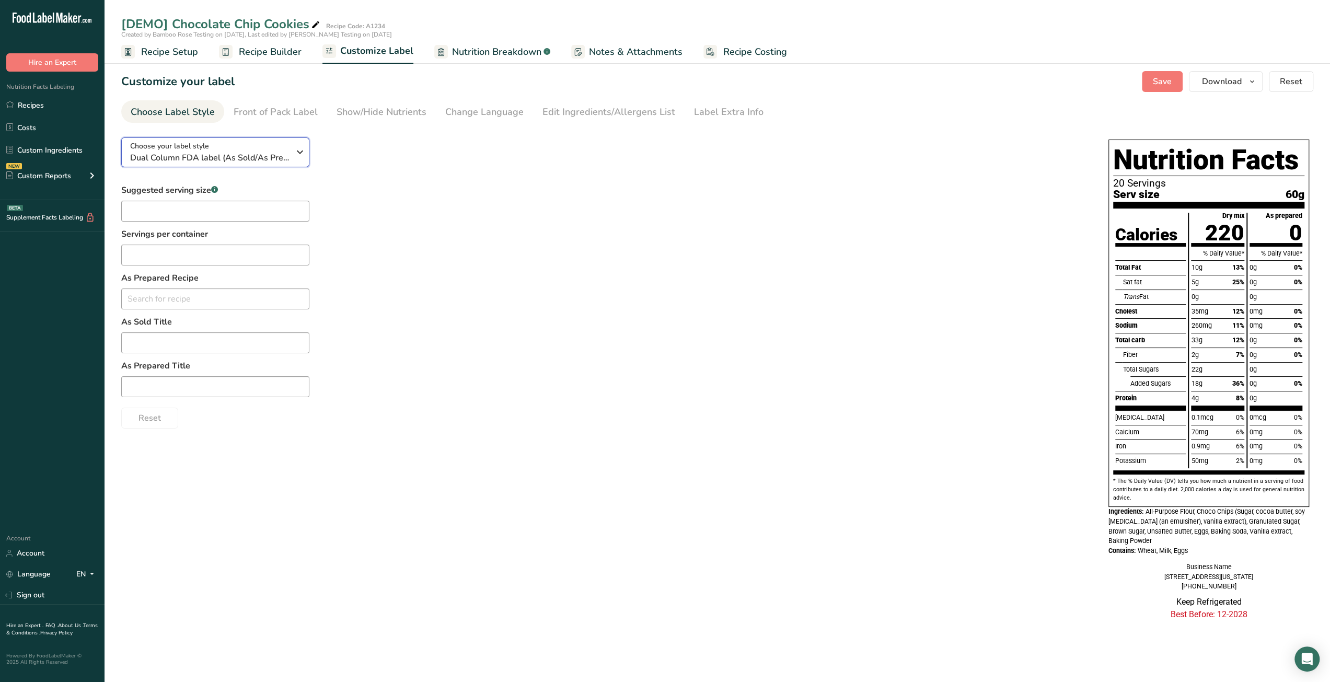
click at [290, 157] on div "Choose your label style Dual Column FDA label (As Sold/As Prepared)" at bounding box center [213, 153] width 167 height 24
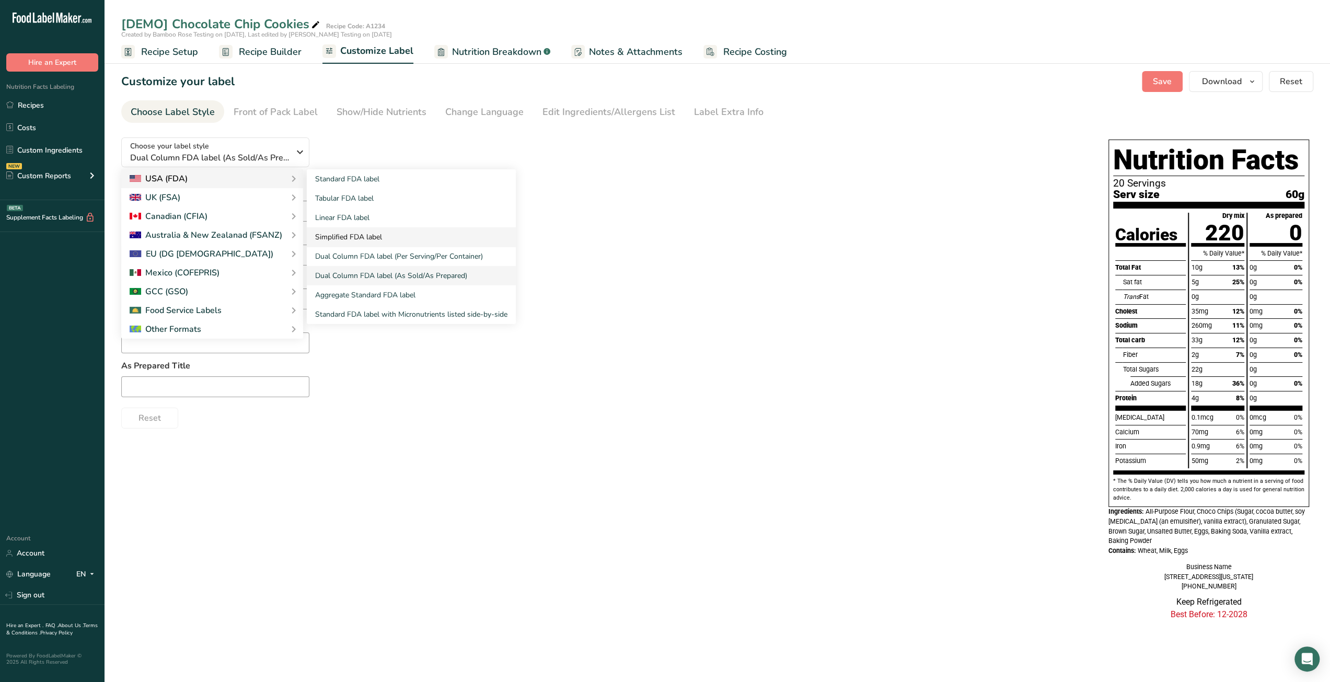
click at [355, 232] on link "Simplified FDA label" at bounding box center [411, 236] width 209 height 19
